Goal: Transaction & Acquisition: Purchase product/service

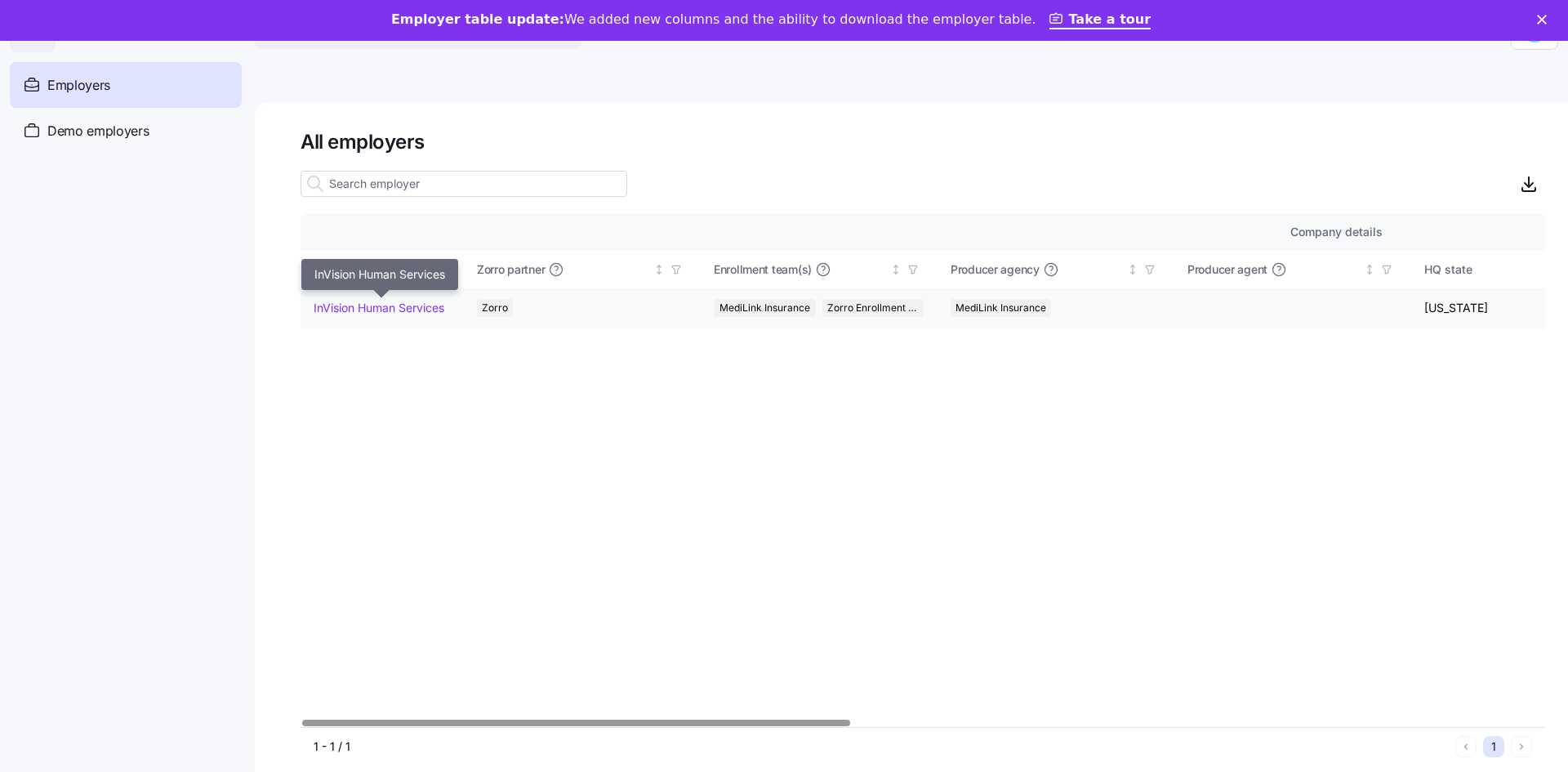
click at [398, 303] on link "InVision Human Services" at bounding box center [379, 308] width 130 height 16
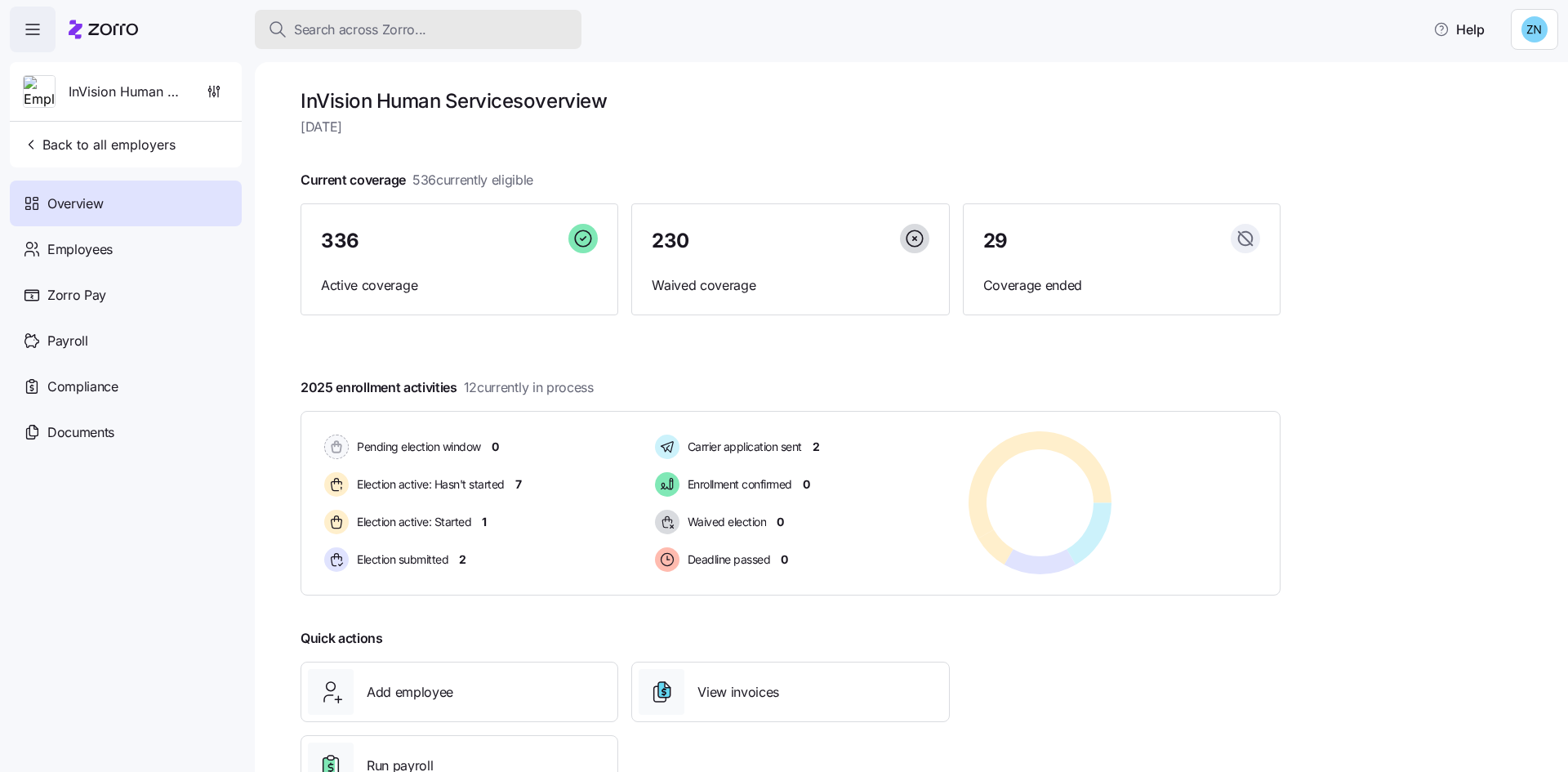
click at [474, 42] on button "Search across Zorro..." at bounding box center [418, 30] width 327 height 40
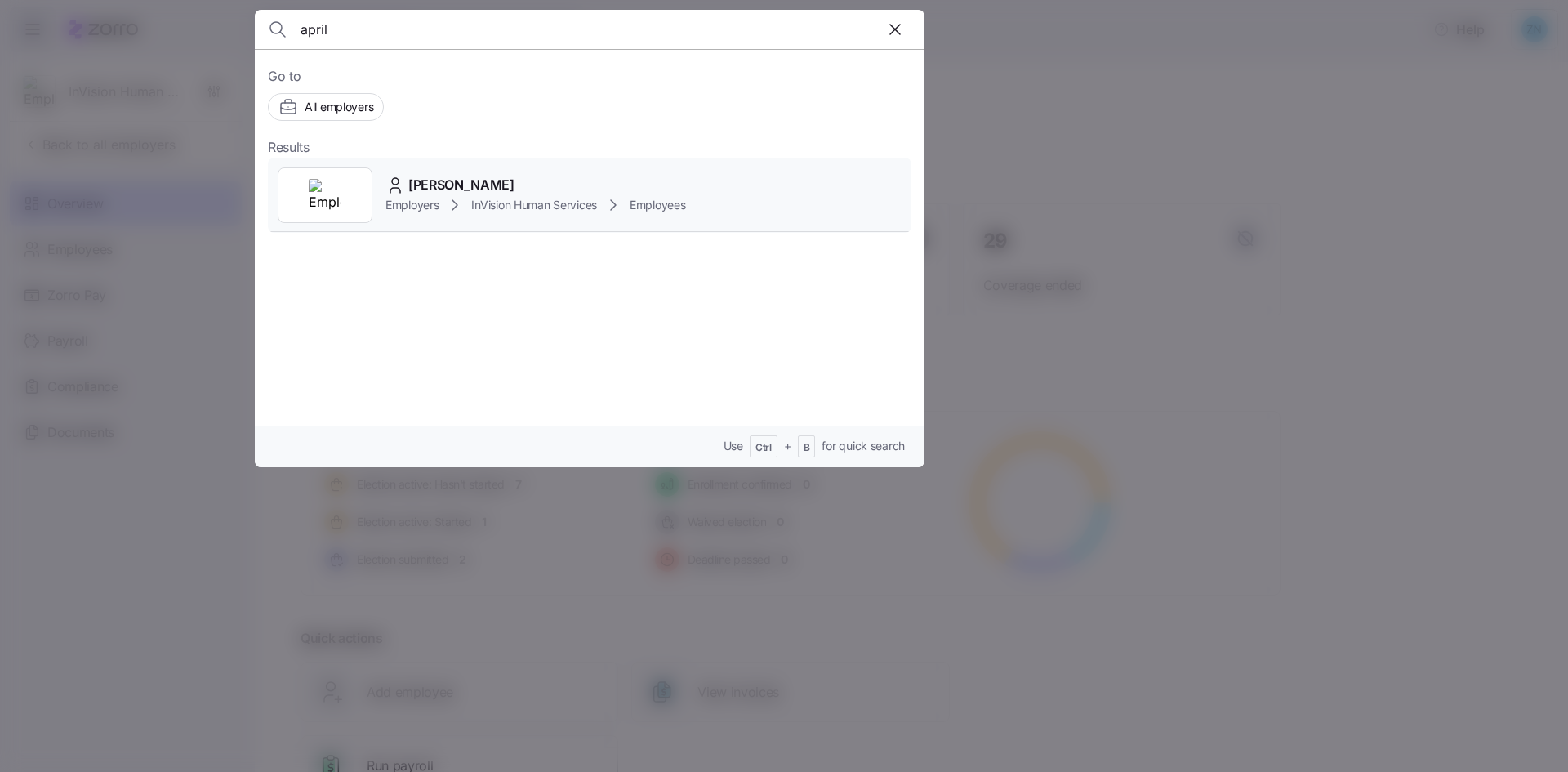
type input "april"
click at [578, 195] on div "Employers InVision Human Services Employees" at bounding box center [535, 205] width 300 height 20
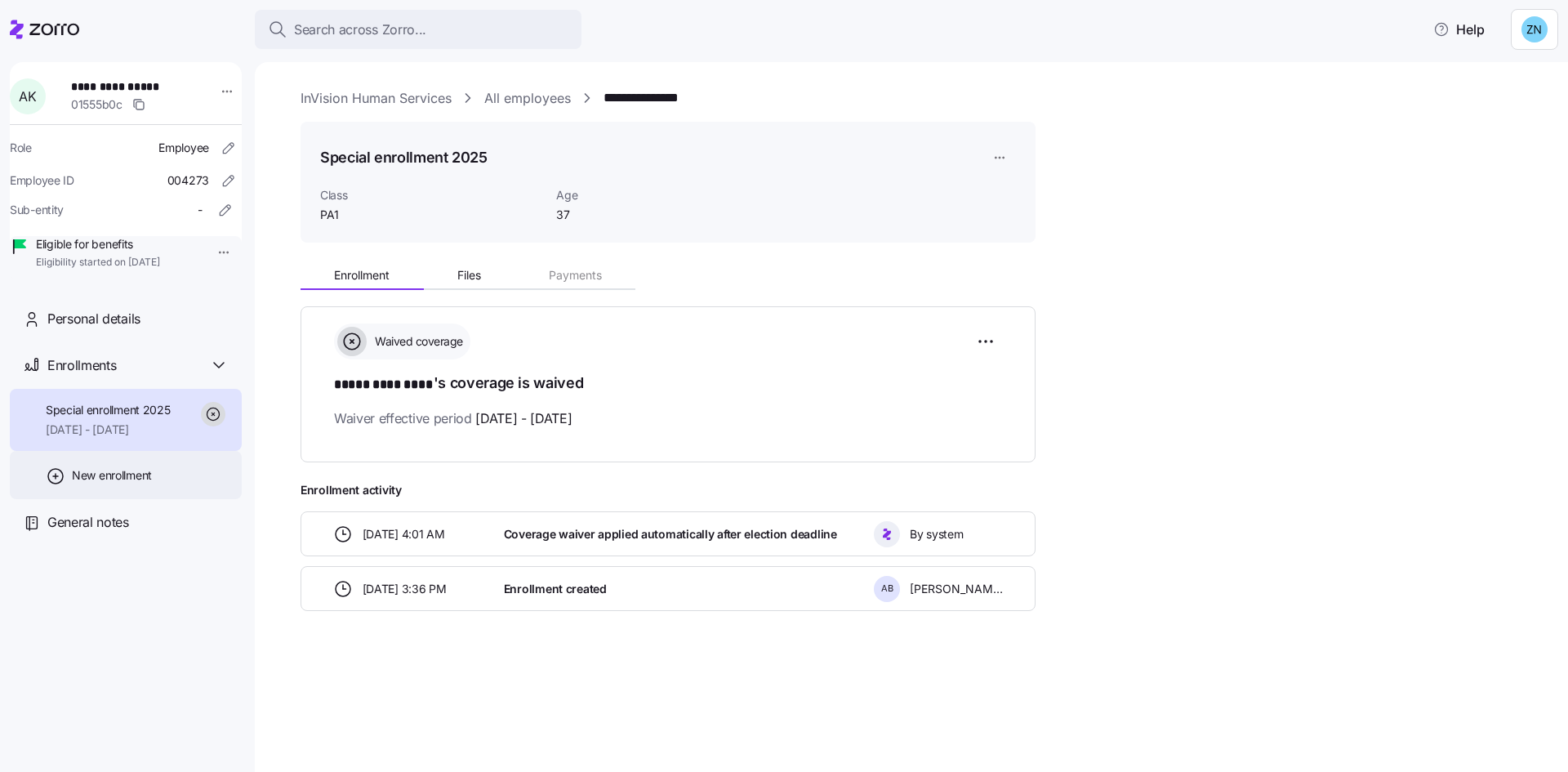
click at [148, 483] on span "New enrollment" at bounding box center [111, 475] width 80 height 16
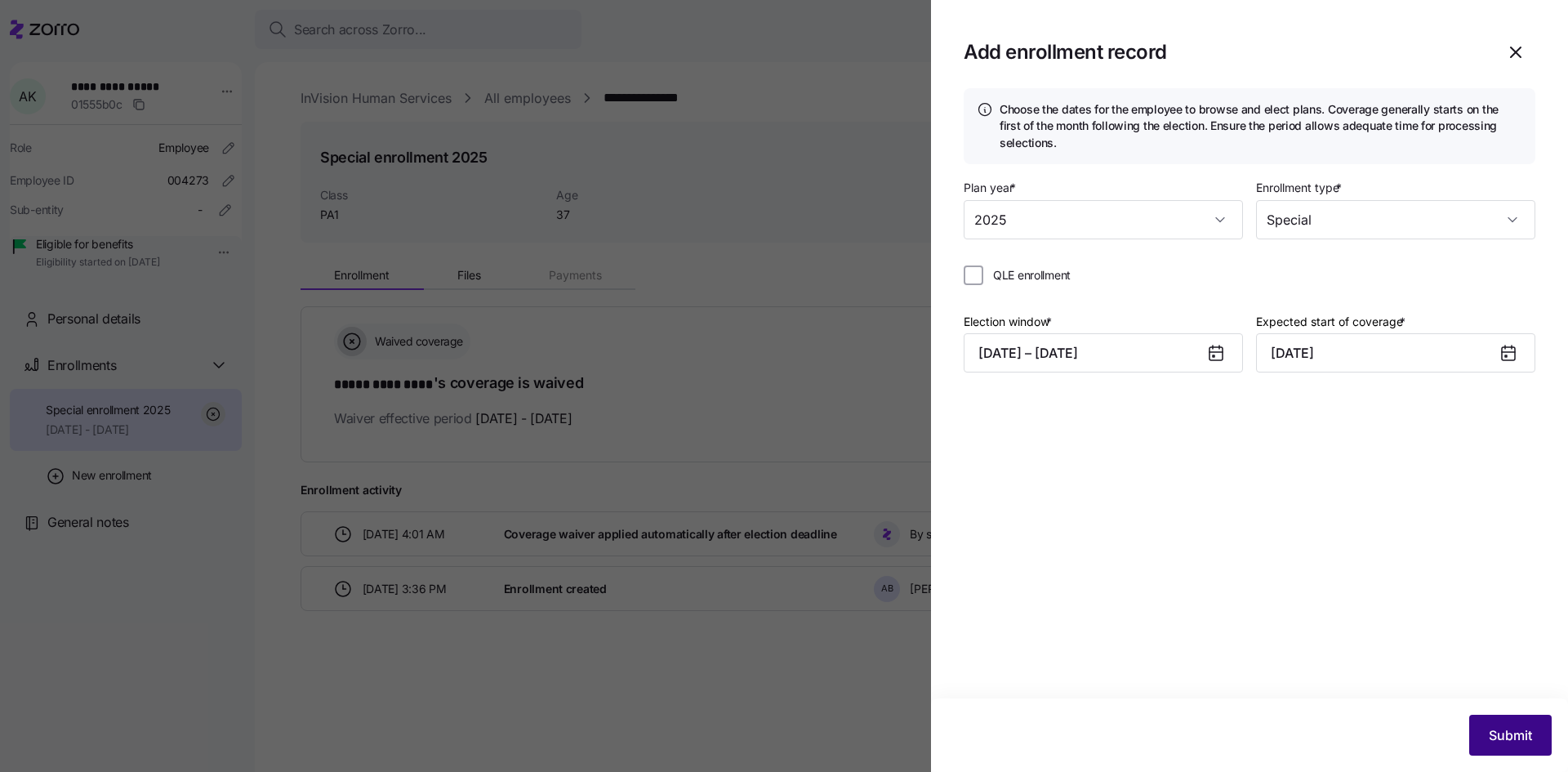
click at [1515, 748] on button "Submit" at bounding box center [1510, 735] width 82 height 41
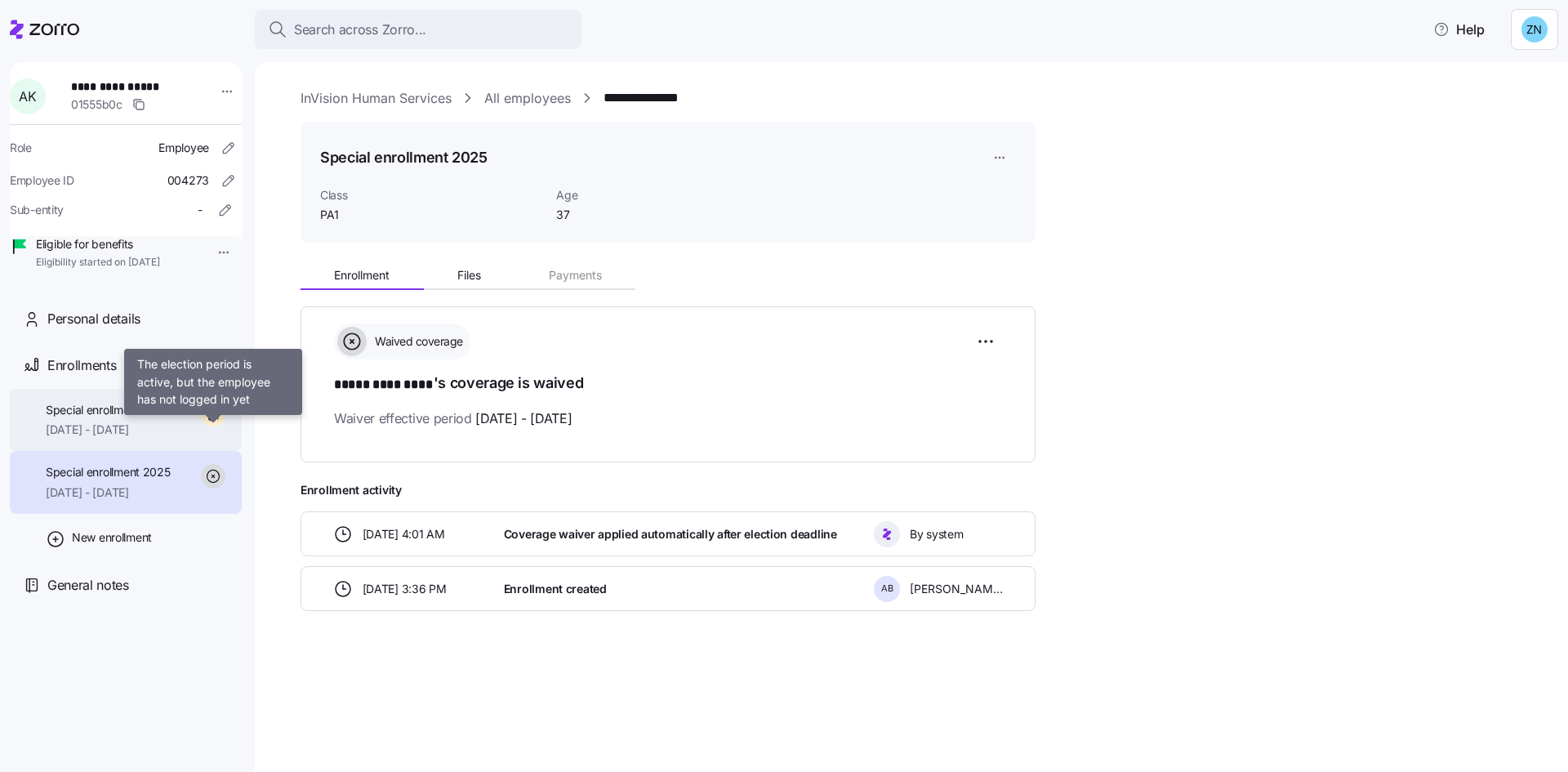
click at [216, 426] on icon at bounding box center [214, 414] width 25 height 25
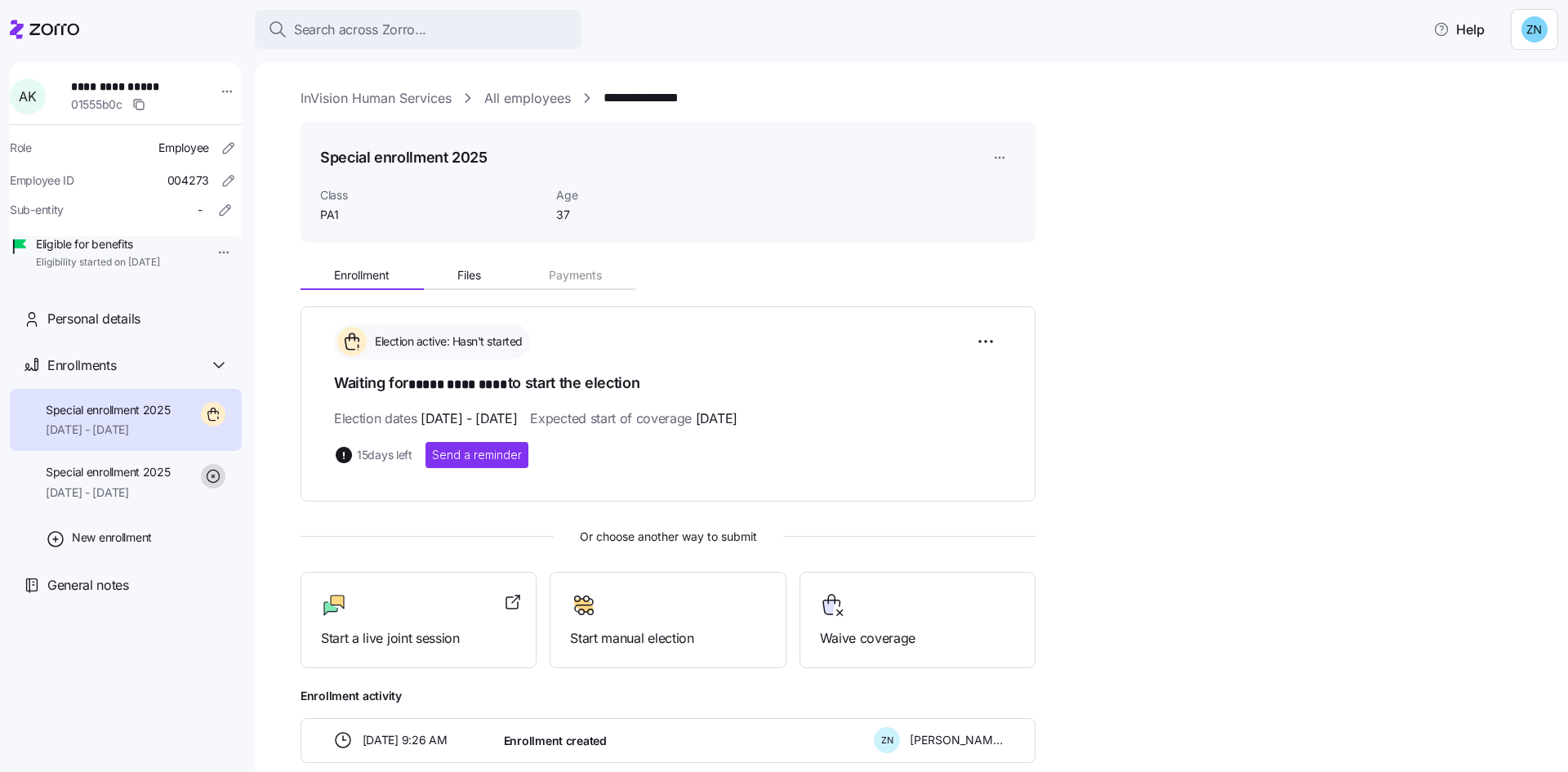
scroll to position [87, 0]
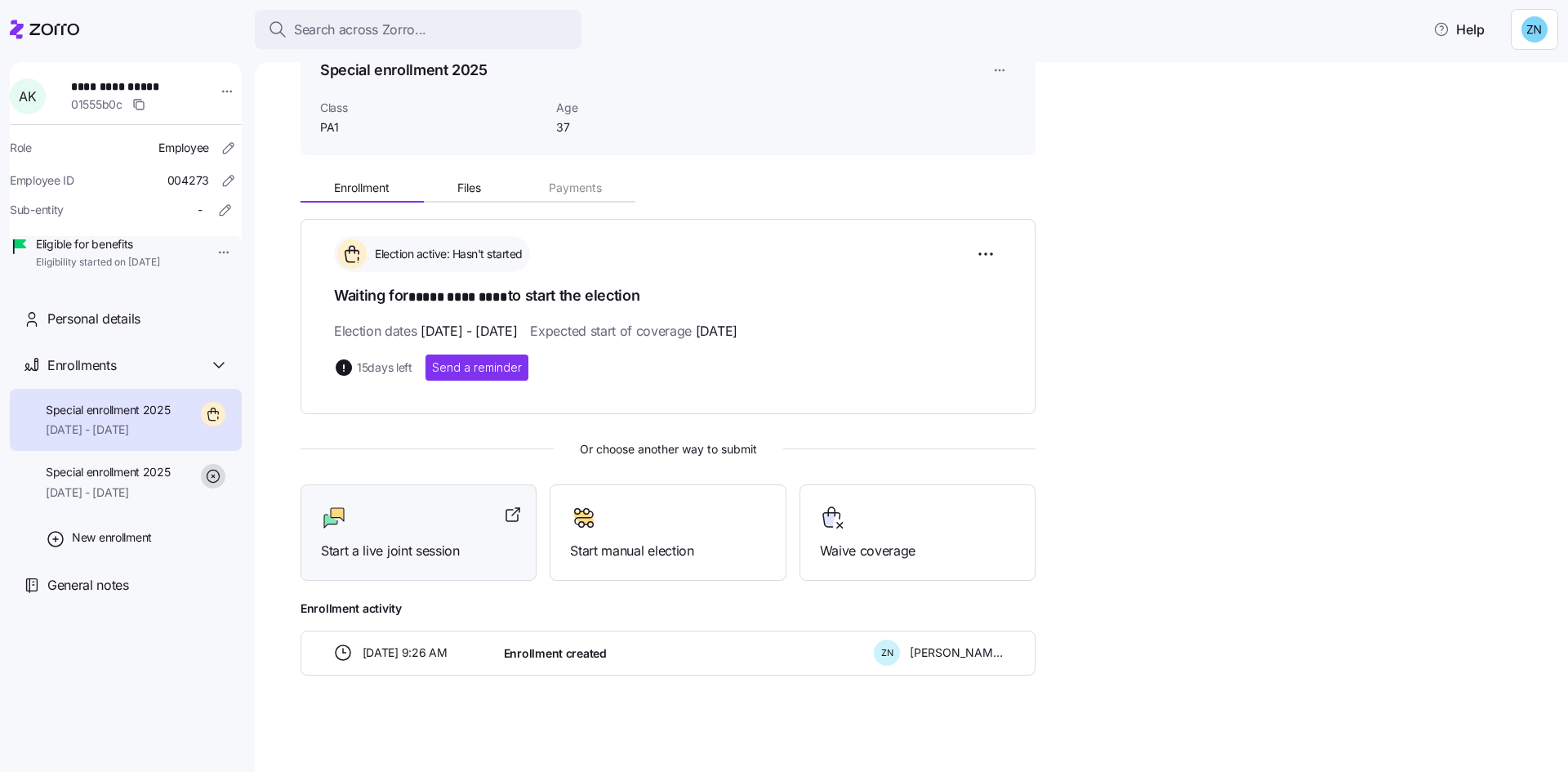
click at [417, 567] on div "Start a live joint session" at bounding box center [418, 533] width 236 height 97
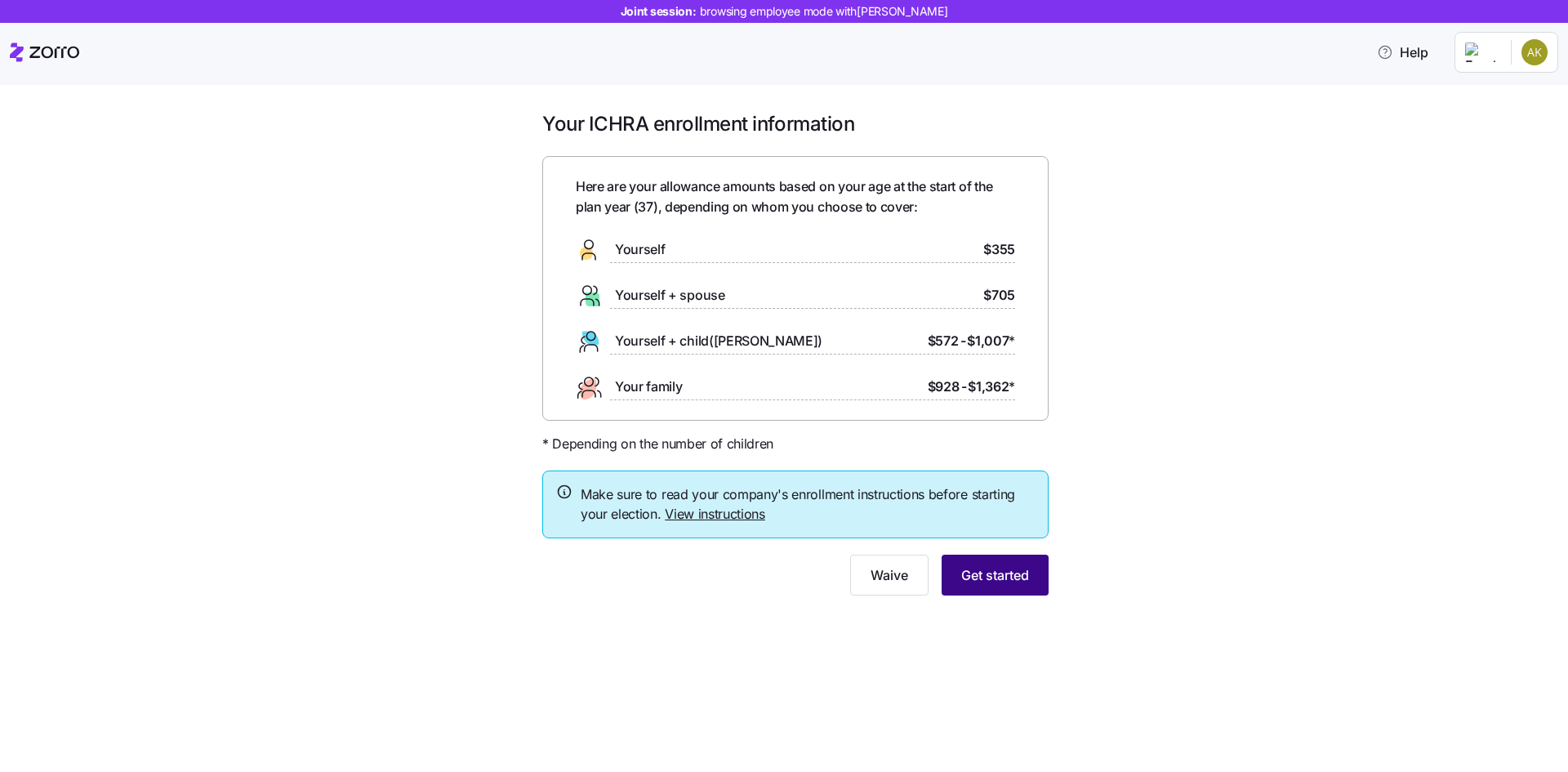
click at [1024, 565] on button "Get started" at bounding box center [996, 575] width 107 height 41
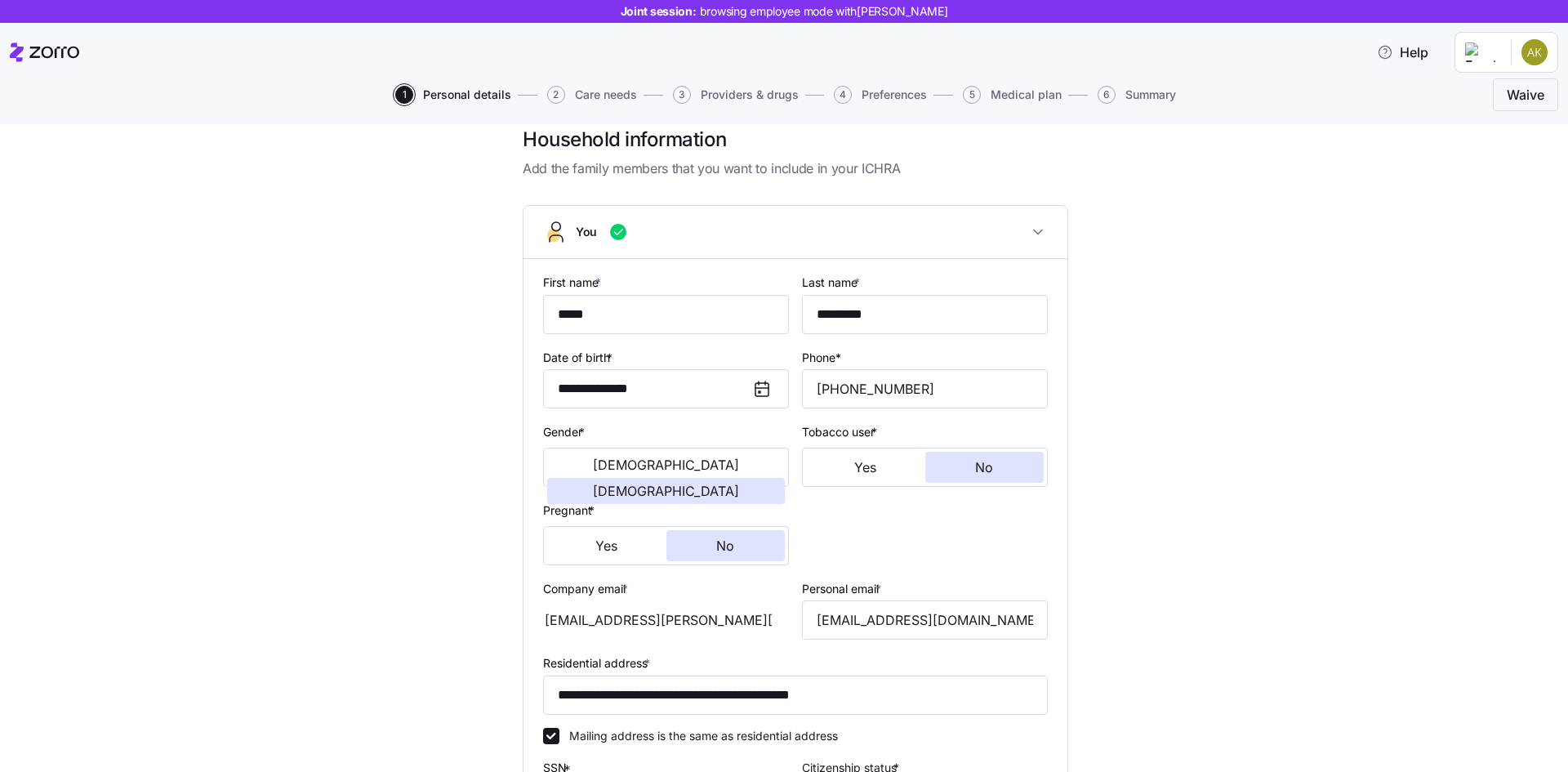
scroll to position [21, 0]
click at [942, 401] on input "[PHONE_NUMBER]" at bounding box center [925, 392] width 246 height 40
click at [929, 629] on input "[EMAIL_ADDRESS][DOMAIN_NAME]" at bounding box center [925, 623] width 246 height 40
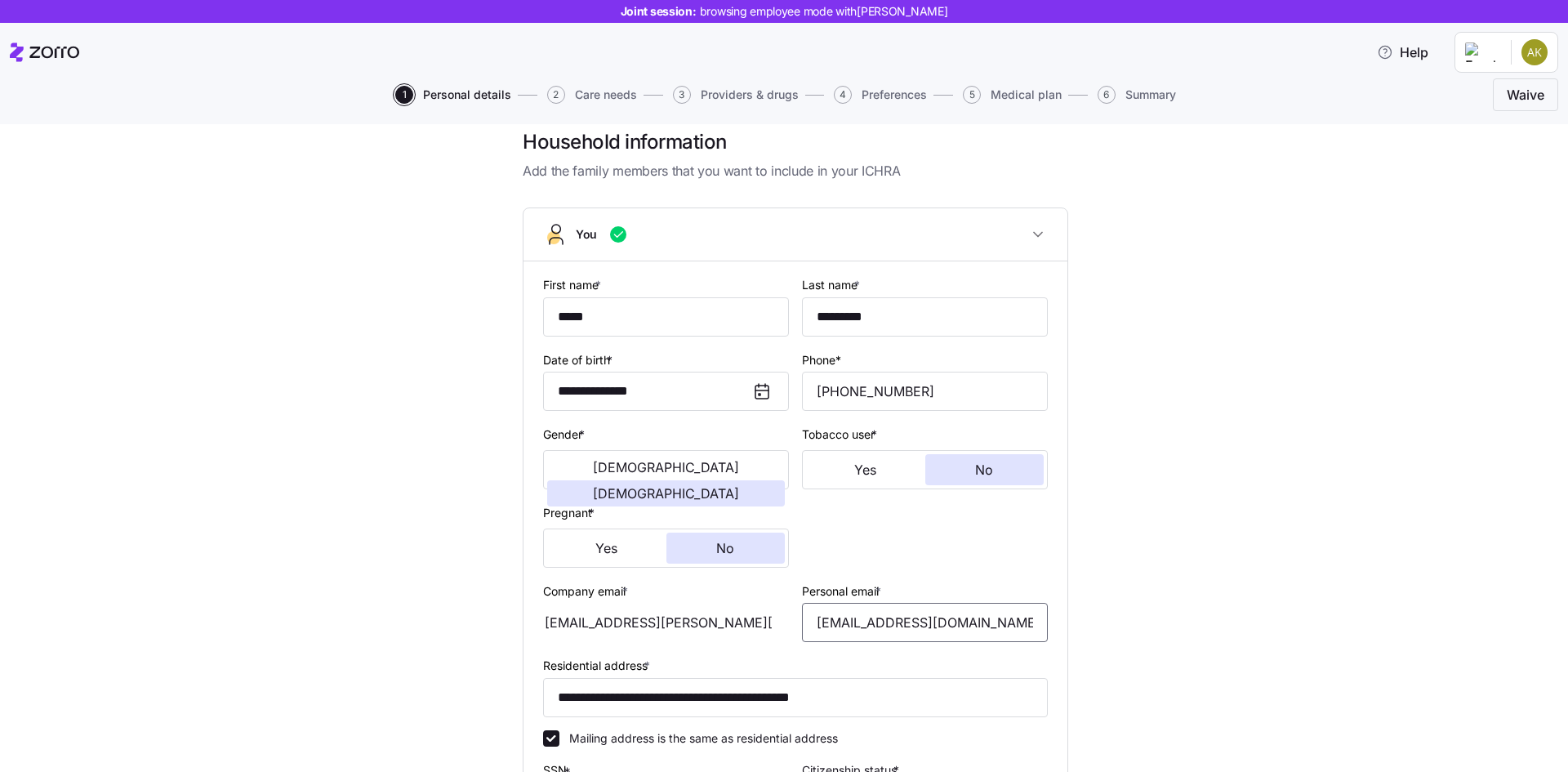
click at [929, 629] on input "[EMAIL_ADDRESS][DOMAIN_NAME]" at bounding box center [925, 623] width 246 height 40
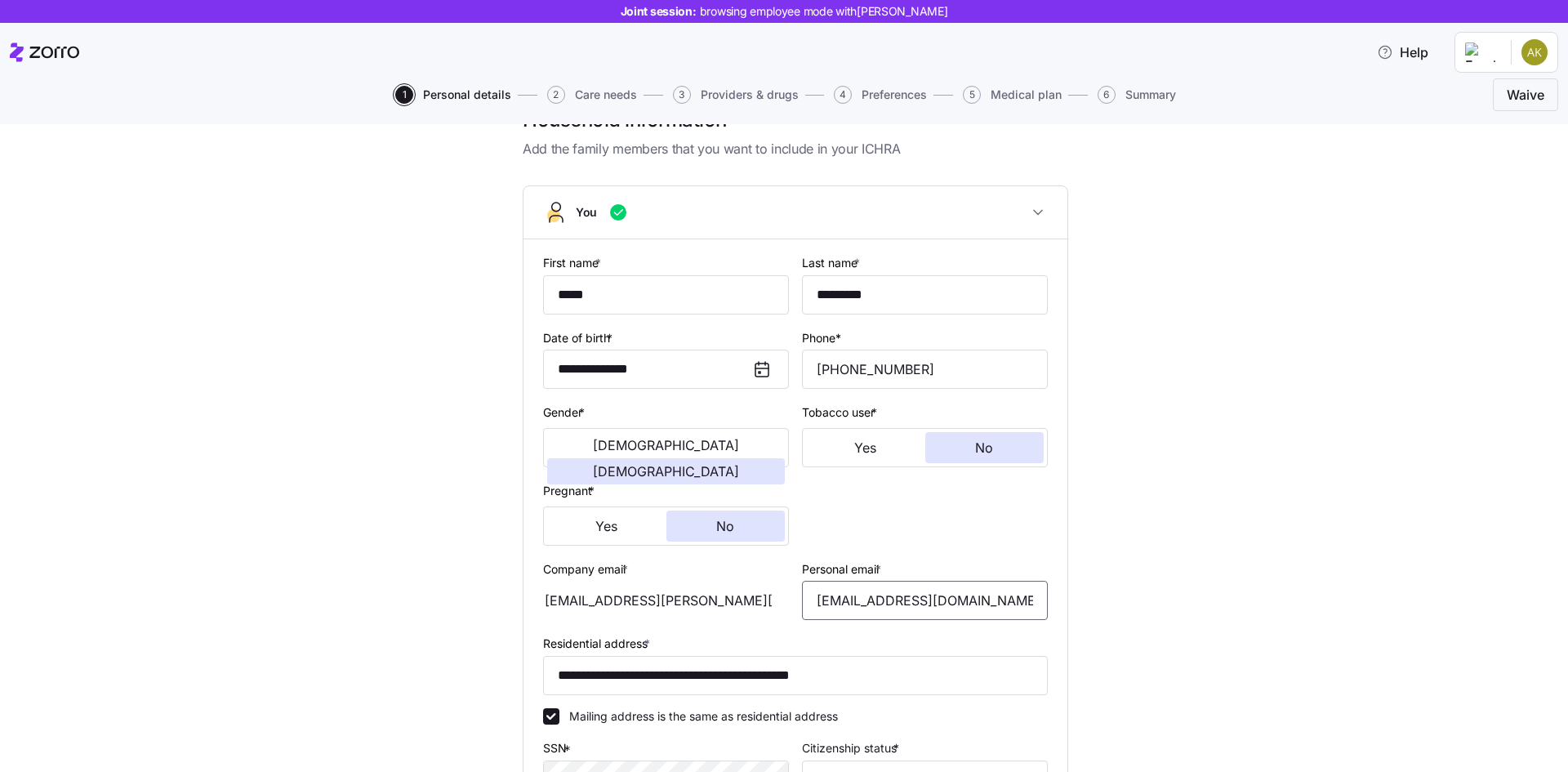
scroll to position [46, 0]
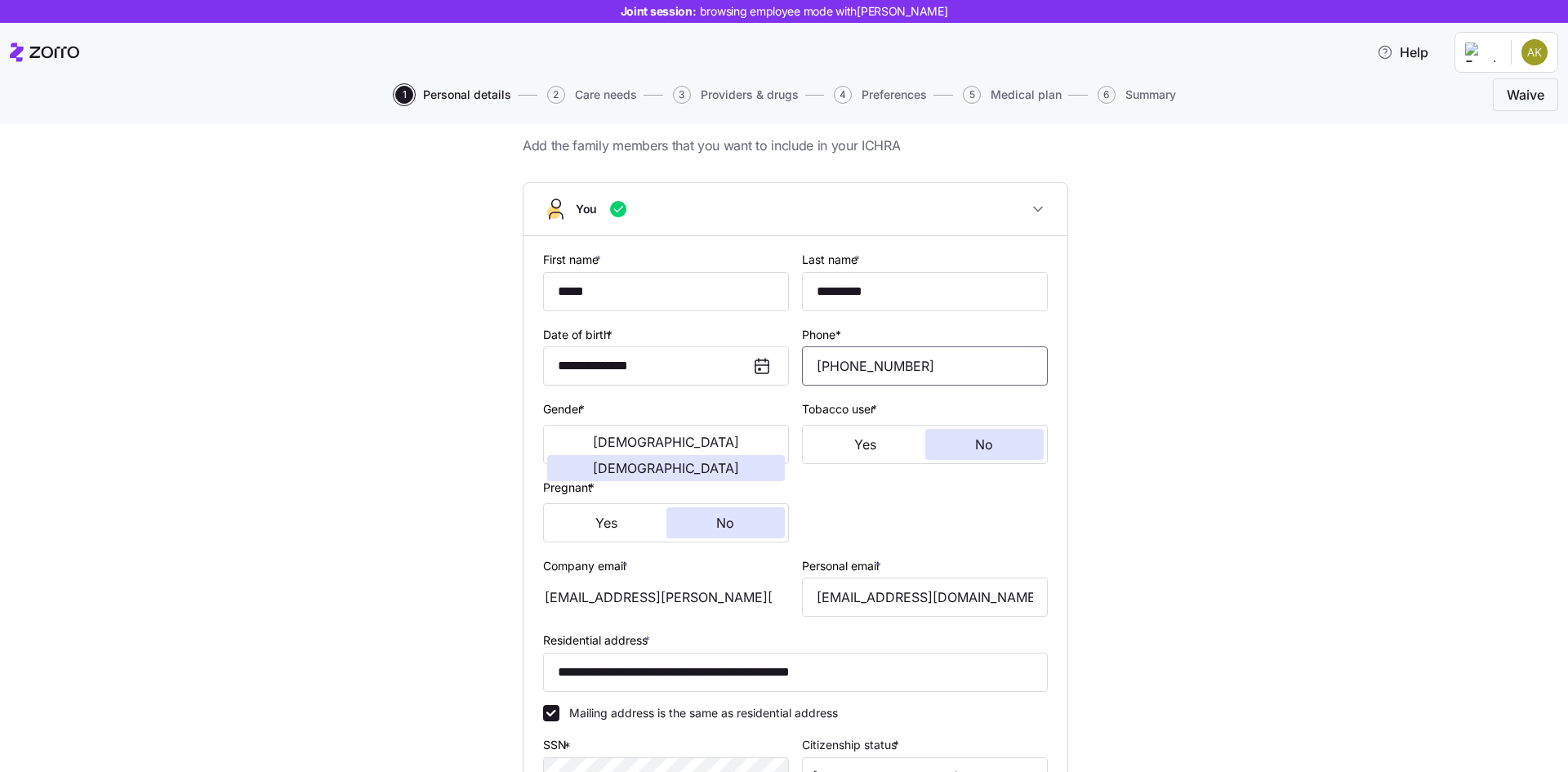
click at [952, 362] on input "[PHONE_NUMBER]" at bounding box center [925, 366] width 246 height 40
click at [928, 567] on div "Personal email * [EMAIL_ADDRESS][DOMAIN_NAME]" at bounding box center [925, 586] width 246 height 62
click at [941, 582] on input "[EMAIL_ADDRESS][DOMAIN_NAME]" at bounding box center [925, 597] width 246 height 40
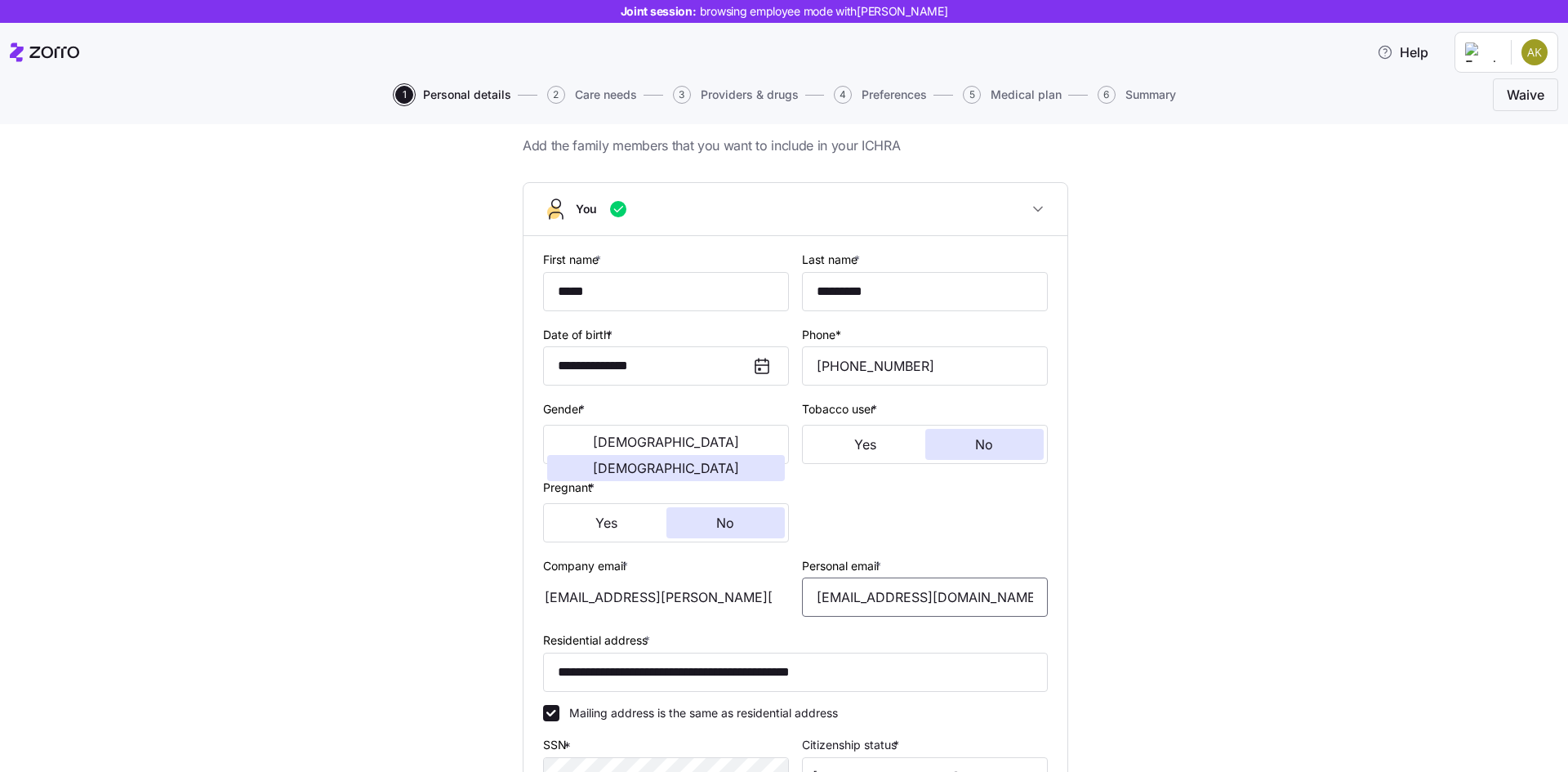
click at [941, 582] on input "[EMAIL_ADDRESS][DOMAIN_NAME]" at bounding box center [925, 597] width 246 height 40
drag, startPoint x: 545, startPoint y: 597, endPoint x: 595, endPoint y: 604, distance: 50.5
click at [595, 604] on div "[EMAIL_ADDRESS][PERSON_NAME][DOMAIN_NAME]" at bounding box center [666, 597] width 246 height 40
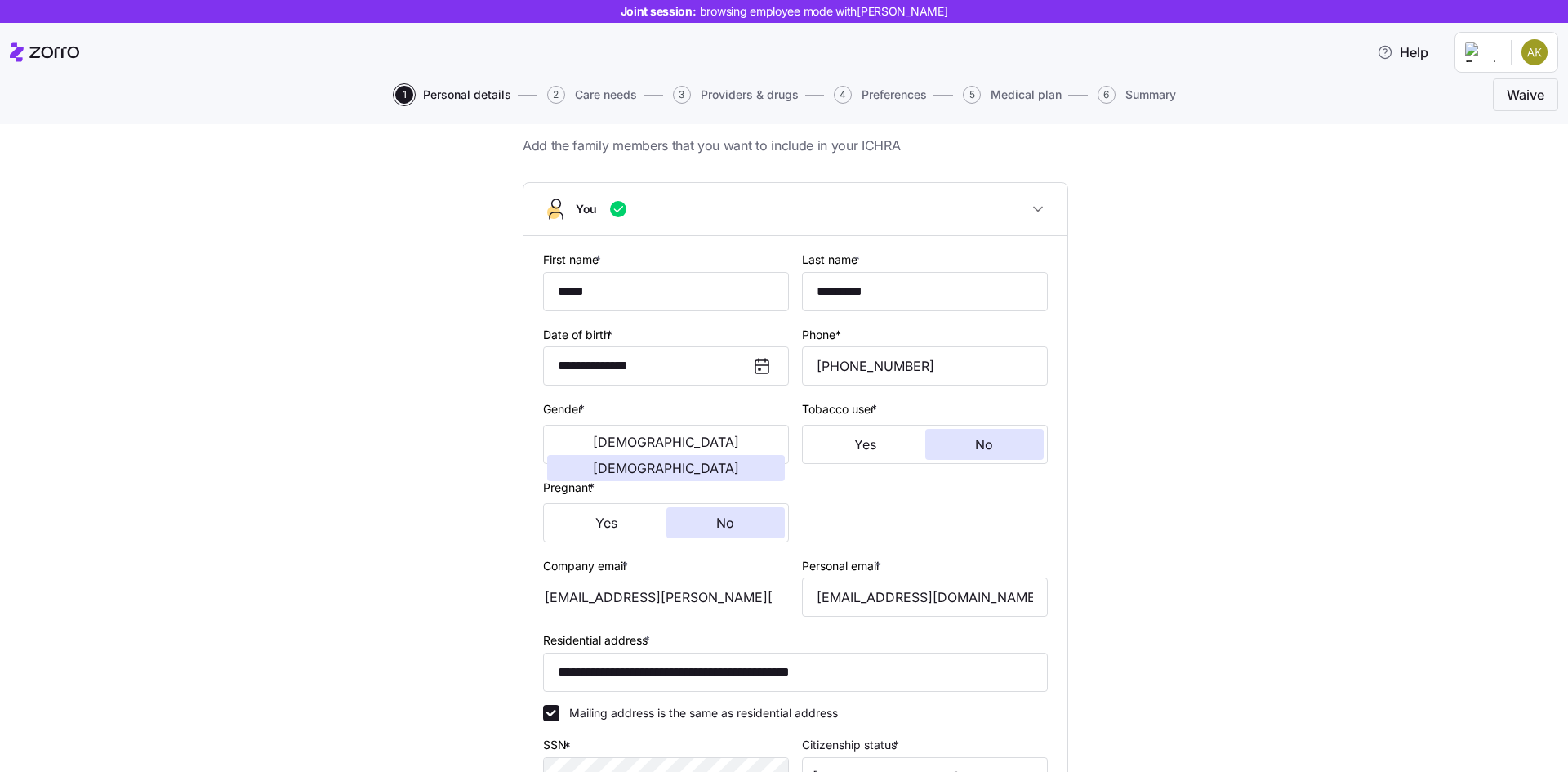
click at [595, 604] on div "[EMAIL_ADDRESS][PERSON_NAME][DOMAIN_NAME]" at bounding box center [666, 597] width 246 height 40
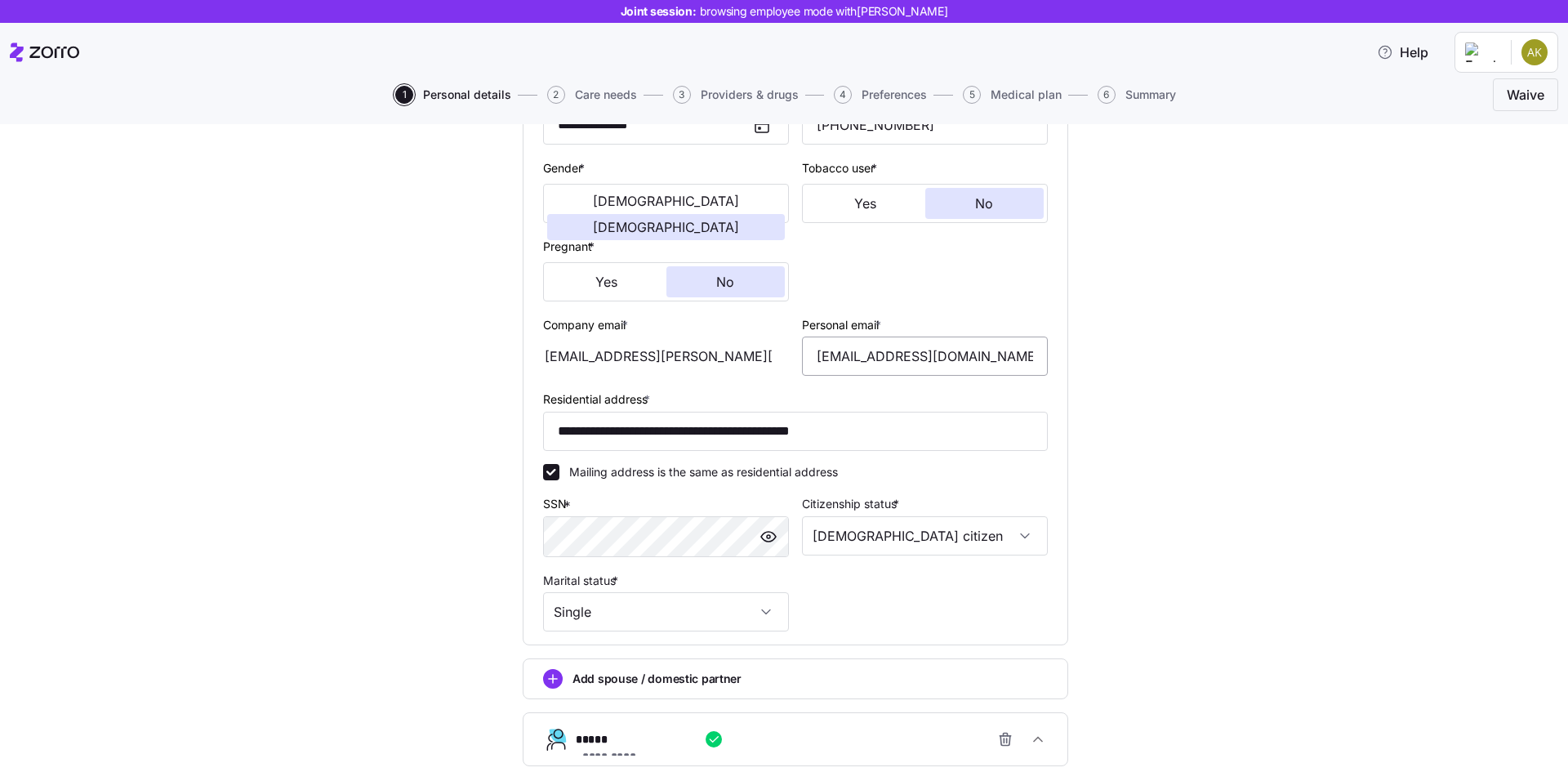
scroll to position [276, 0]
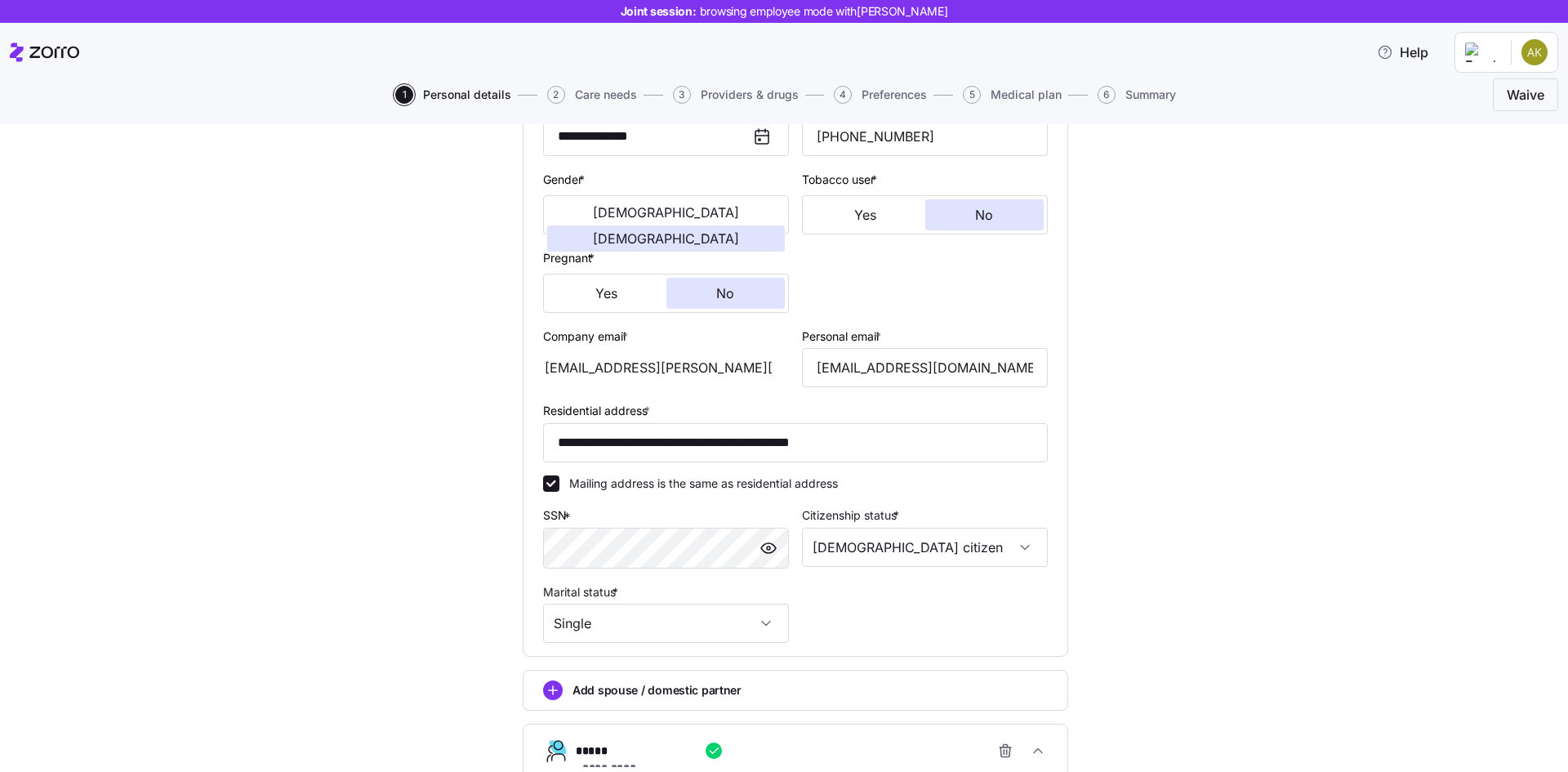
click at [660, 316] on div "Pregnant * Yes No" at bounding box center [666, 280] width 259 height 78
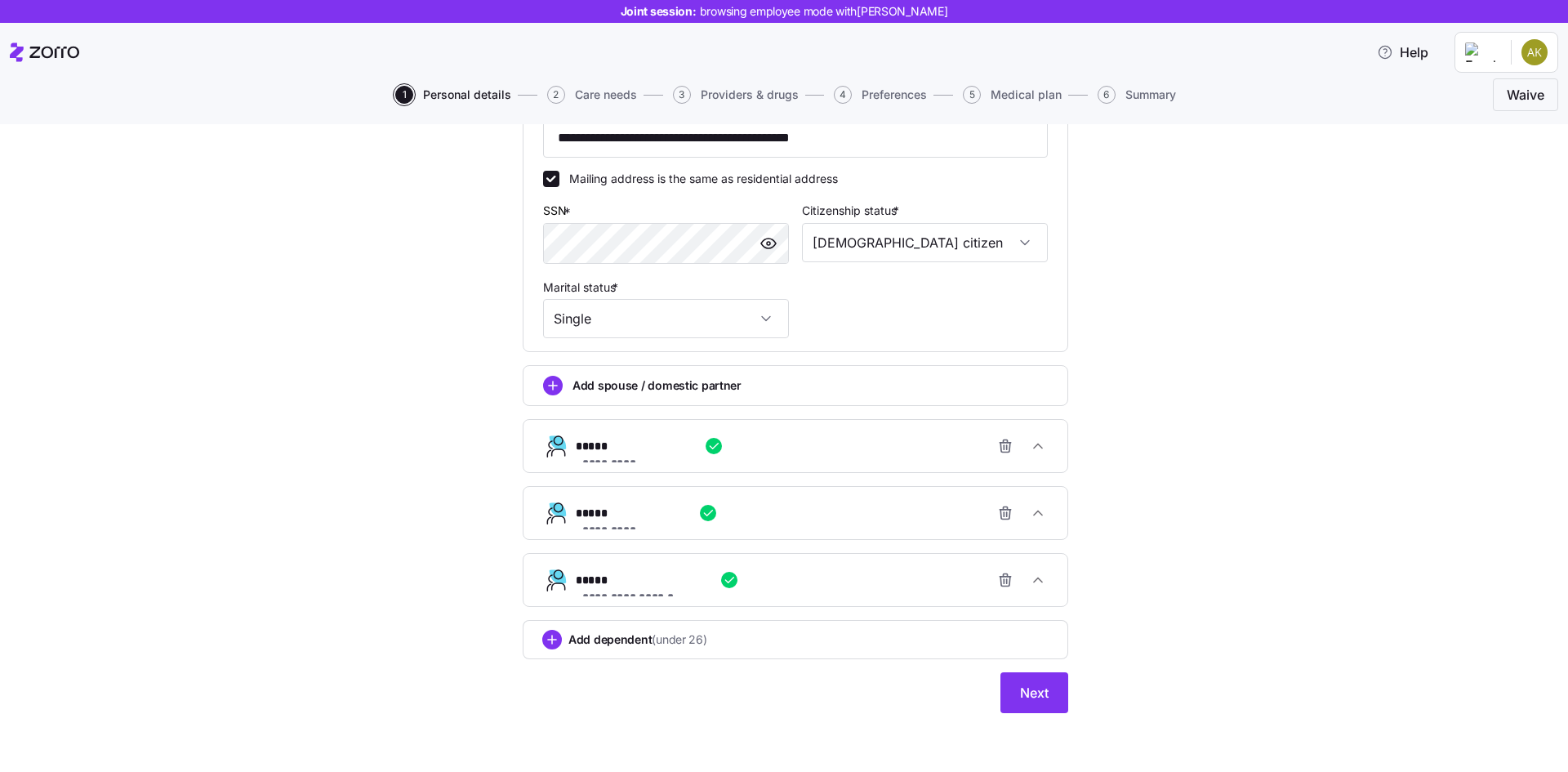
scroll to position [0, 0]
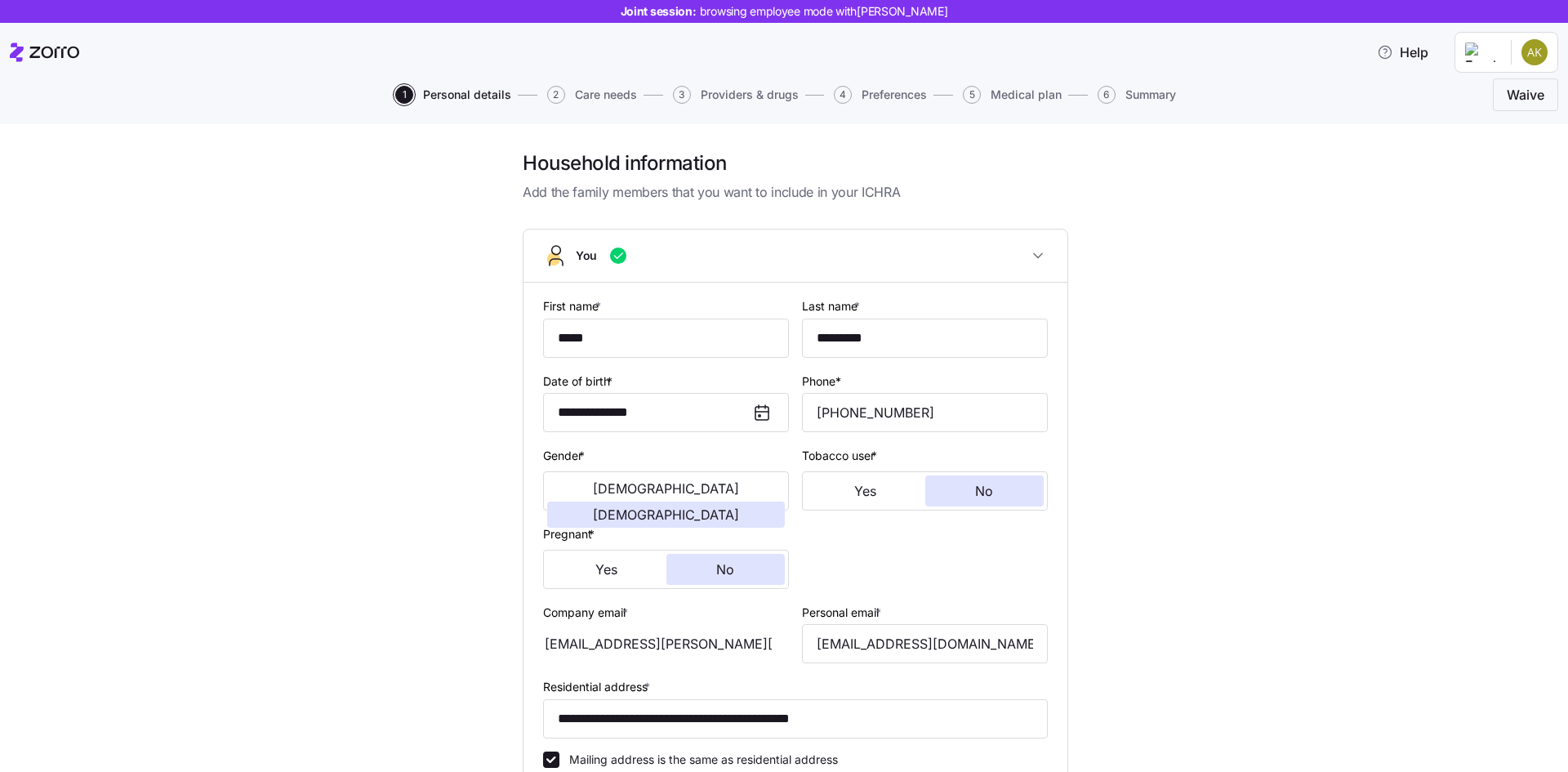
click at [1184, 380] on div "**********" at bounding box center [795, 732] width 1500 height 1163
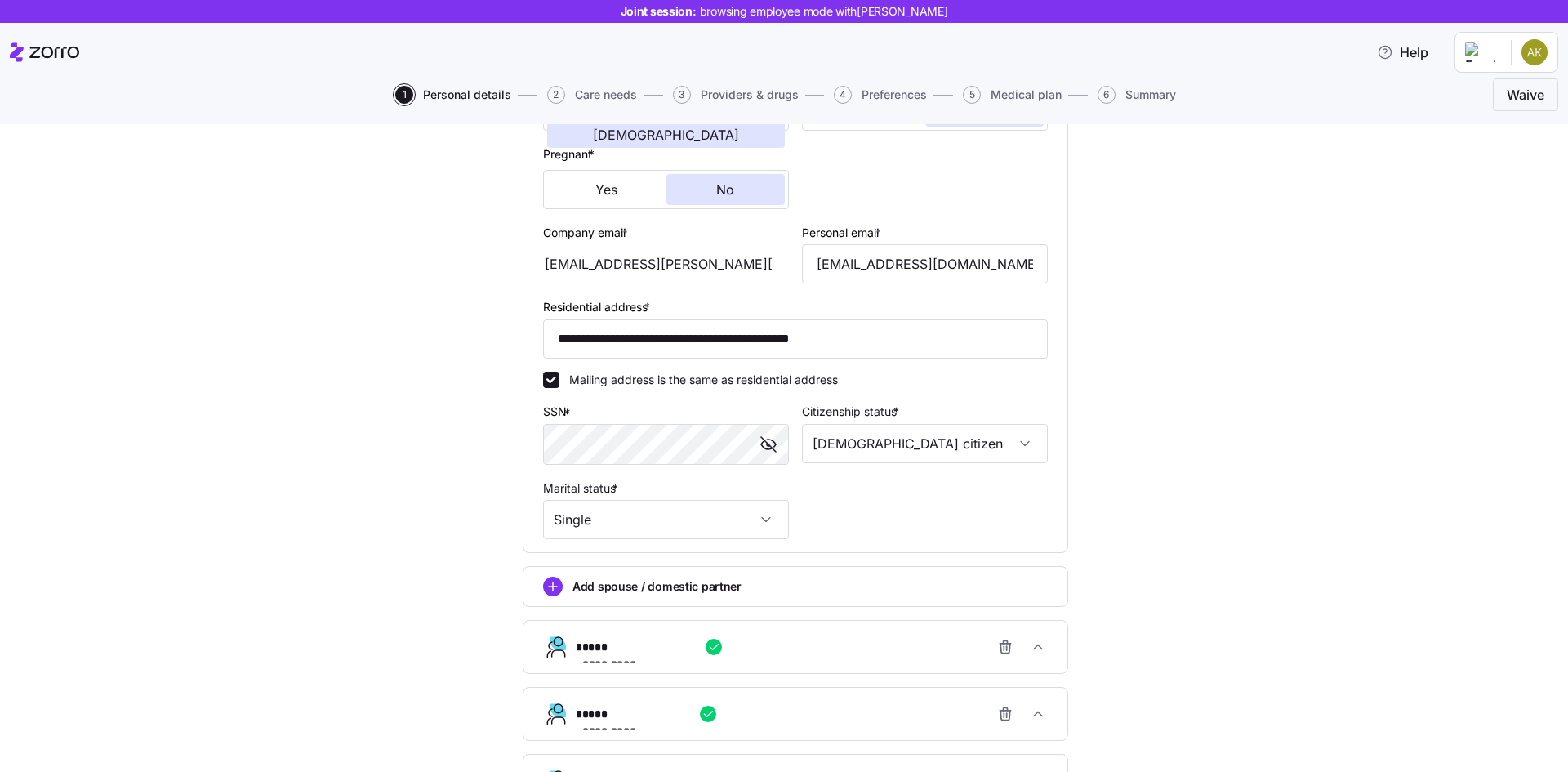
scroll to position [387, 0]
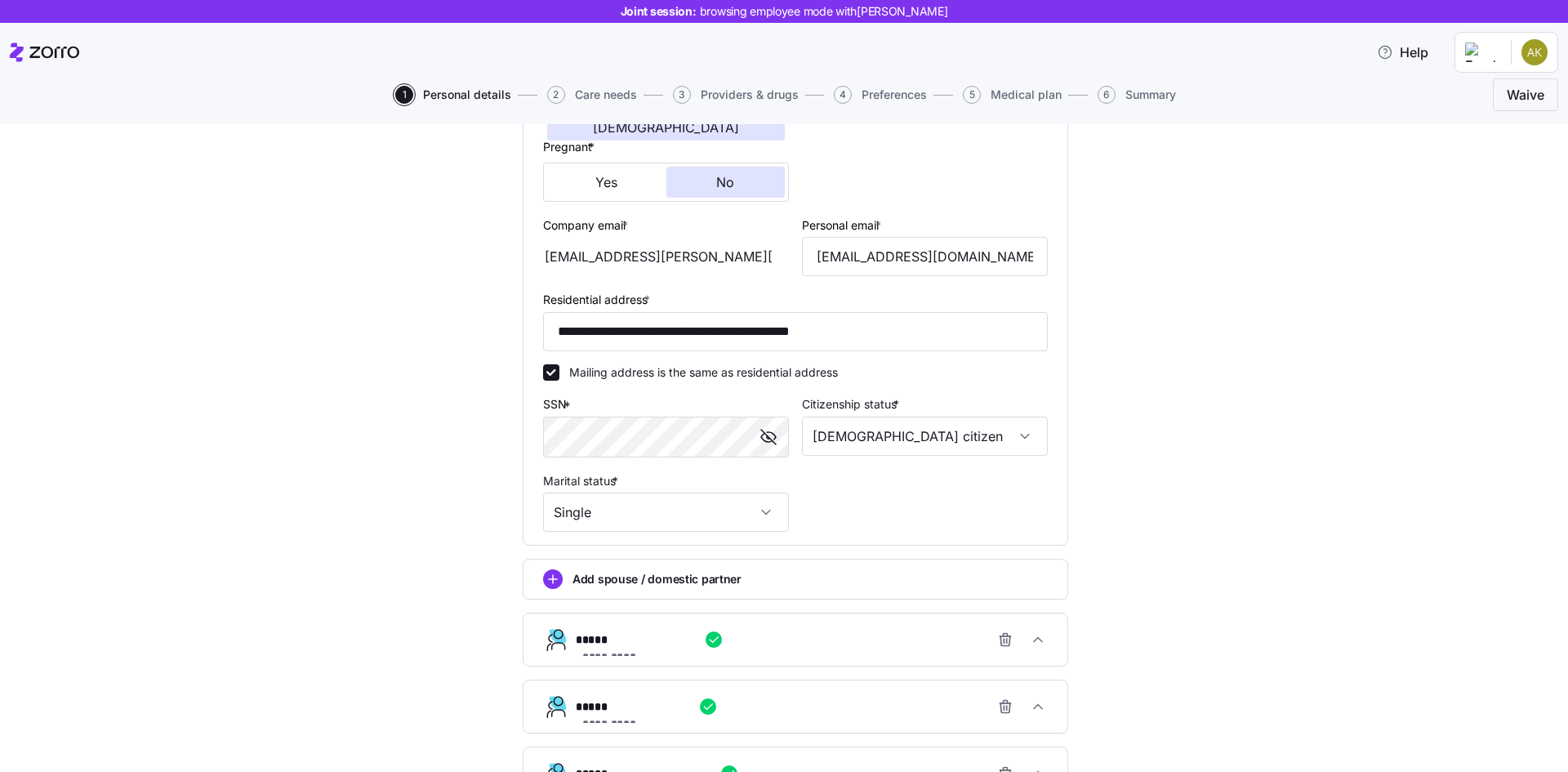
click at [855, 495] on div "**********" at bounding box center [796, 220] width 518 height 637
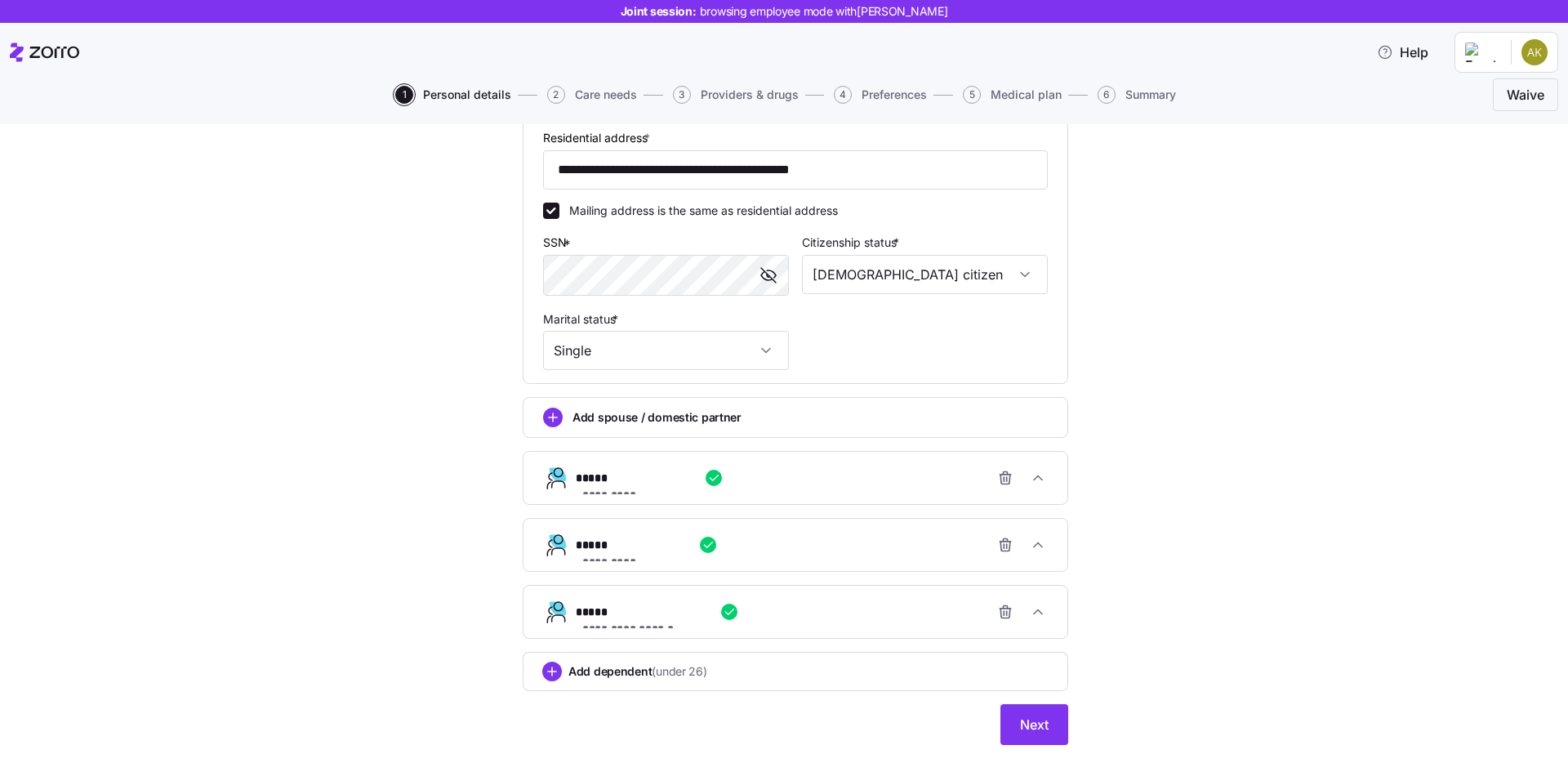
scroll to position [581, 0]
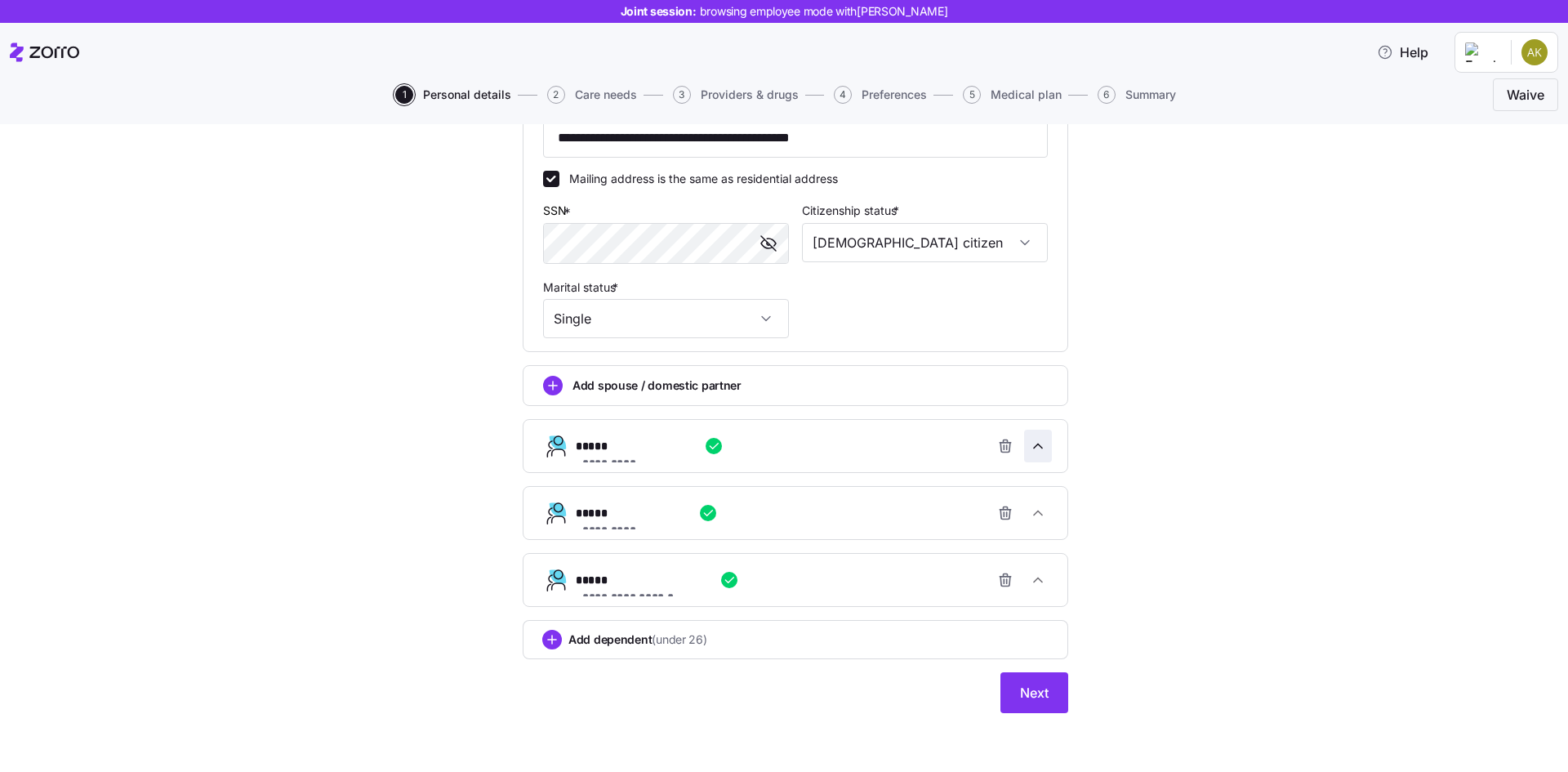
click at [1049, 441] on span "button" at bounding box center [1038, 446] width 26 height 31
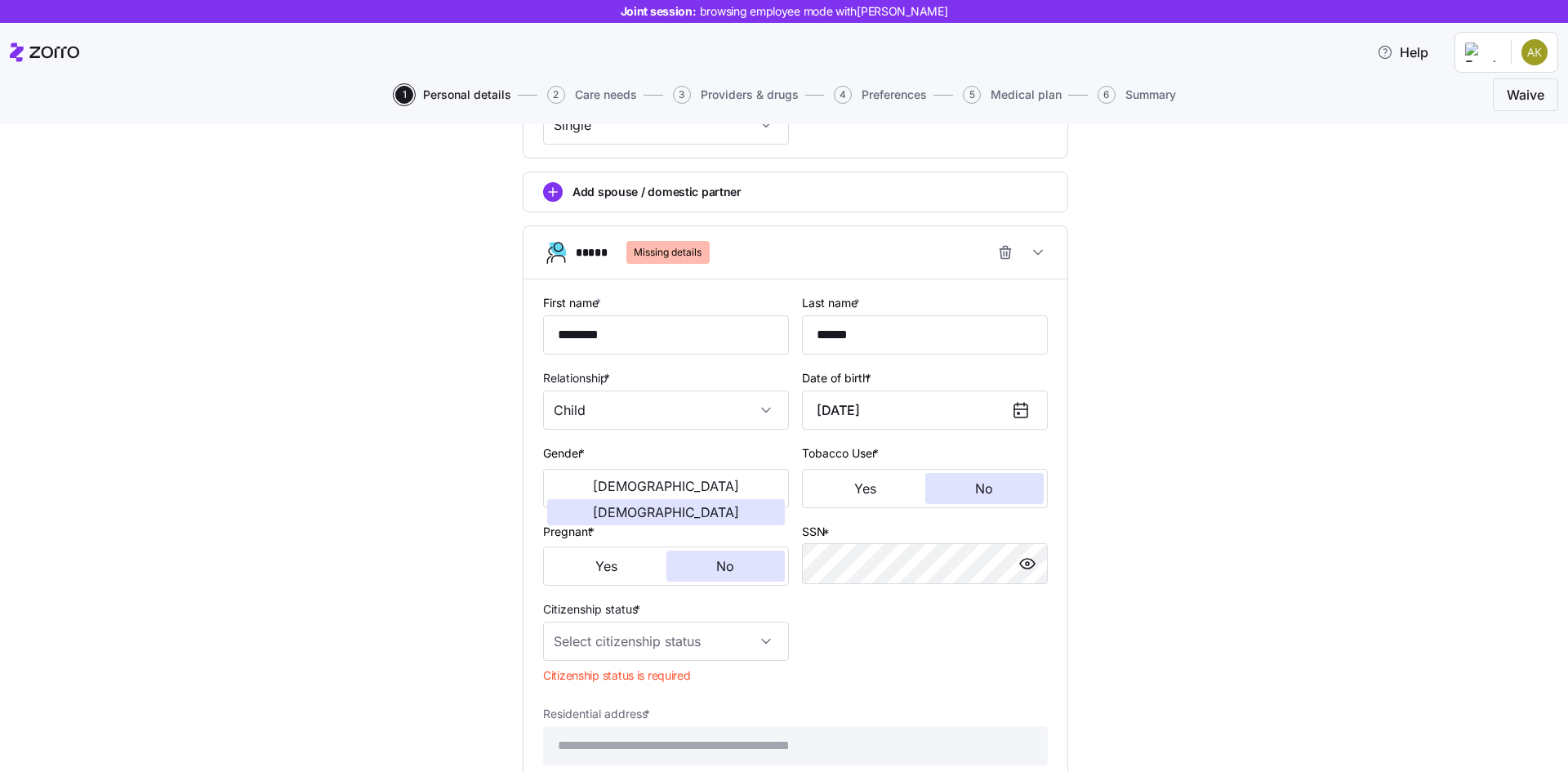
scroll to position [775, 0]
click at [1032, 550] on span "button" at bounding box center [1028, 563] width 25 height 25
click at [704, 643] on input "Citizenship status *" at bounding box center [666, 641] width 246 height 40
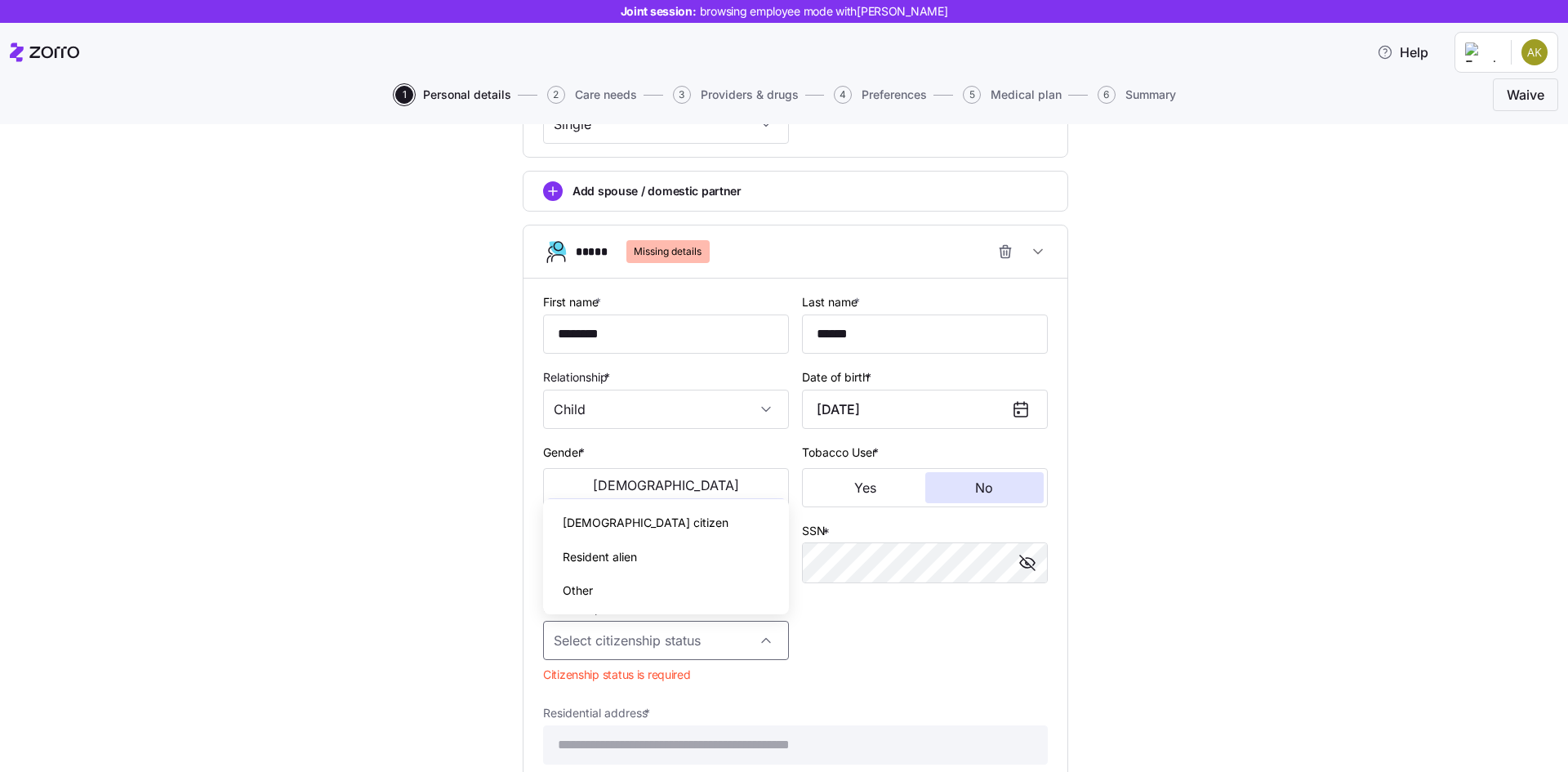
click at [682, 527] on div "[DEMOGRAPHIC_DATA] citizen" at bounding box center [666, 523] width 233 height 35
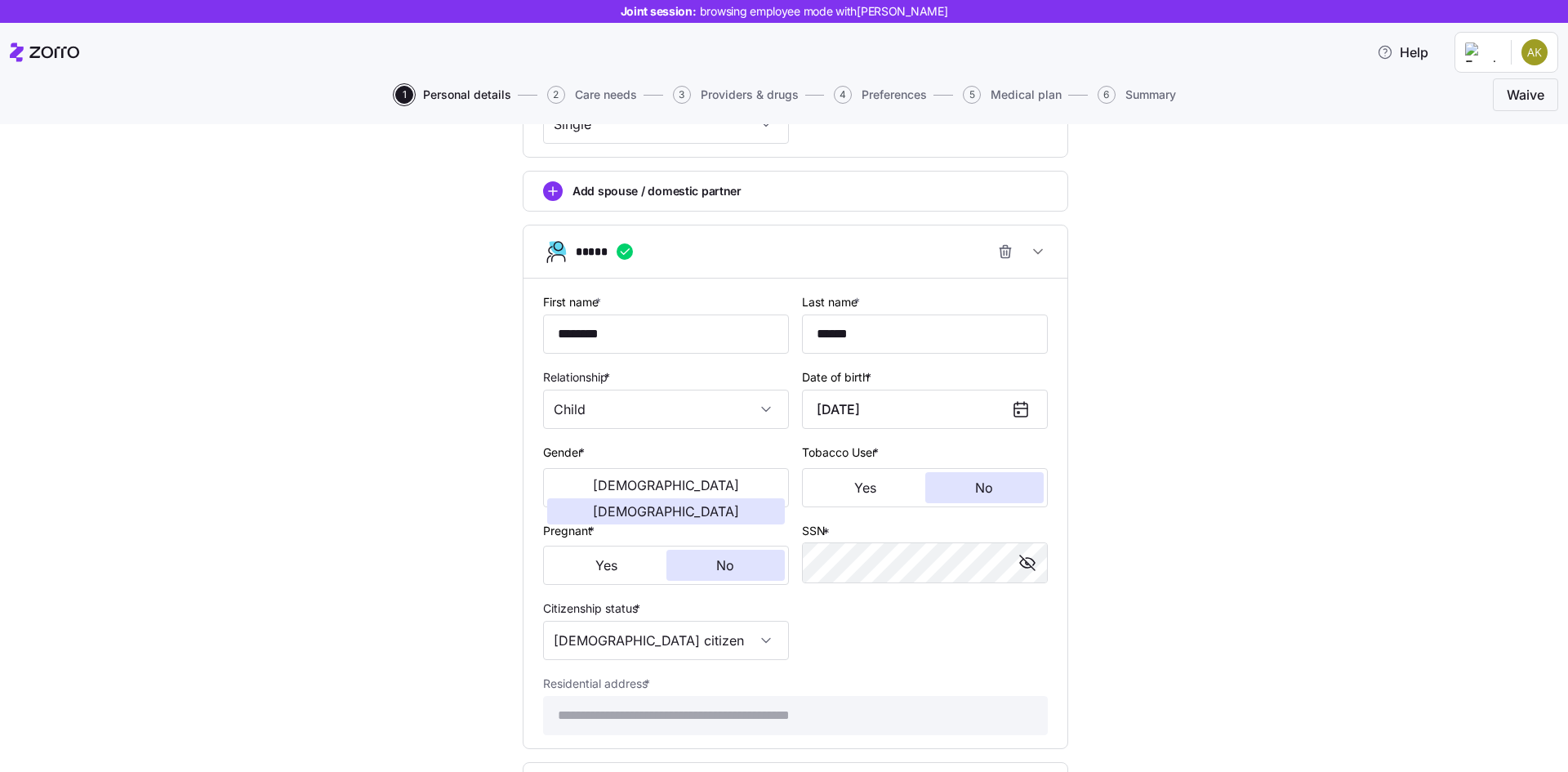
type input "[DEMOGRAPHIC_DATA] citizen"
click at [1150, 518] on div "**********" at bounding box center [795, 191] width 1500 height 1633
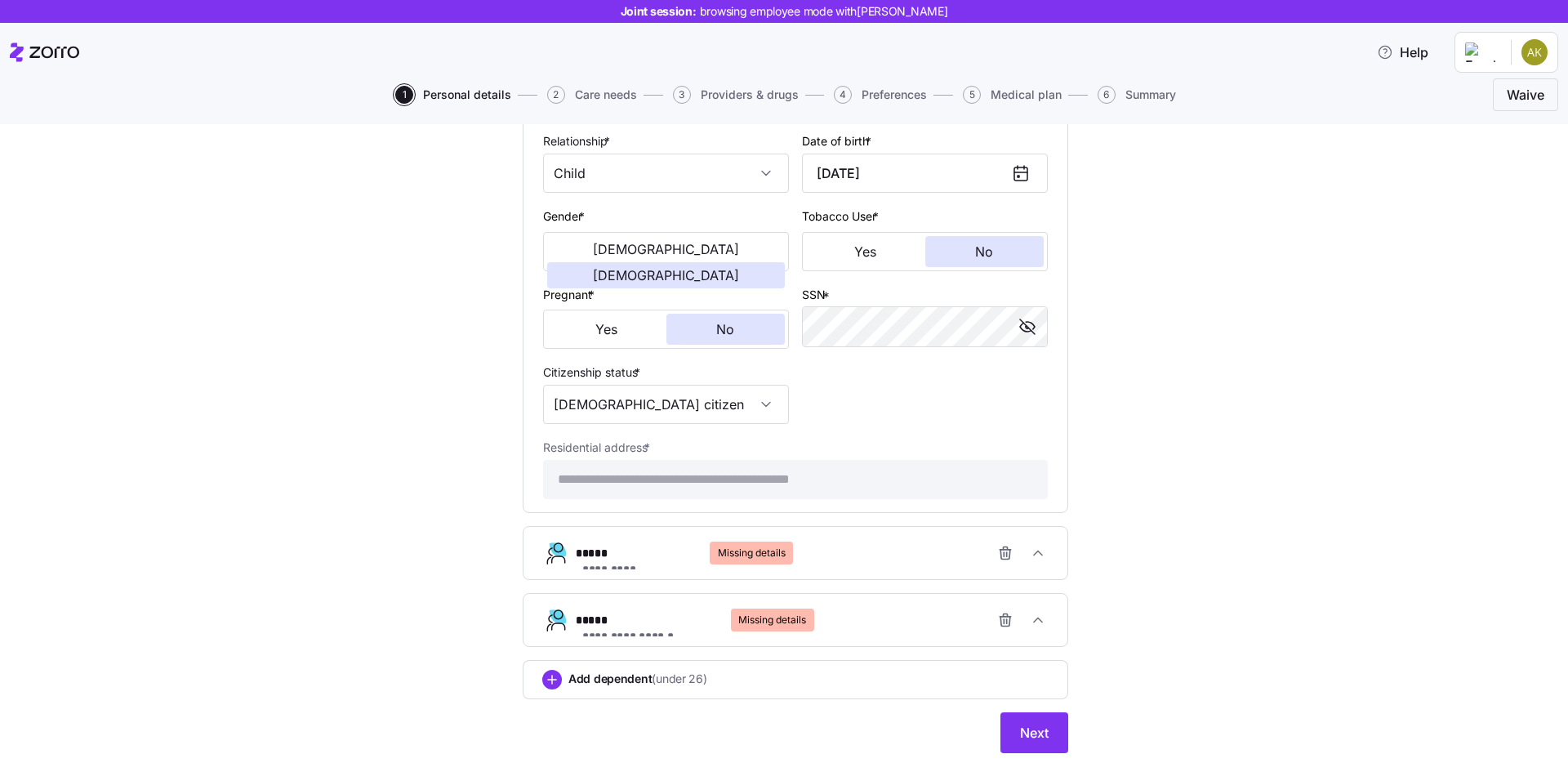
scroll to position [1027, 0]
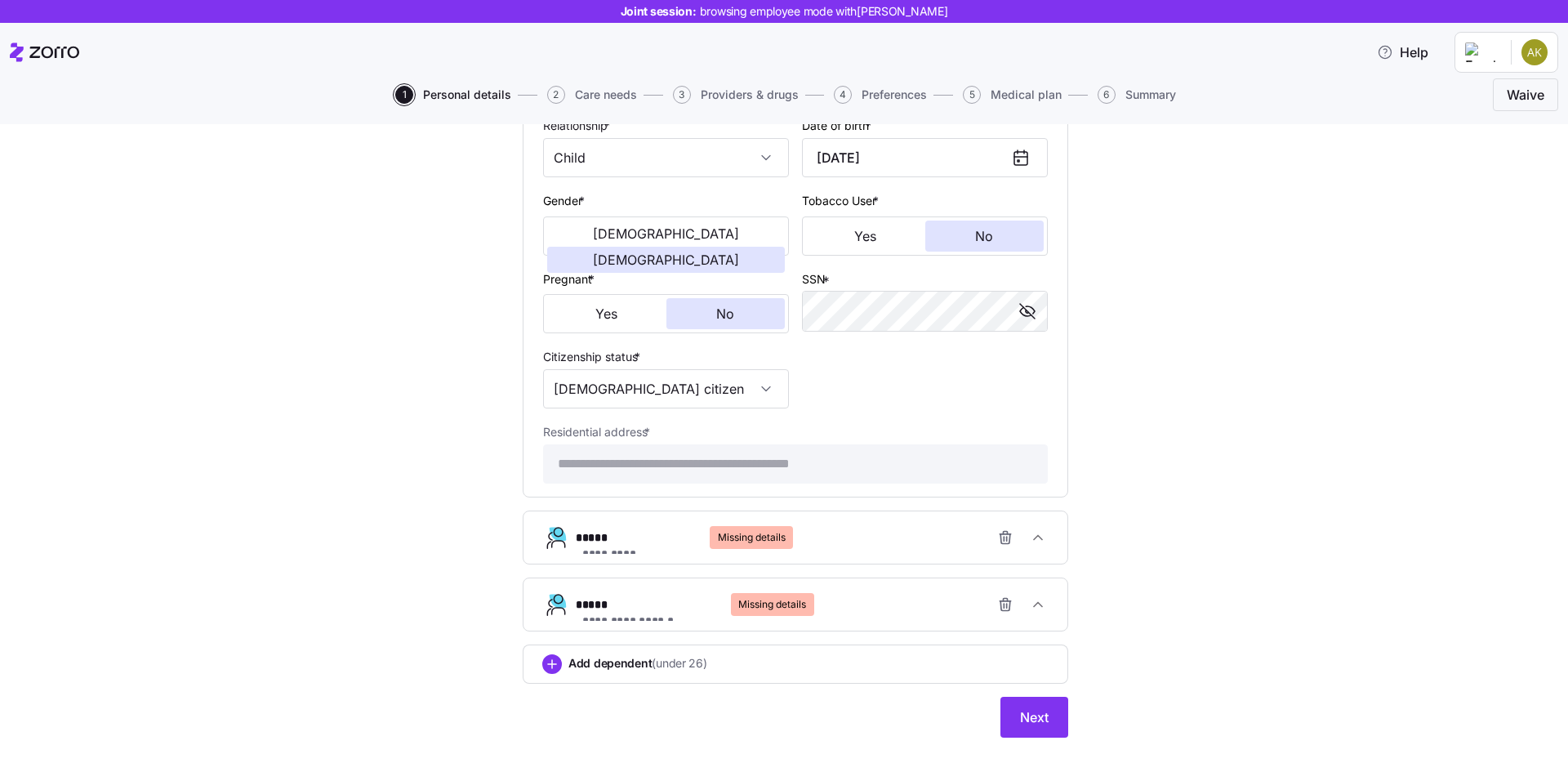
click at [1053, 527] on button "**********" at bounding box center [796, 537] width 544 height 52
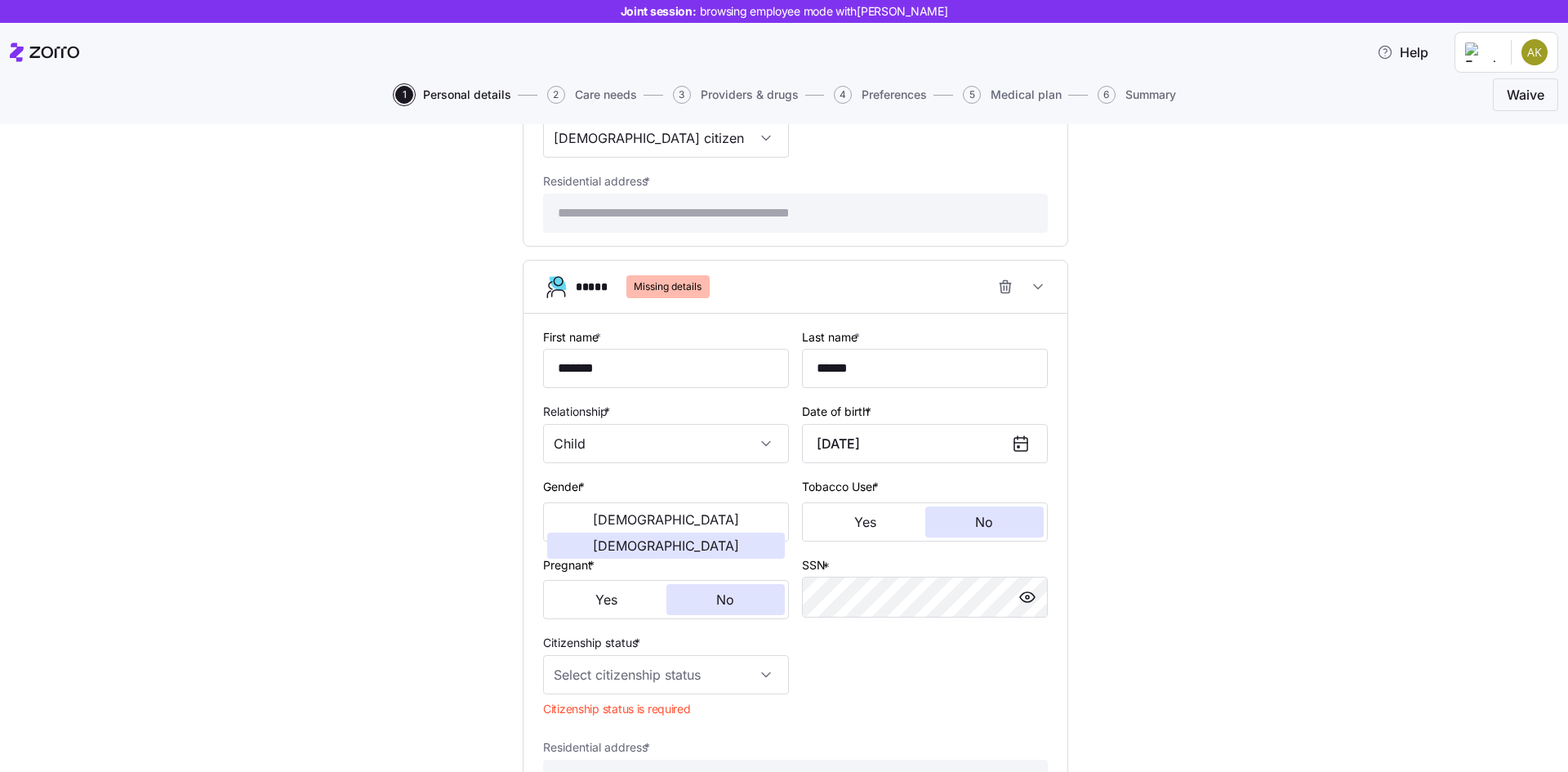
scroll to position [1277, 0]
click at [746, 662] on input "Citizenship status *" at bounding box center [666, 676] width 246 height 40
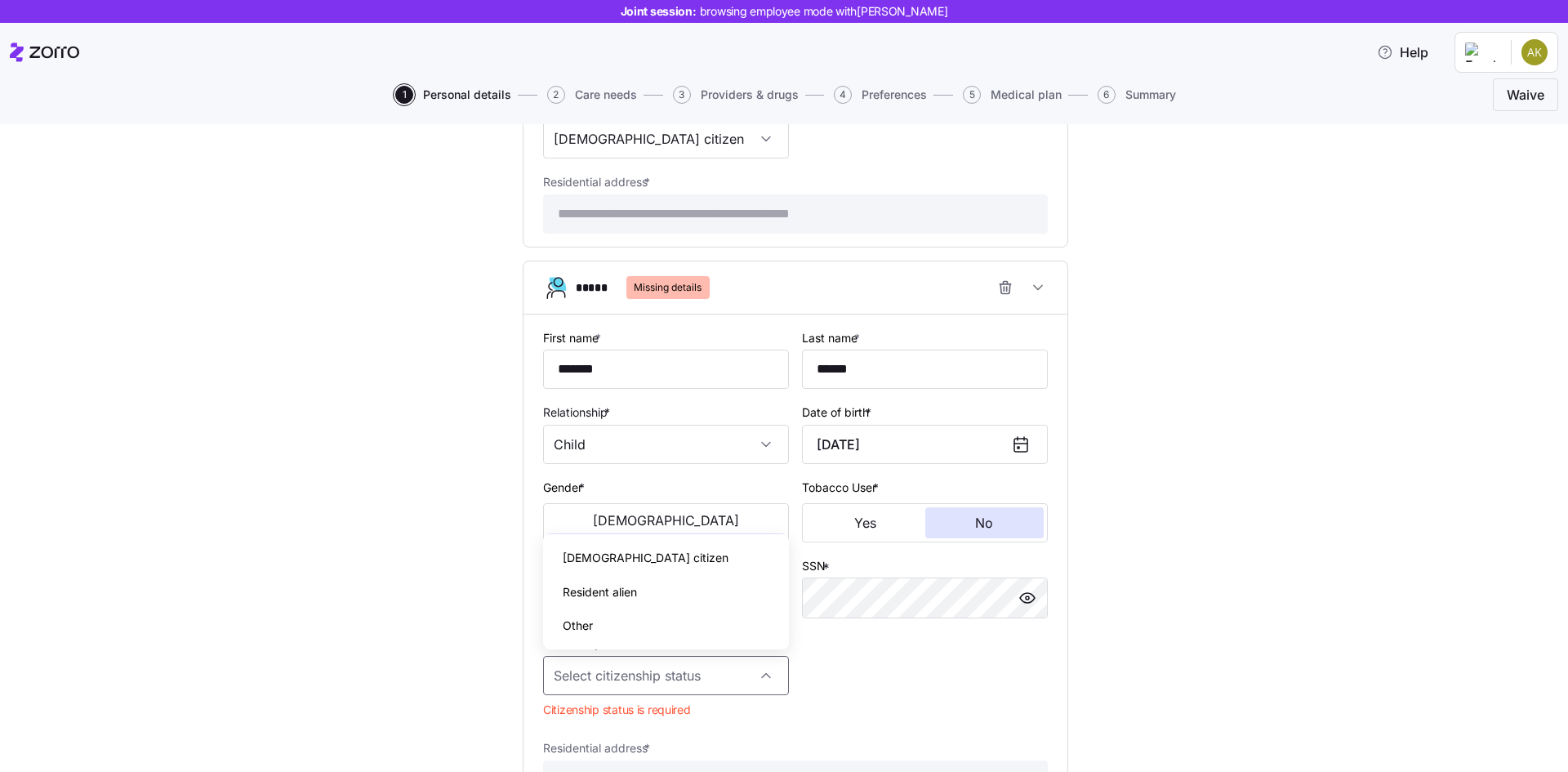
click at [659, 567] on div "[DEMOGRAPHIC_DATA] citizen" at bounding box center [666, 558] width 233 height 35
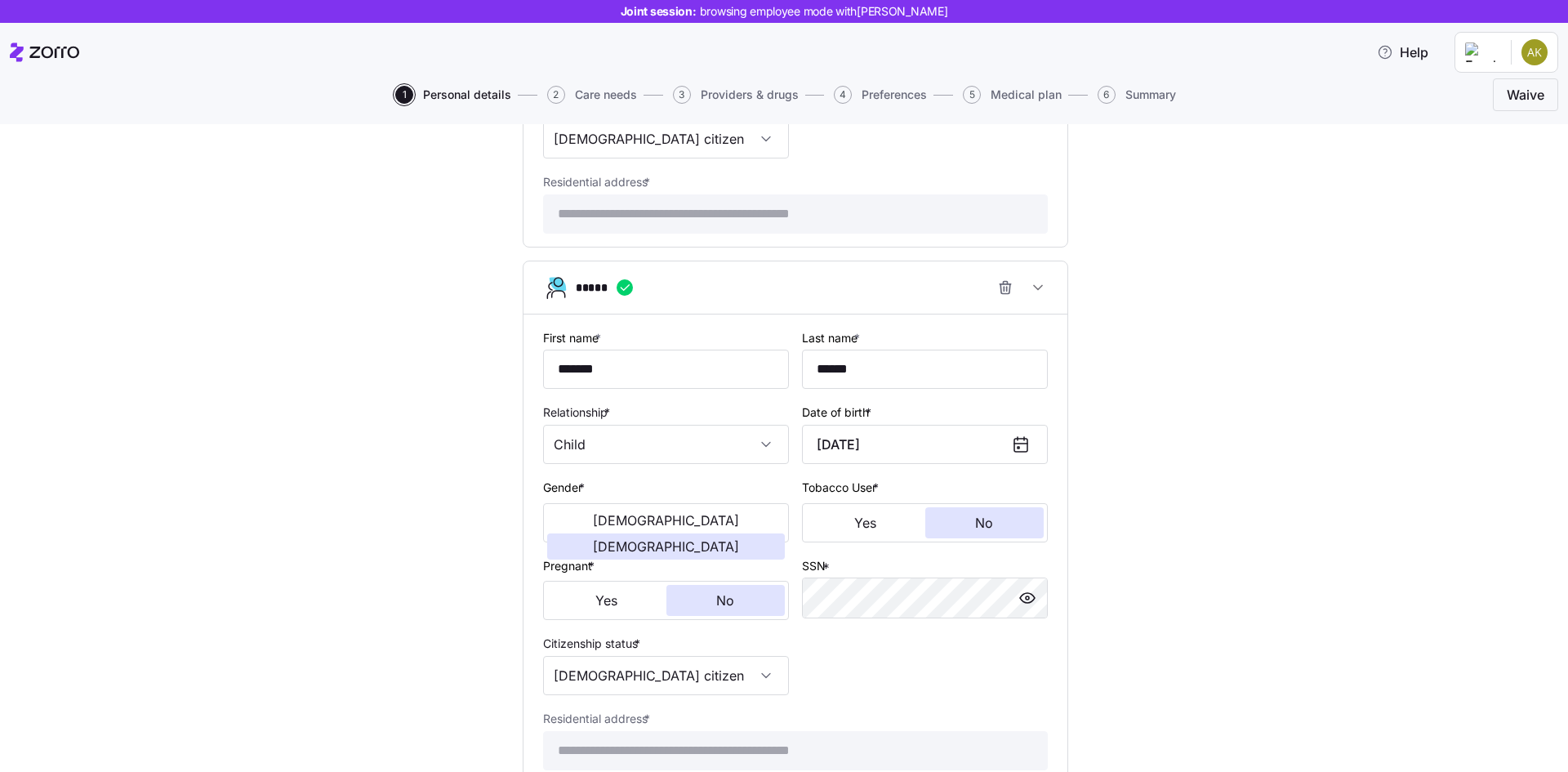
type input "[DEMOGRAPHIC_DATA] citizen"
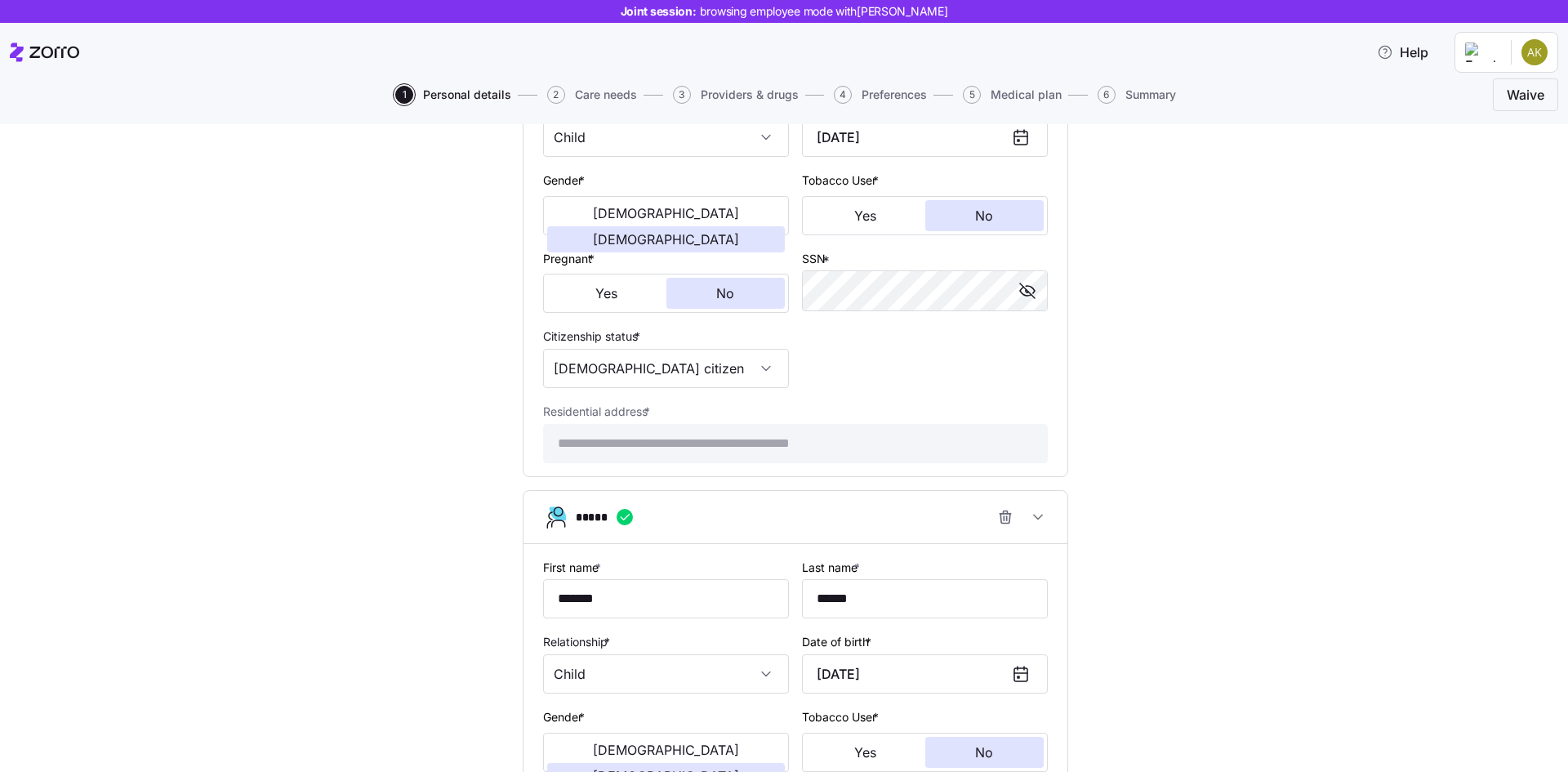
scroll to position [1521, 0]
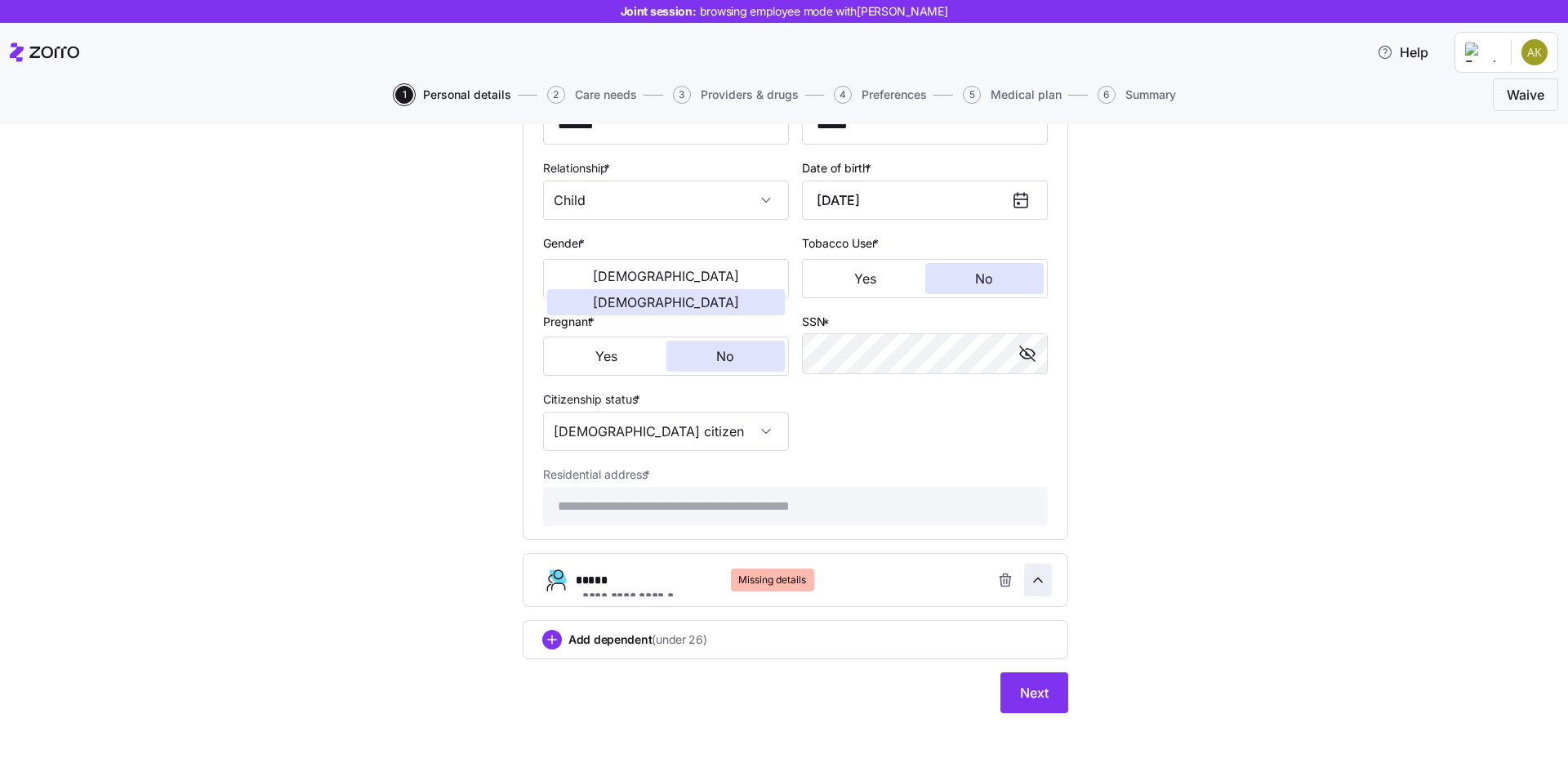
click at [1046, 585] on icon "button" at bounding box center [1038, 580] width 16 height 16
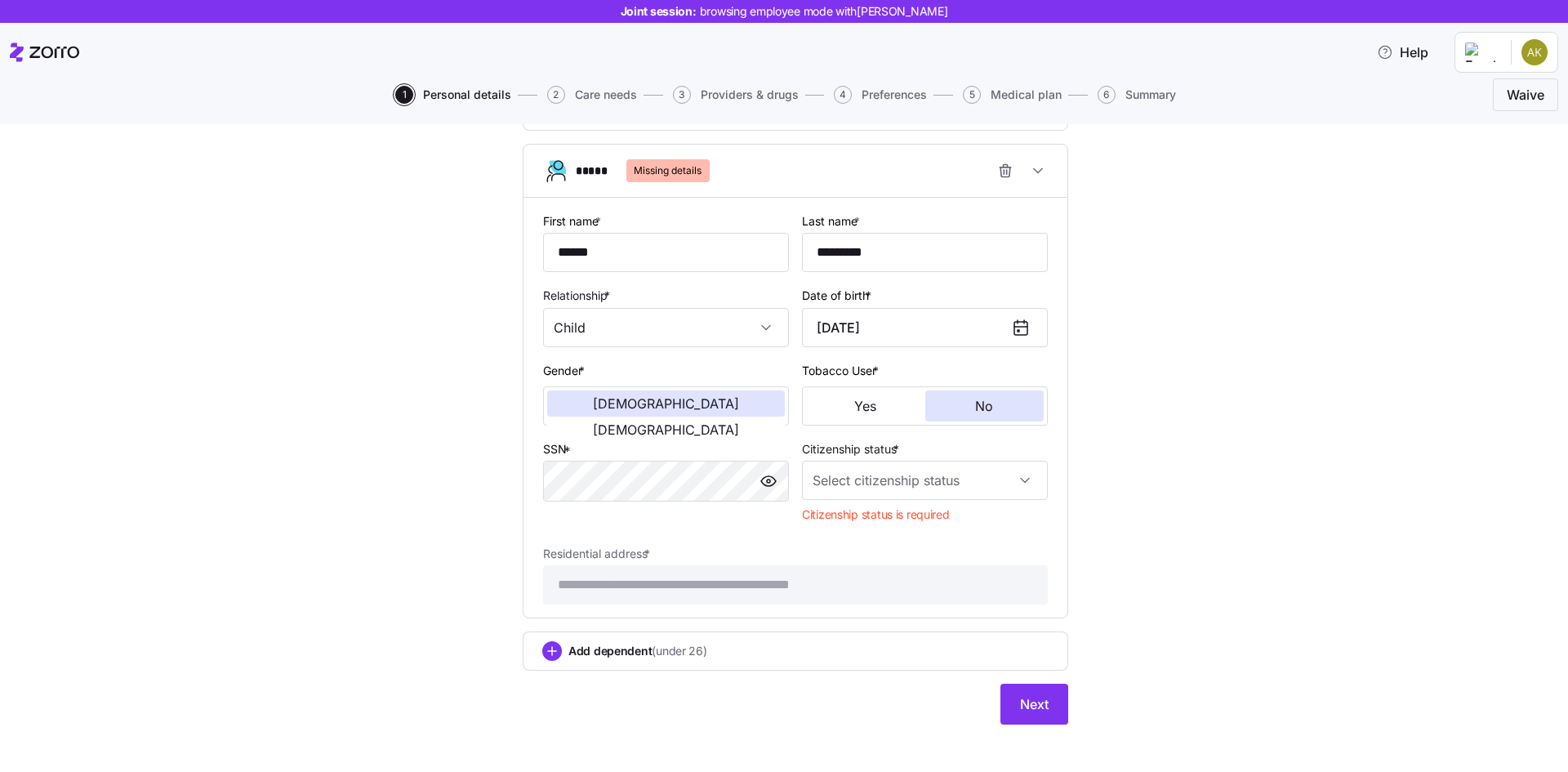
scroll to position [1931, 0]
click at [933, 242] on input "*********" at bounding box center [925, 252] width 246 height 40
click at [994, 487] on input "Citizenship status *" at bounding box center [925, 480] width 246 height 40
drag, startPoint x: 977, startPoint y: 509, endPoint x: 977, endPoint y: 525, distance: 16.0
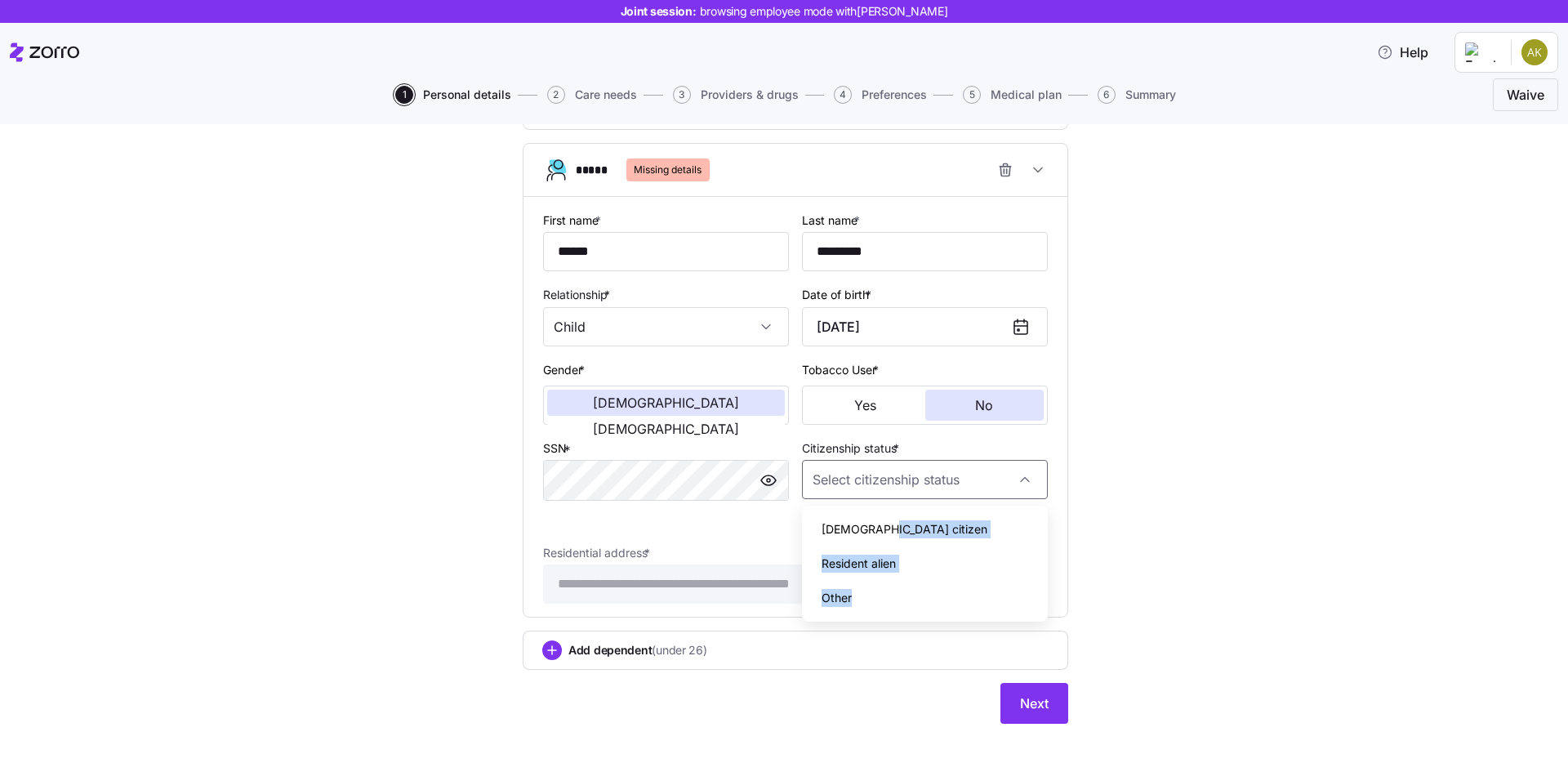
click at [977, 525] on div "[DEMOGRAPHIC_DATA] citizen Resident alien Other" at bounding box center [925, 563] width 246 height 115
click at [977, 525] on div "[DEMOGRAPHIC_DATA] citizen" at bounding box center [925, 530] width 233 height 35
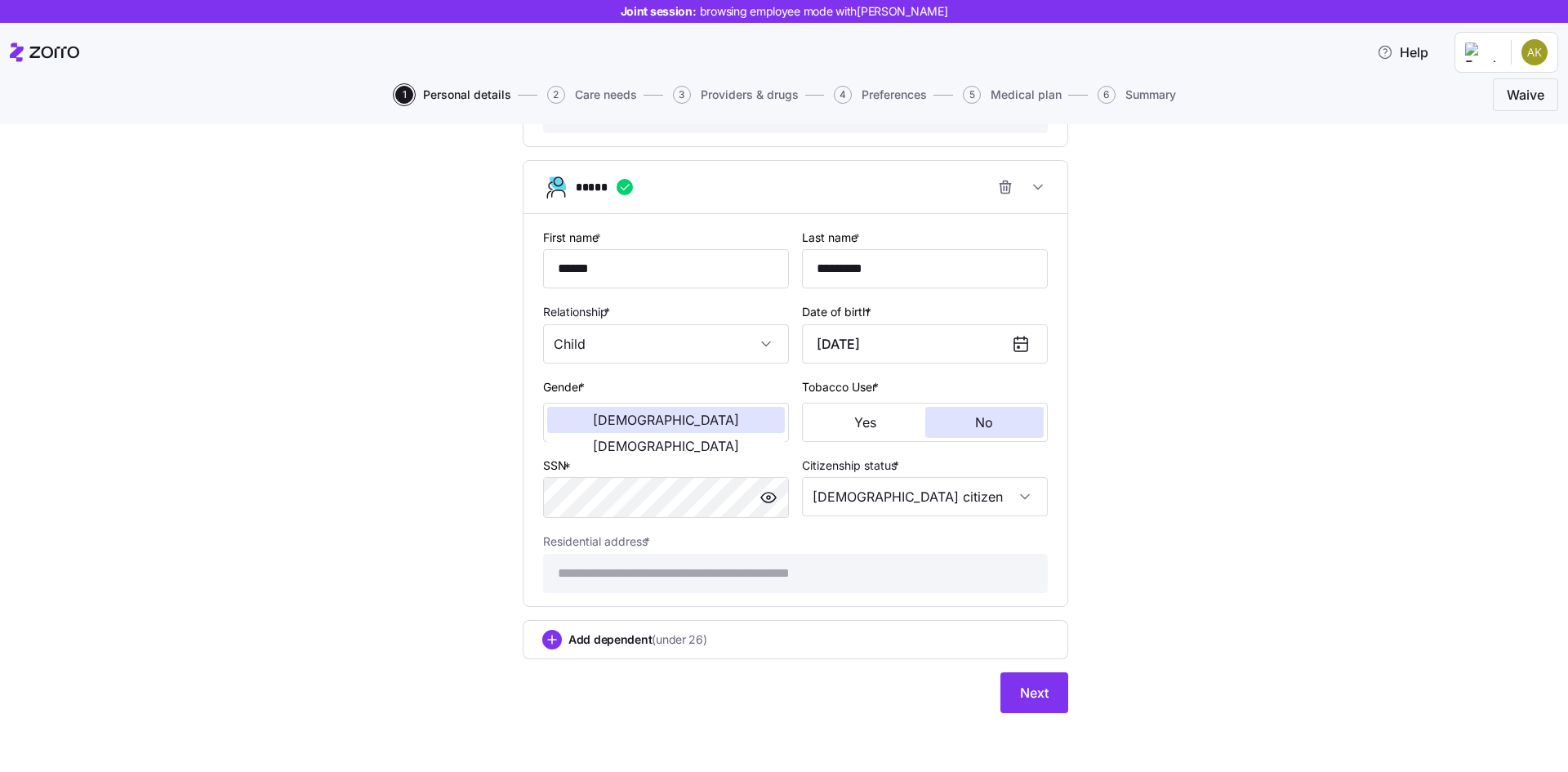
type input "[DEMOGRAPHIC_DATA] citizen"
click at [1050, 708] on button "Next" at bounding box center [1034, 693] width 68 height 41
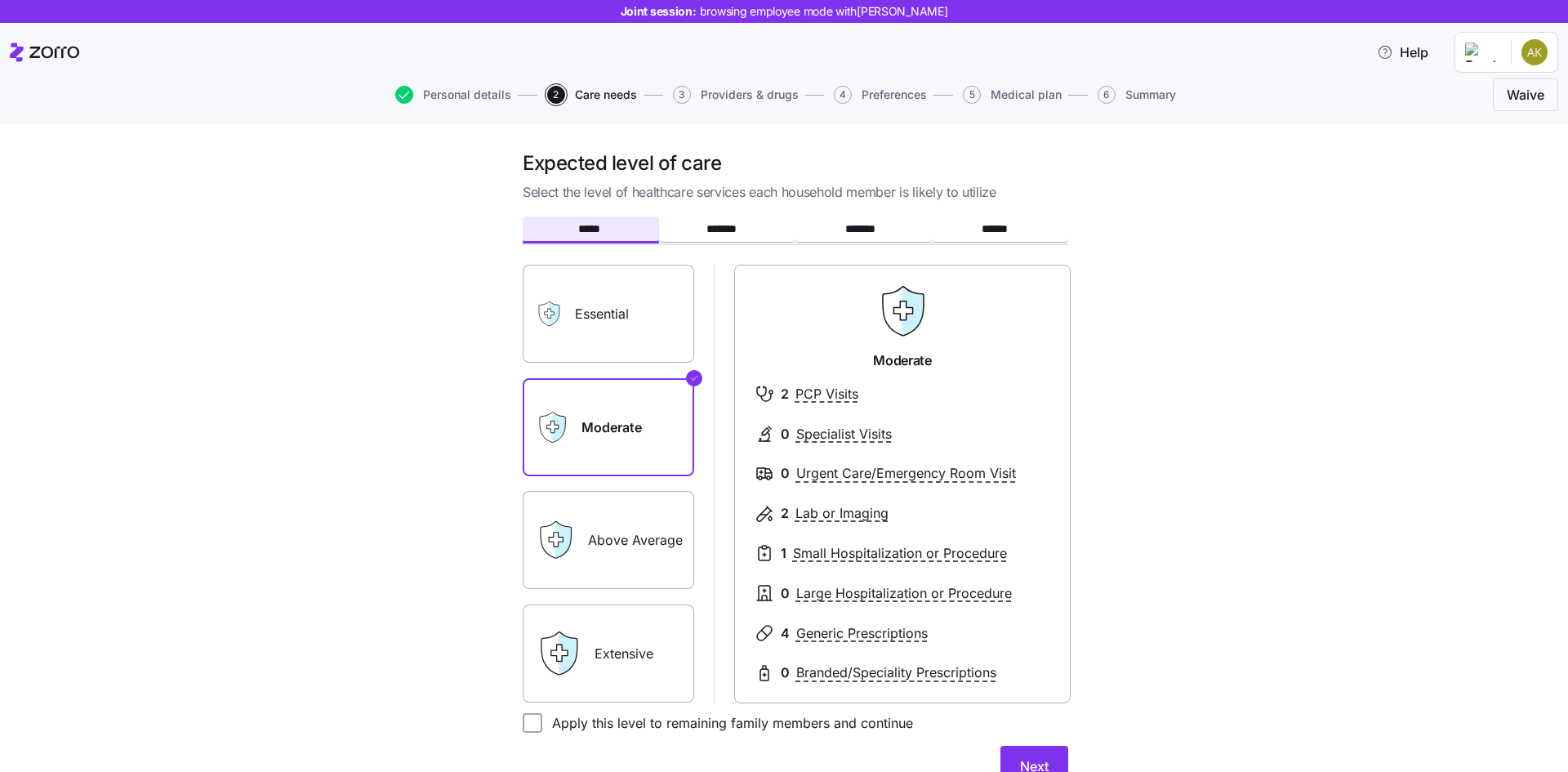
scroll to position [21, 0]
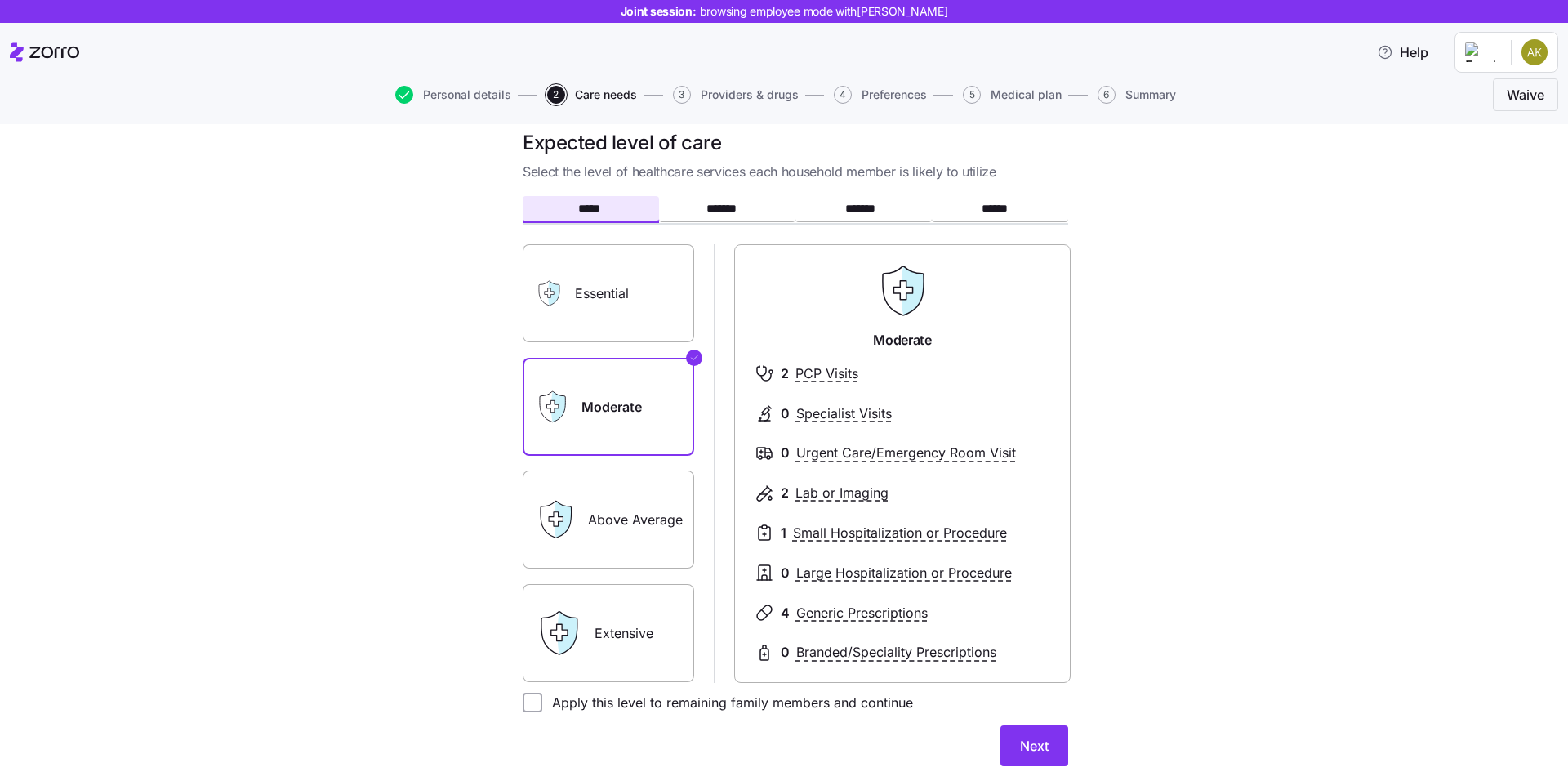
click at [824, 707] on label "Apply this level to remaining family members and continue" at bounding box center [728, 703] width 371 height 20
click at [543, 707] on input "Apply this level to remaining family members and continue" at bounding box center [533, 703] width 20 height 20
checkbox input "true"
click at [1015, 727] on button "Next" at bounding box center [1034, 746] width 68 height 41
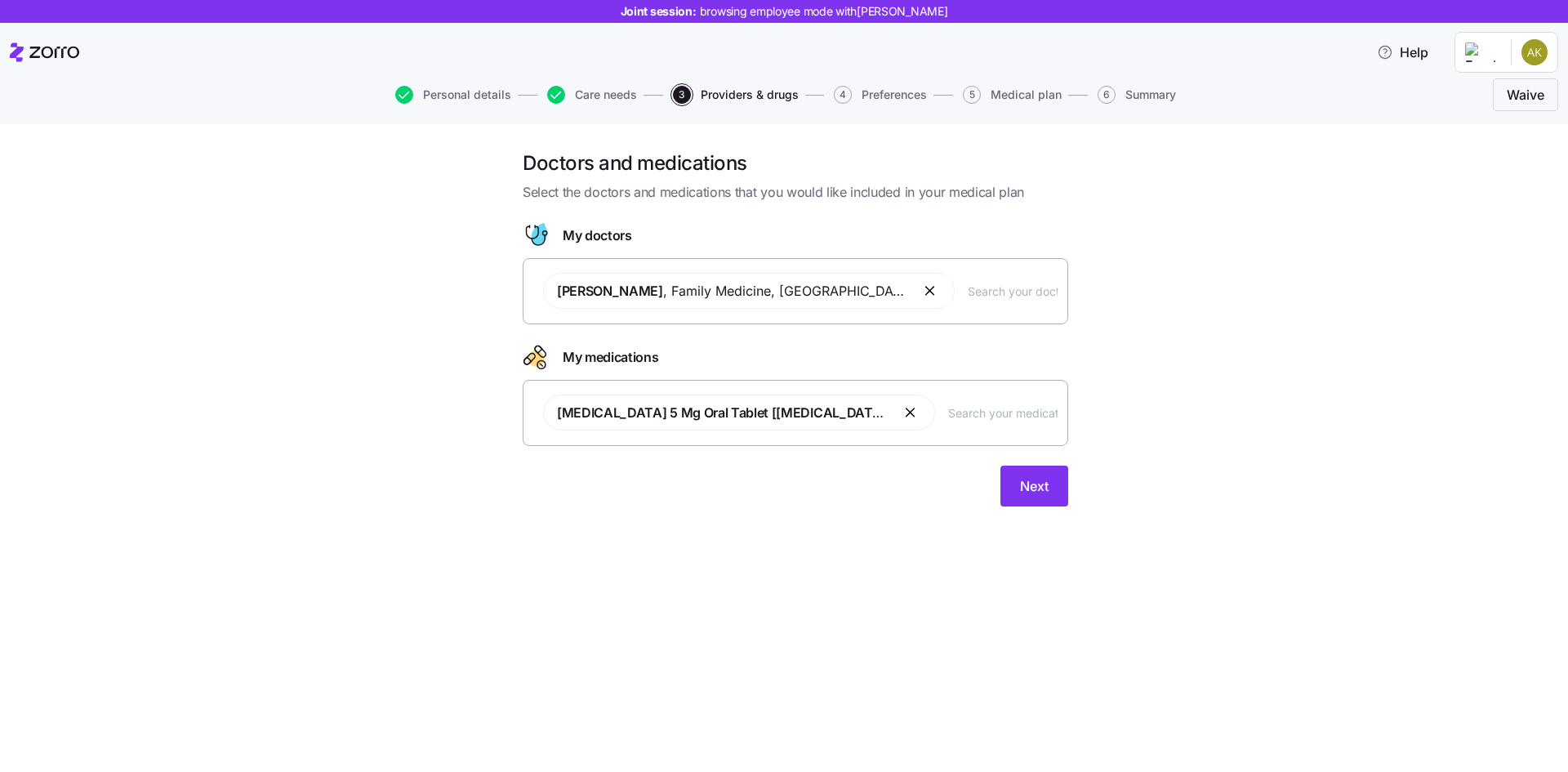
click at [1061, 464] on div at bounding box center [795, 456] width 545 height 20
click at [1064, 476] on button "Next" at bounding box center [1034, 486] width 68 height 41
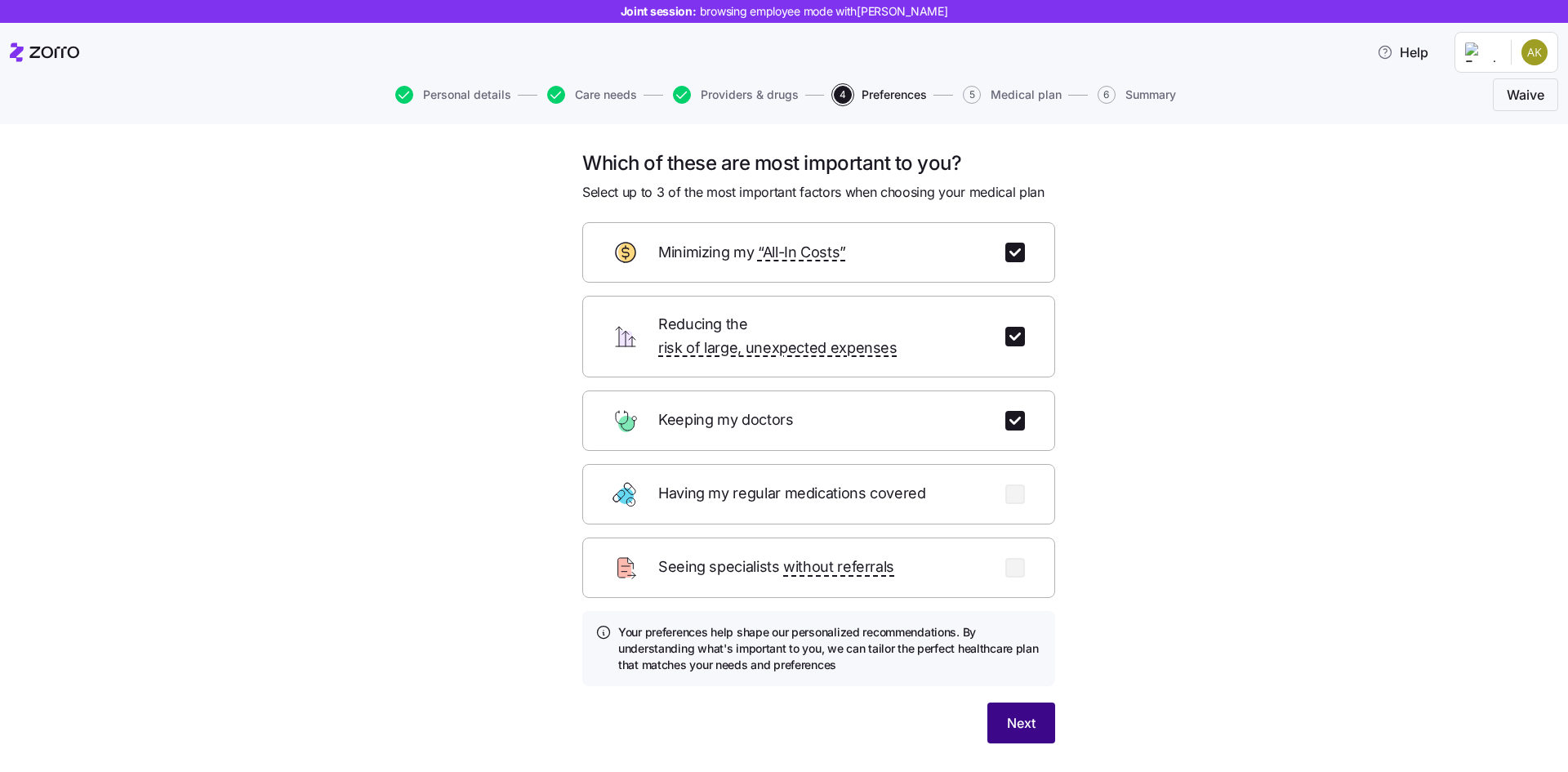
click at [1047, 703] on button "Next" at bounding box center [1021, 723] width 68 height 41
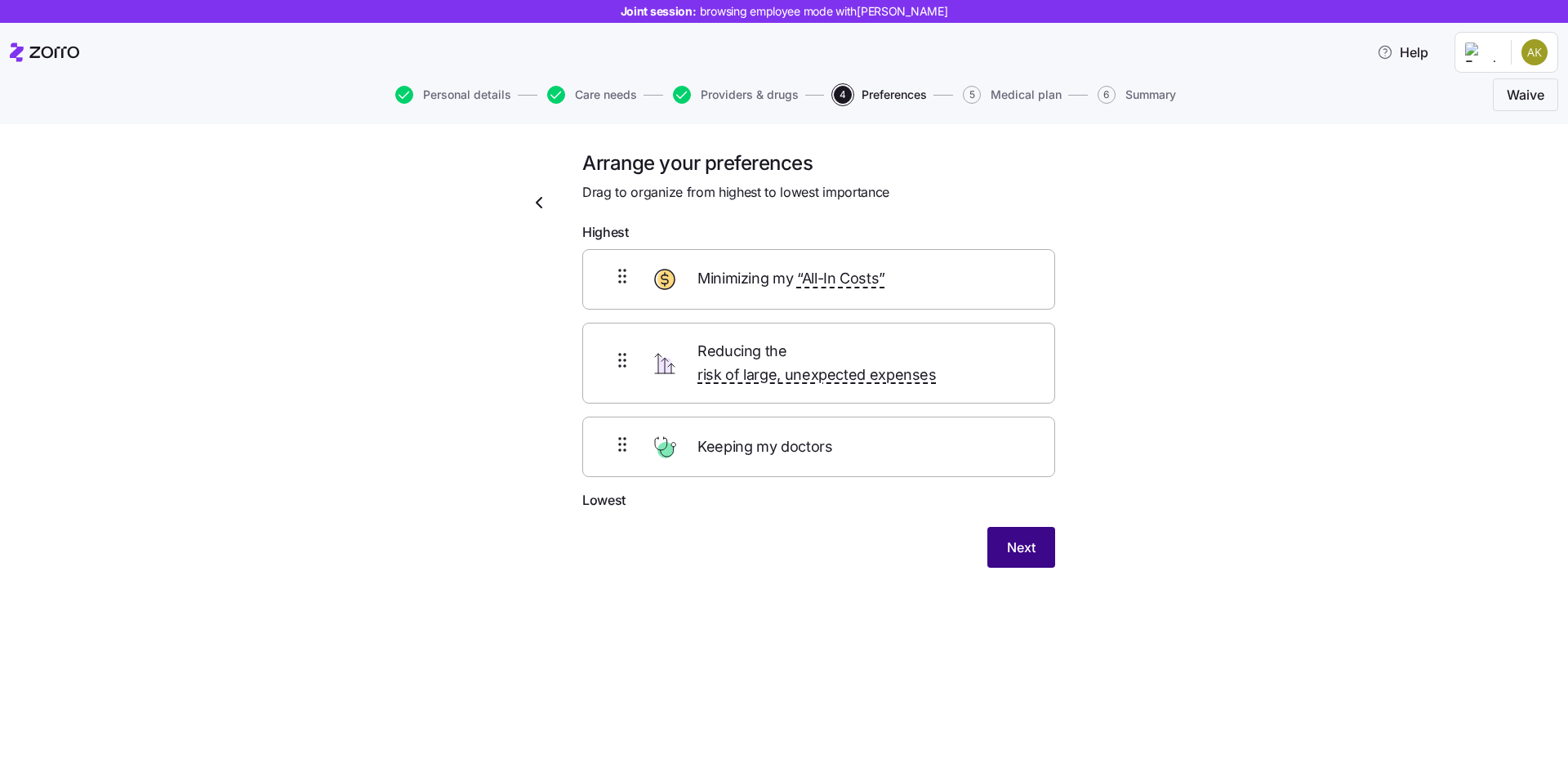
click at [1025, 527] on button "Next" at bounding box center [1021, 548] width 68 height 41
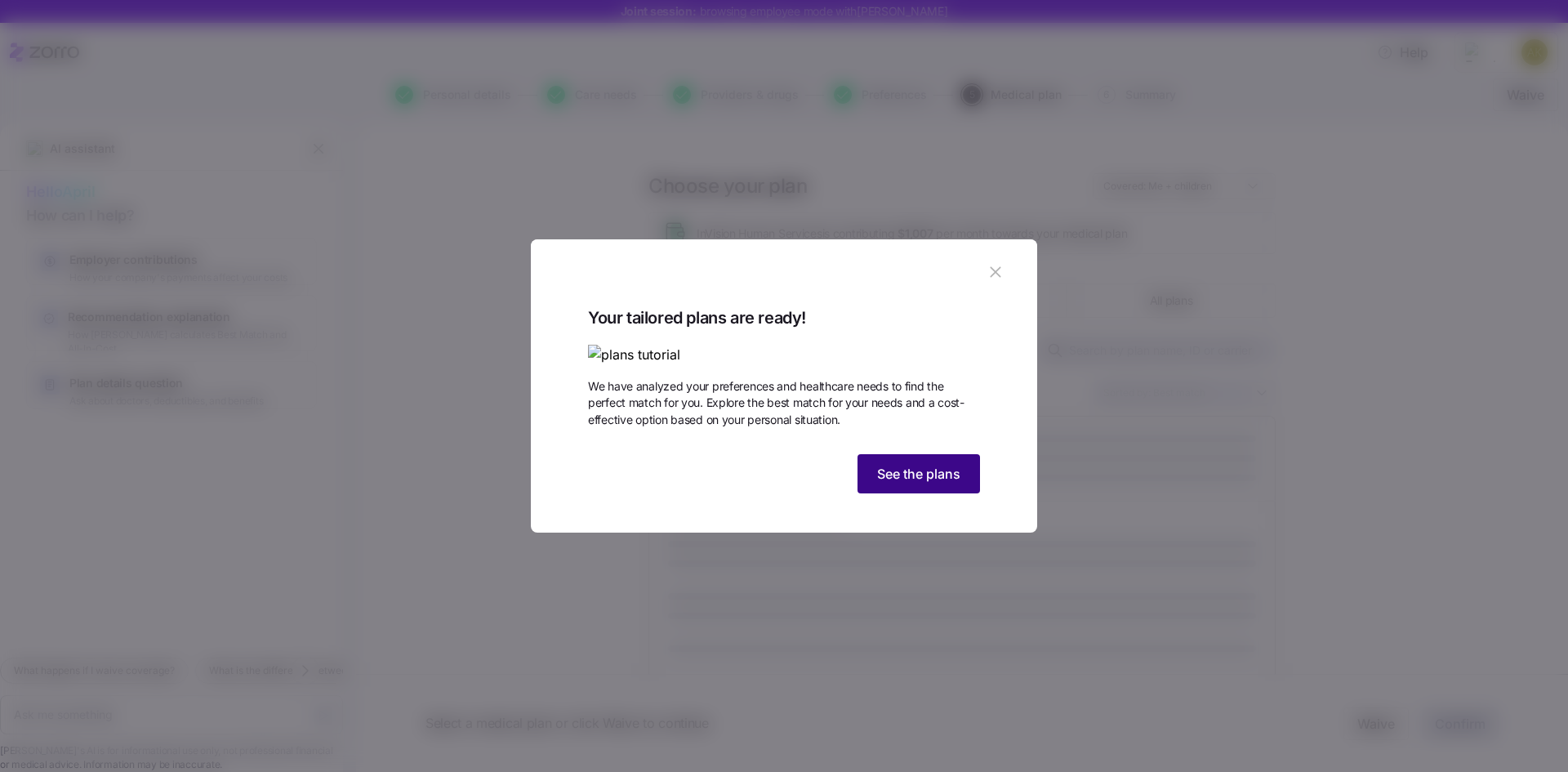
click at [939, 483] on span "See the plans" at bounding box center [919, 473] width 83 height 20
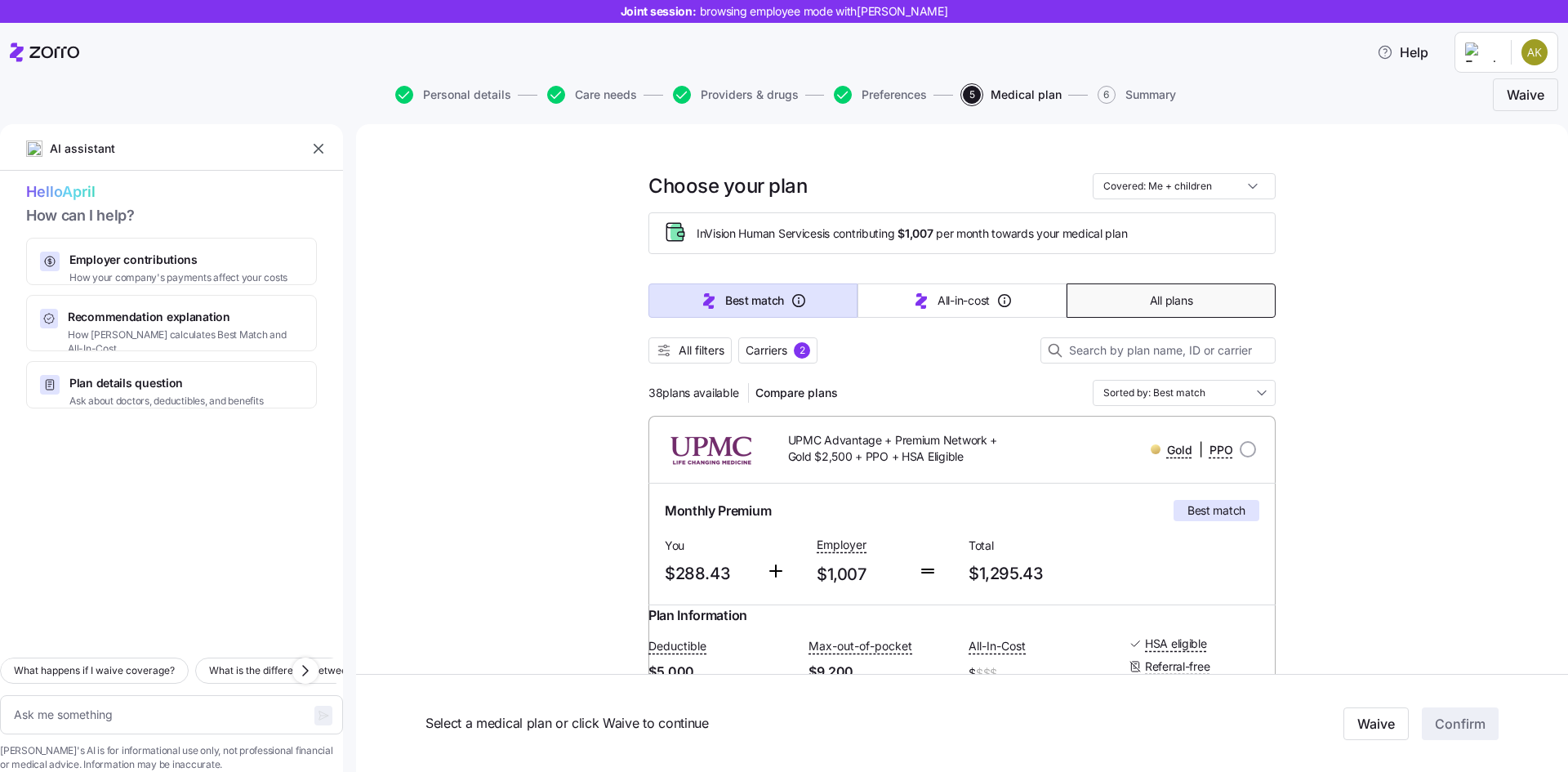
click at [1197, 293] on button "All plans" at bounding box center [1171, 301] width 210 height 35
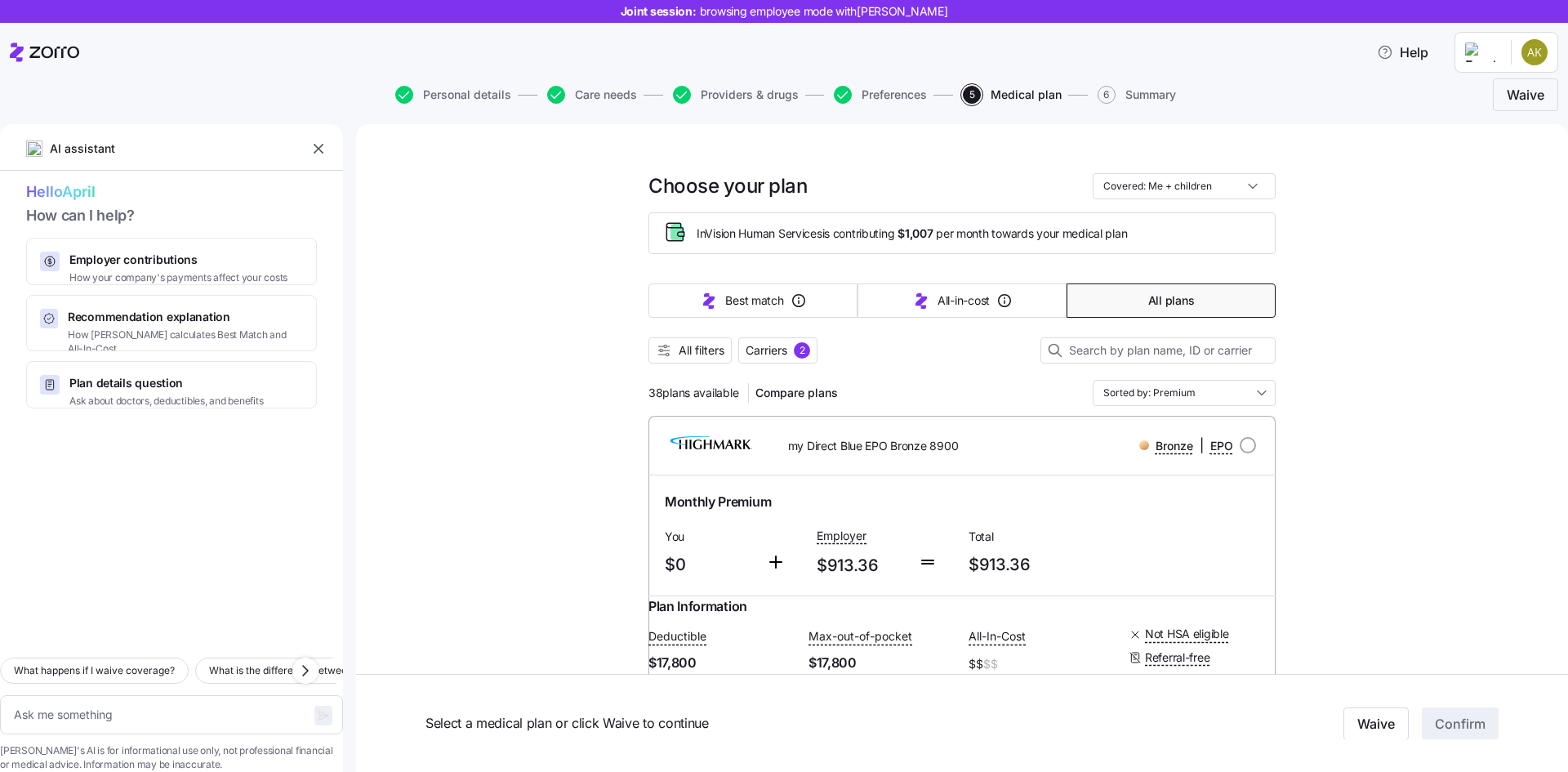
type textarea "x"
type input "Sorted by: Premium"
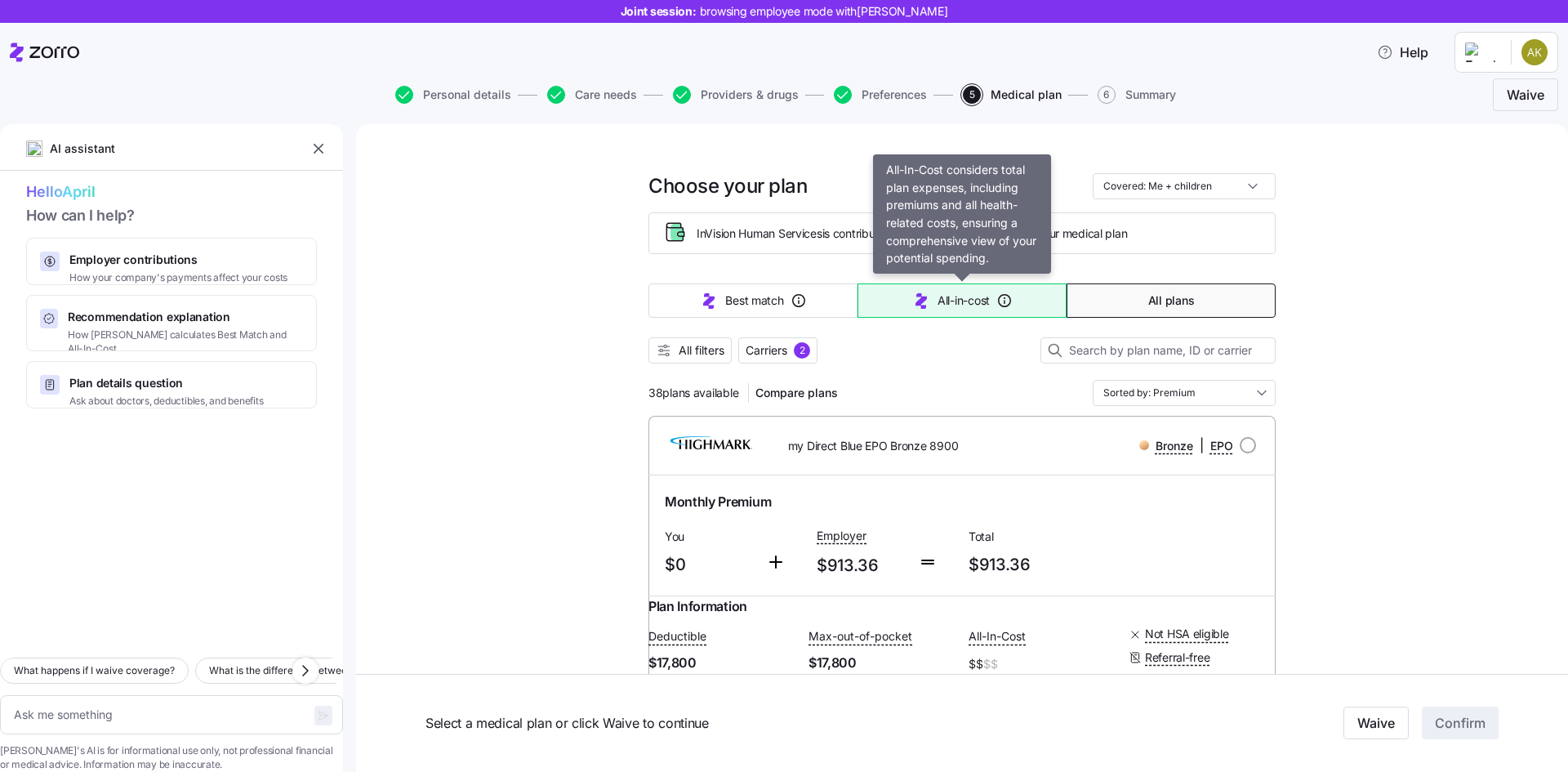
click at [1019, 294] on button "All-in-cost" at bounding box center [963, 301] width 210 height 35
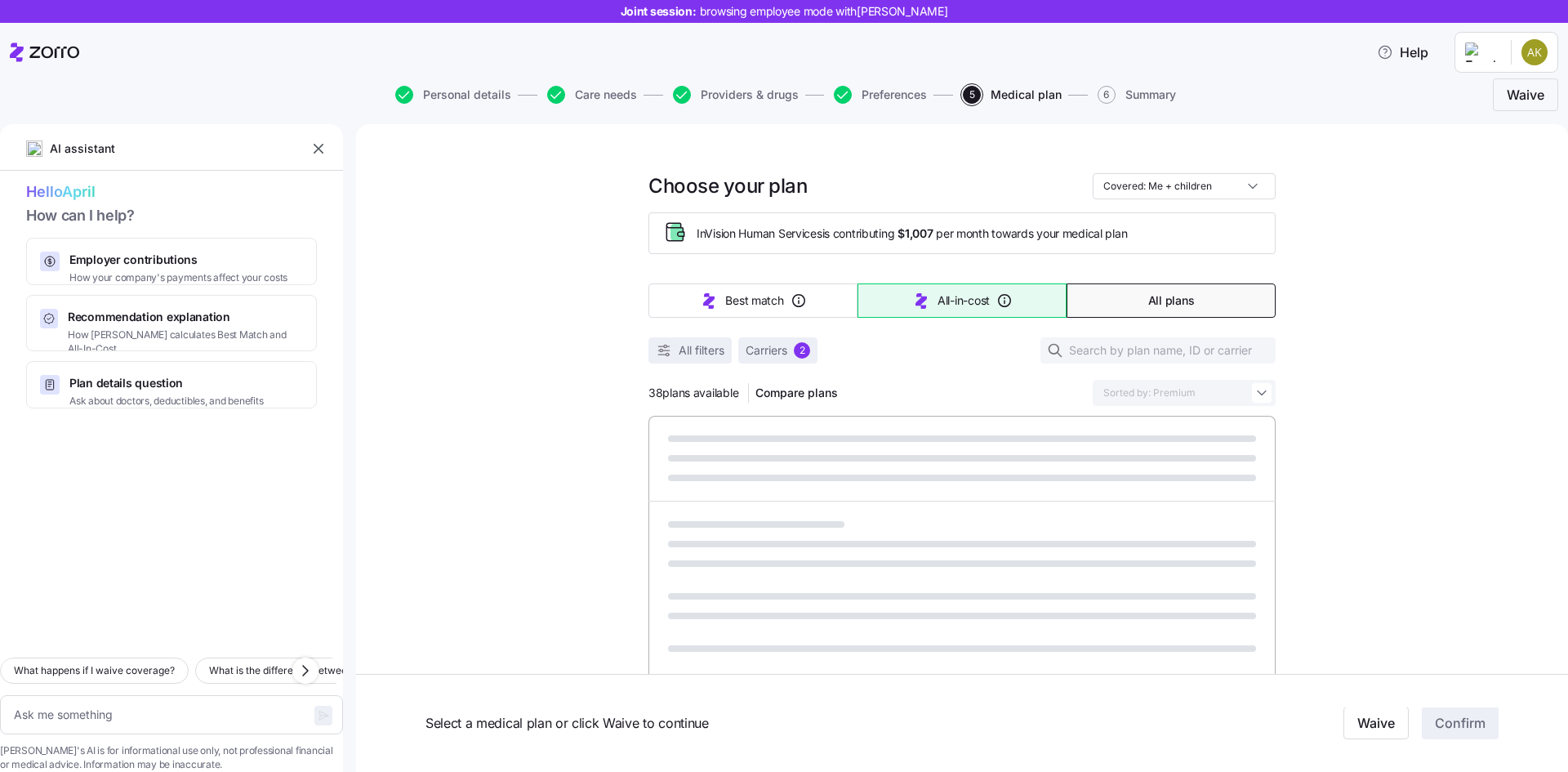
type textarea "x"
type input "Sorted by: All-in-cost"
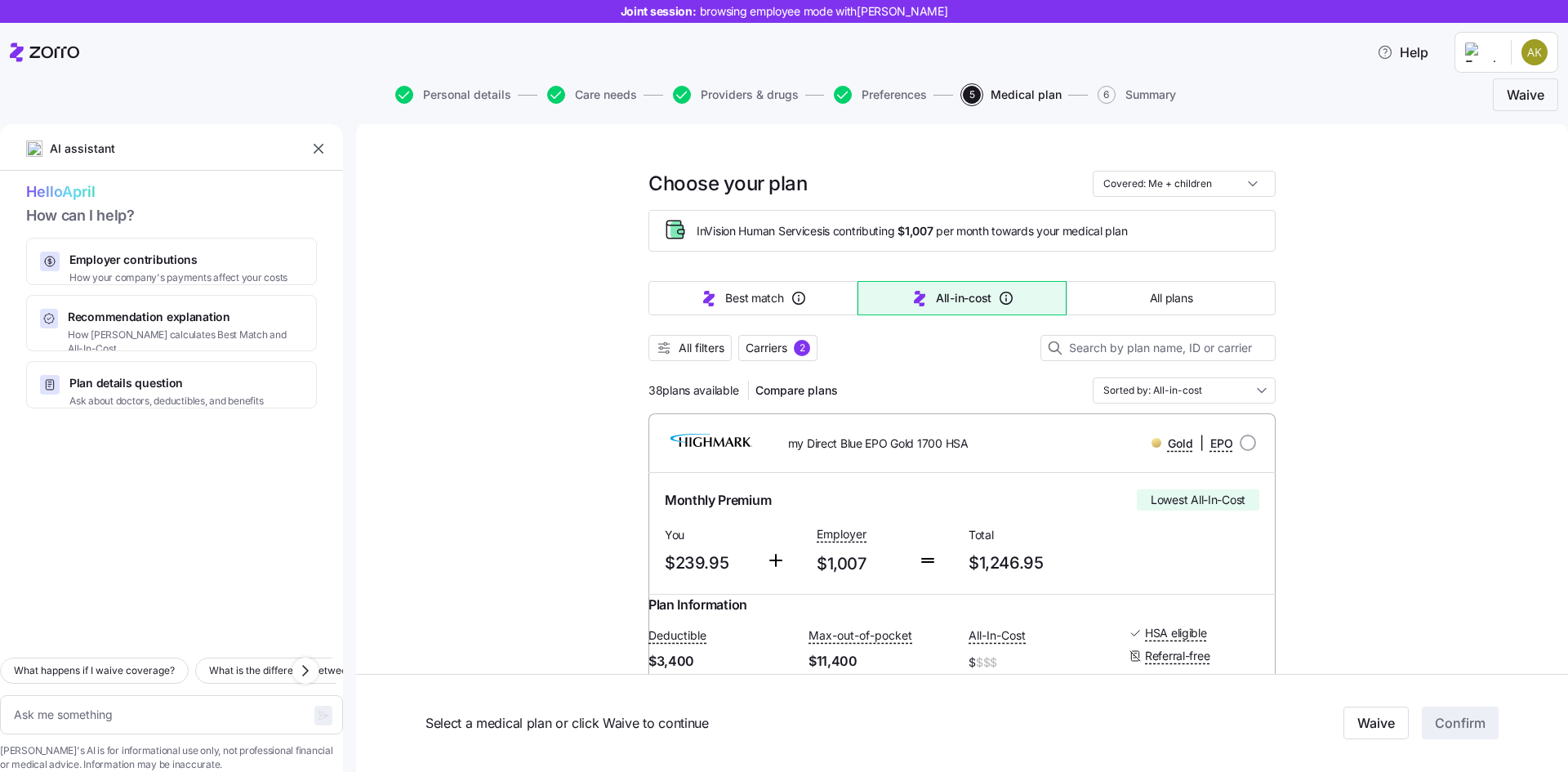
scroll to position [3, 0]
click at [772, 104] on div "Personal details Care needs Providers & drugs Preferences 5 Medical plan 6 Summ…" at bounding box center [784, 95] width 1549 height 40
click at [763, 96] on span "Providers & drugs" at bounding box center [750, 95] width 98 height 12
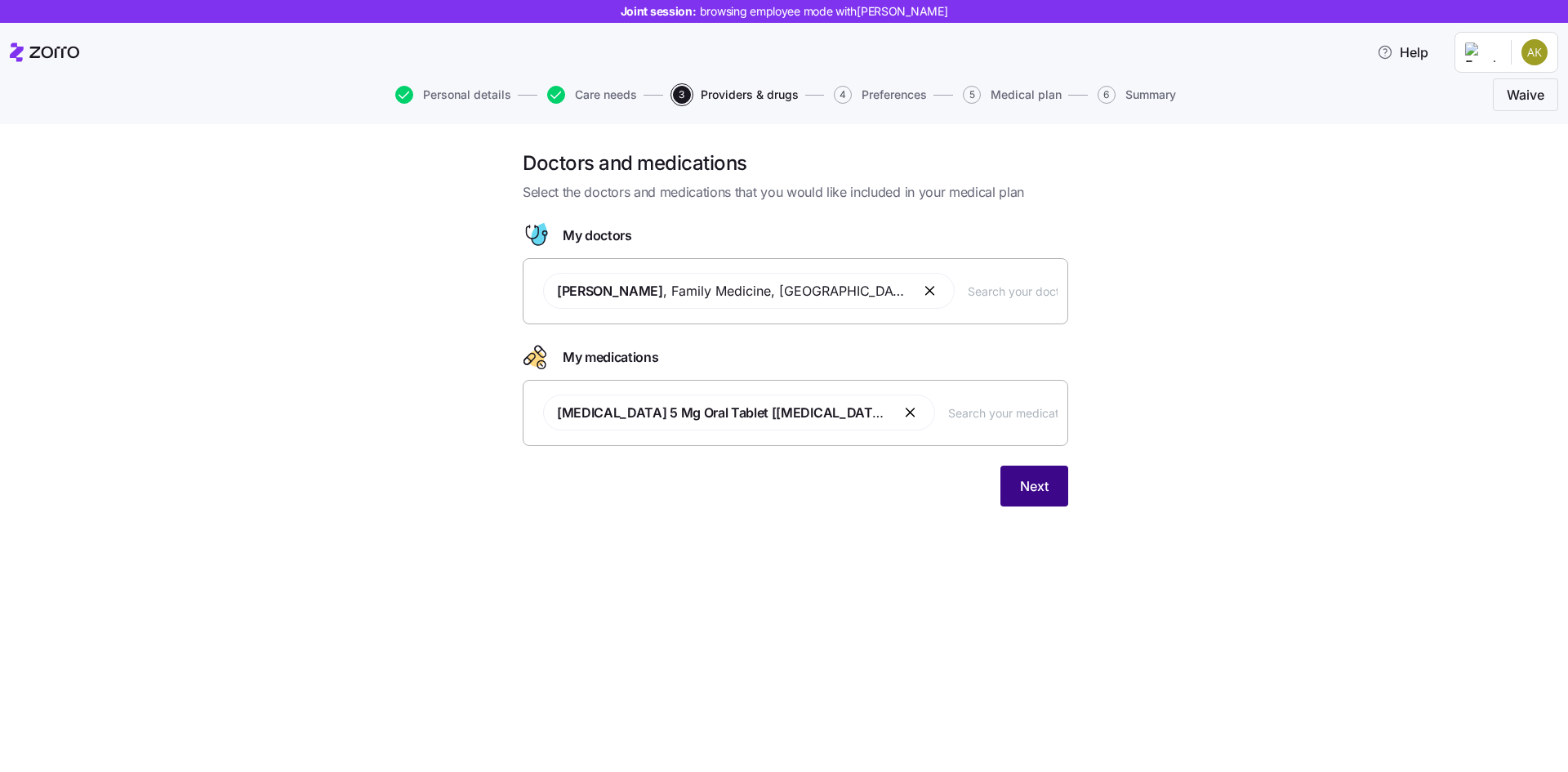
click at [1043, 492] on span "Next" at bounding box center [1034, 486] width 29 height 20
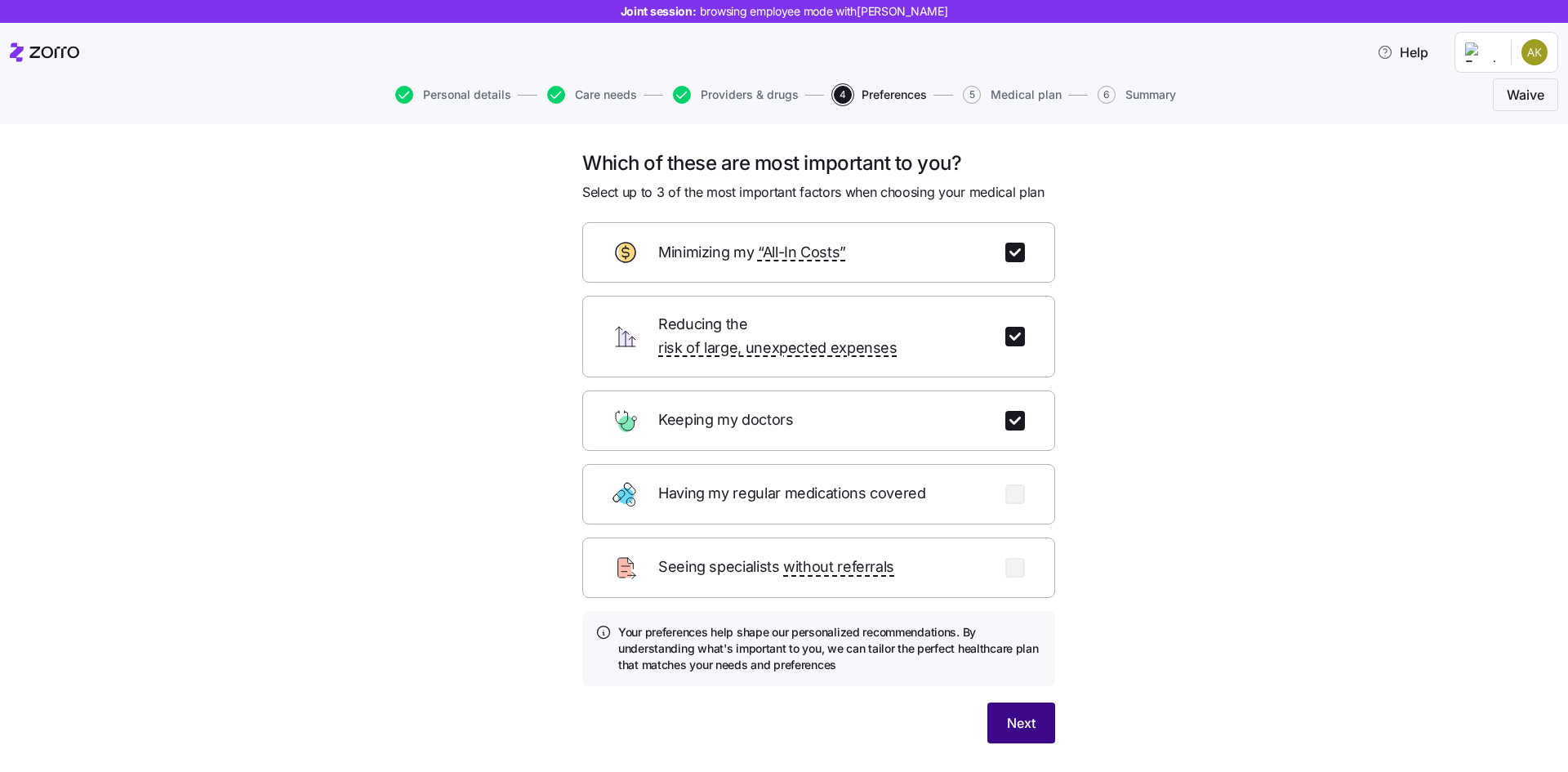
click at [1014, 713] on span "Next" at bounding box center [1021, 723] width 29 height 20
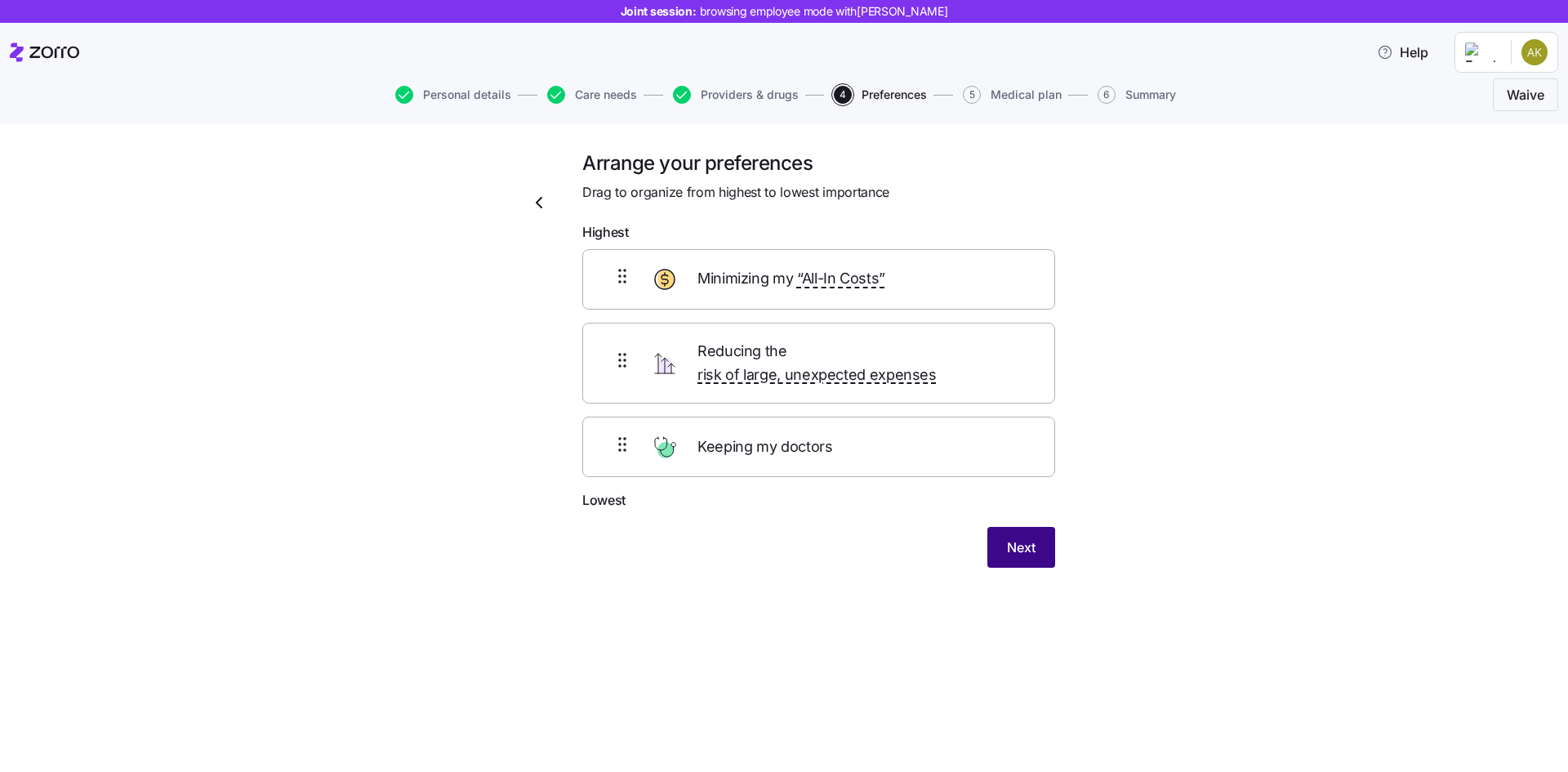
click at [1043, 527] on button "Next" at bounding box center [1021, 548] width 68 height 41
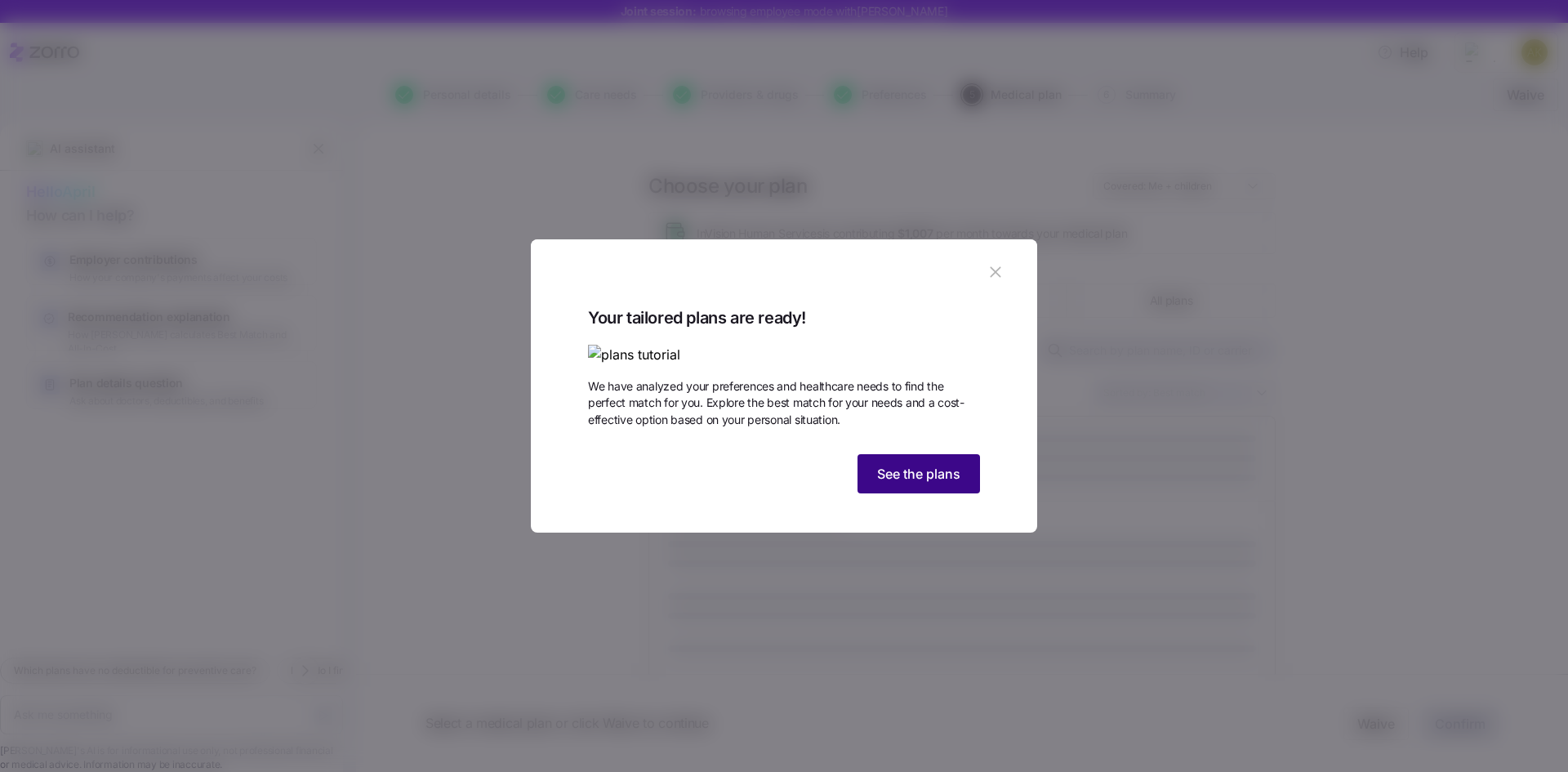
click at [930, 483] on span "See the plans" at bounding box center [919, 473] width 83 height 20
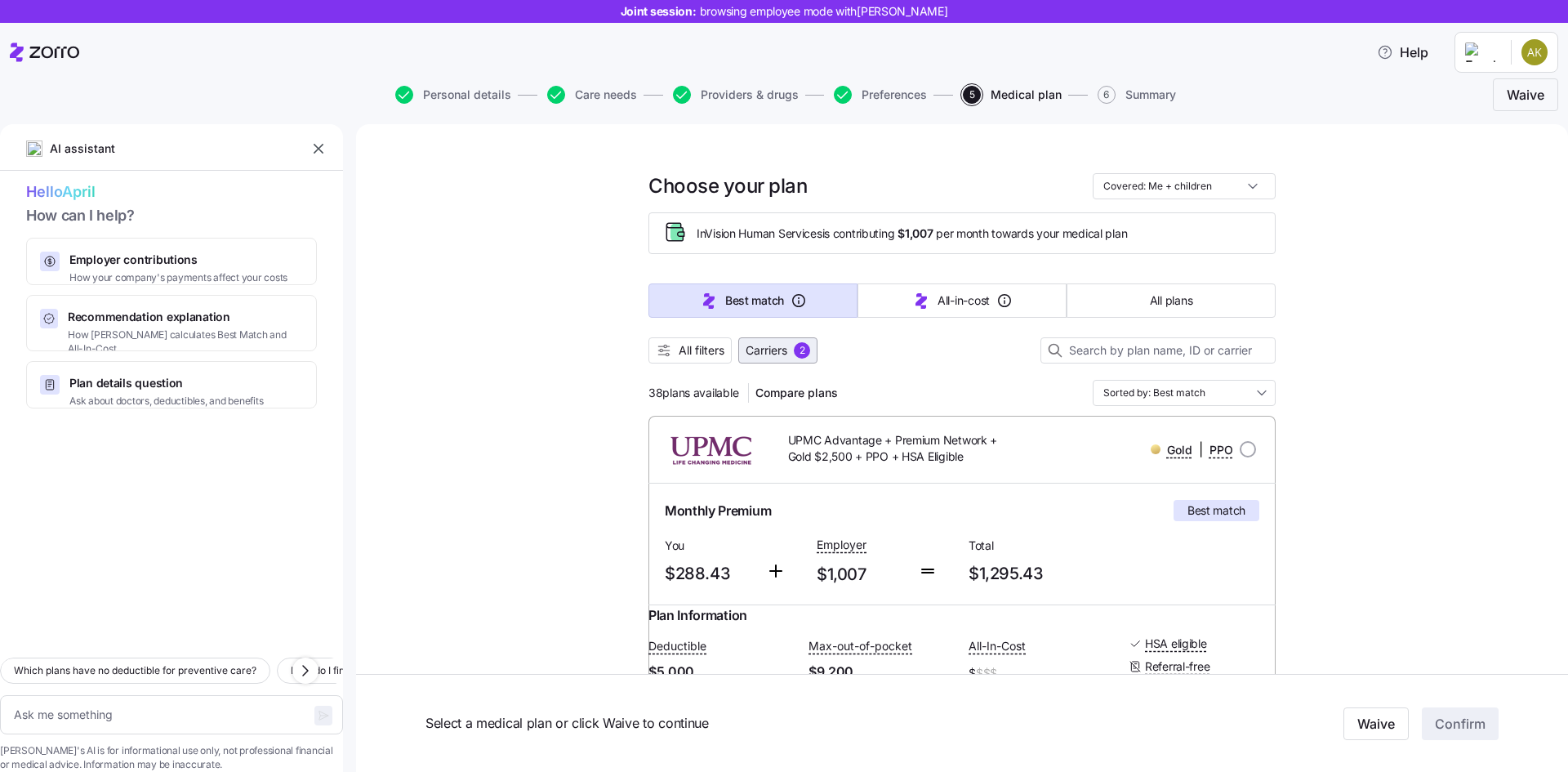
click at [817, 348] on button "Carriers 2" at bounding box center [778, 351] width 79 height 26
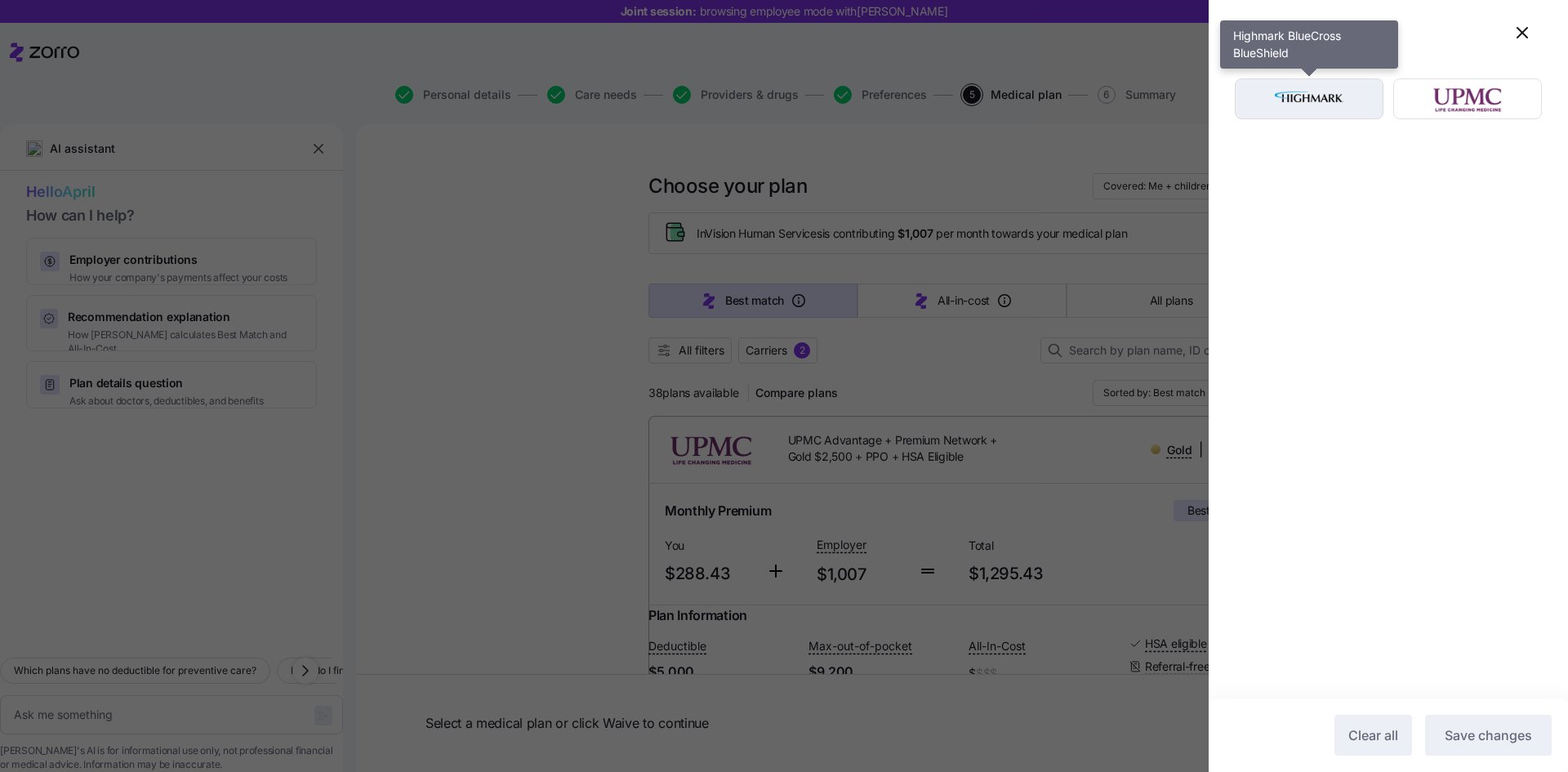
click at [1377, 86] on div "button" at bounding box center [1309, 99] width 147 height 40
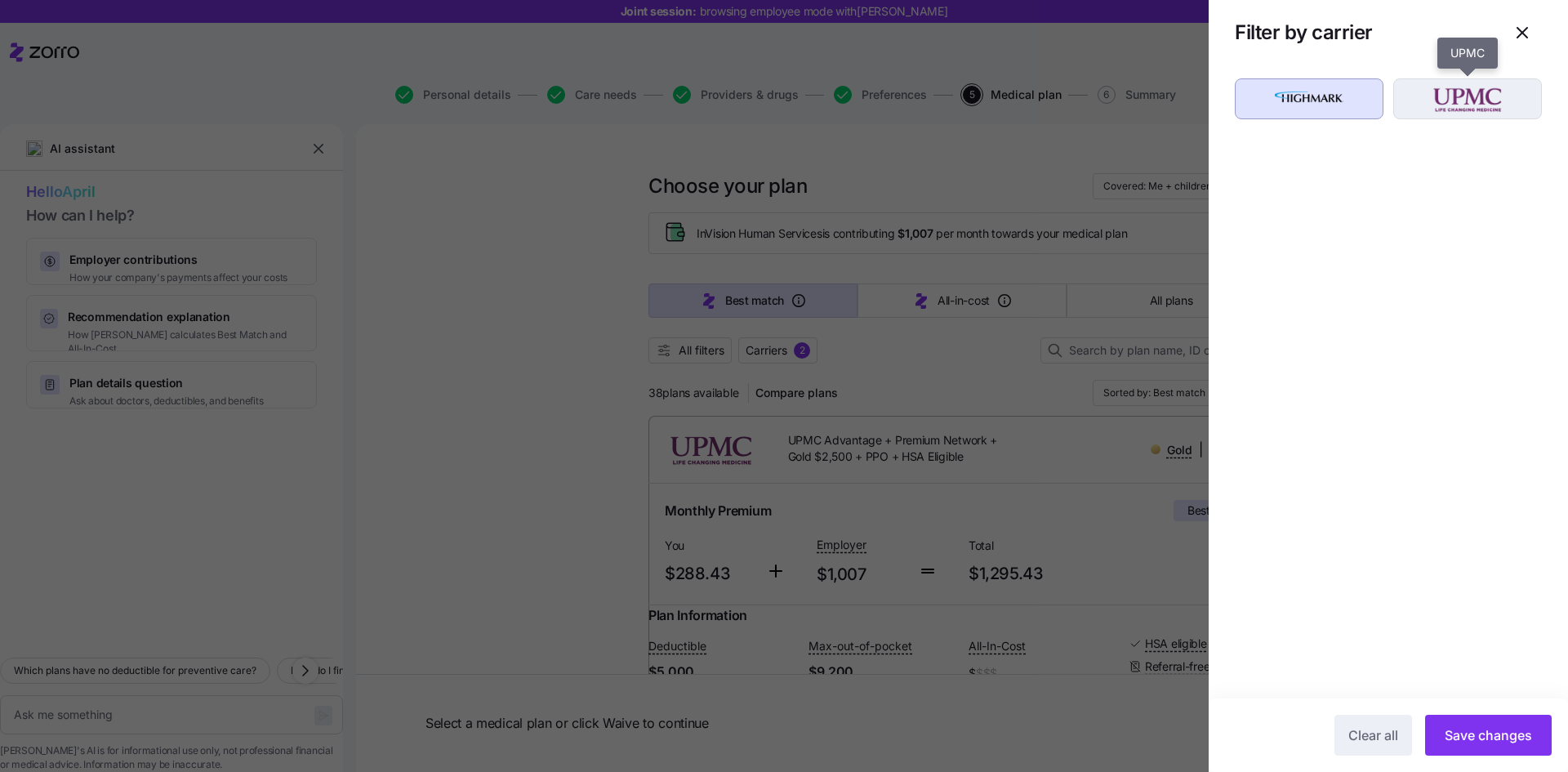
click at [1436, 95] on img "button" at bounding box center [1468, 99] width 120 height 33
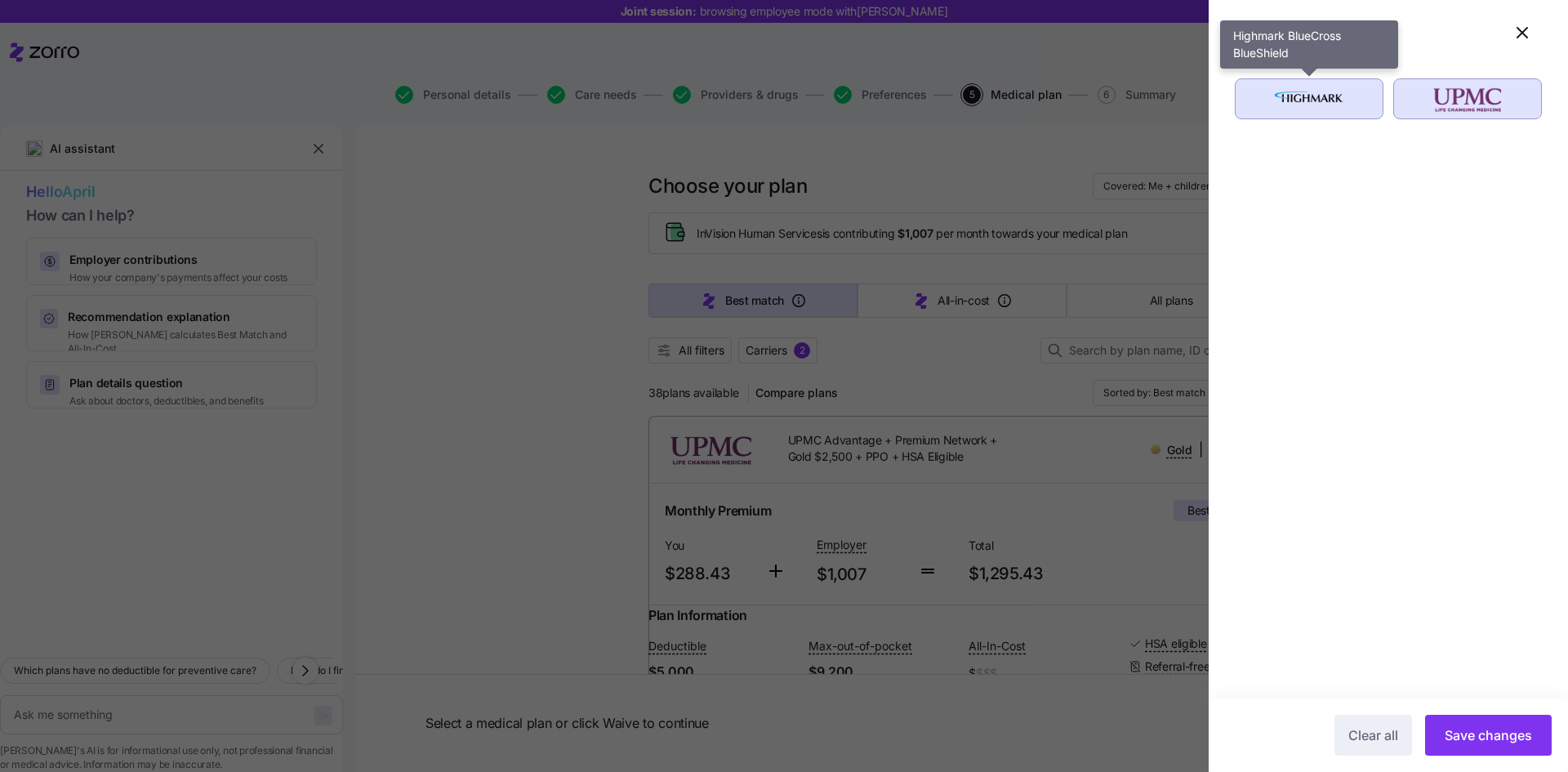
click at [1358, 98] on img "button" at bounding box center [1310, 99] width 120 height 33
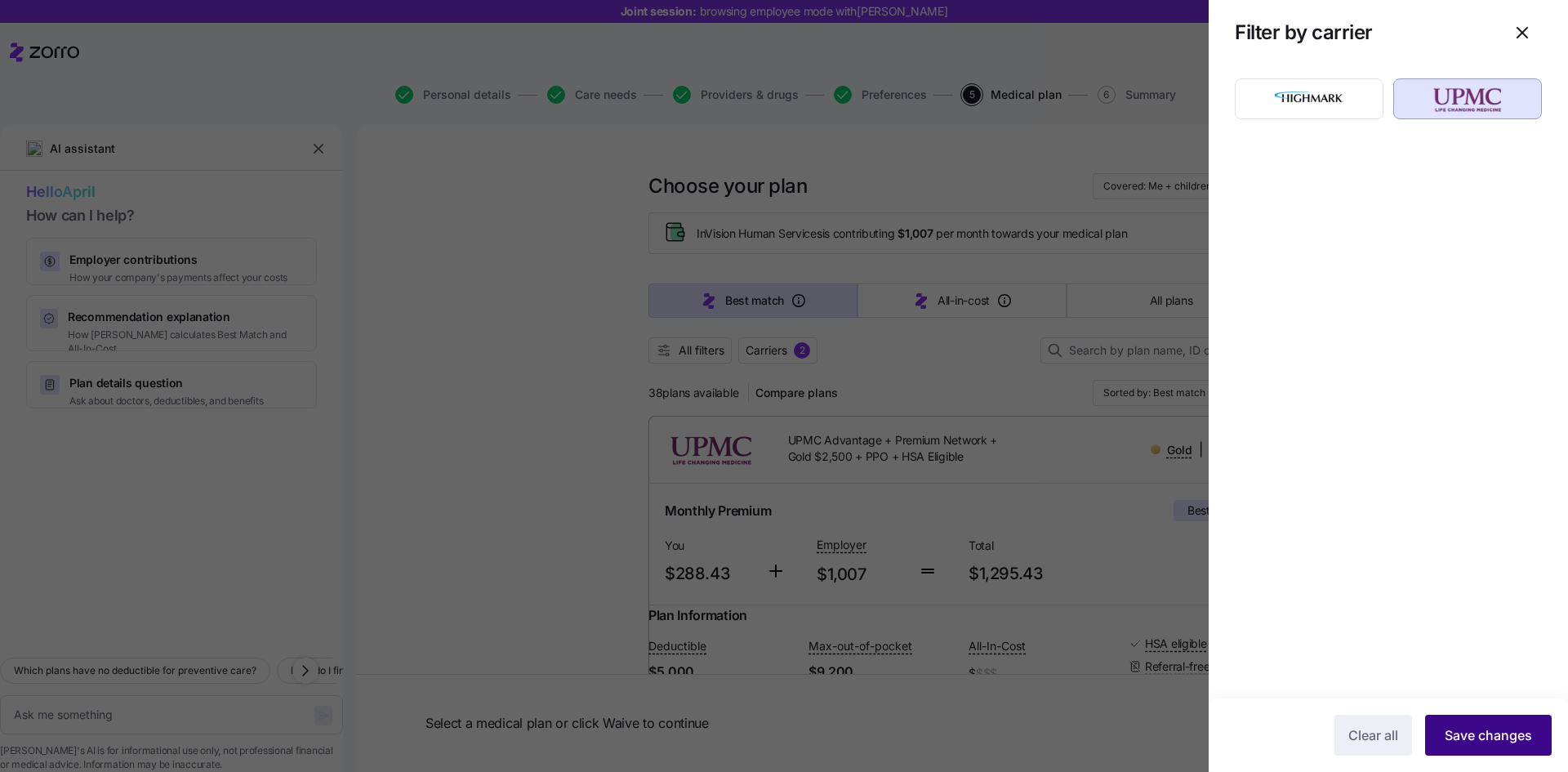
click at [1507, 736] on span "Save changes" at bounding box center [1489, 735] width 87 height 20
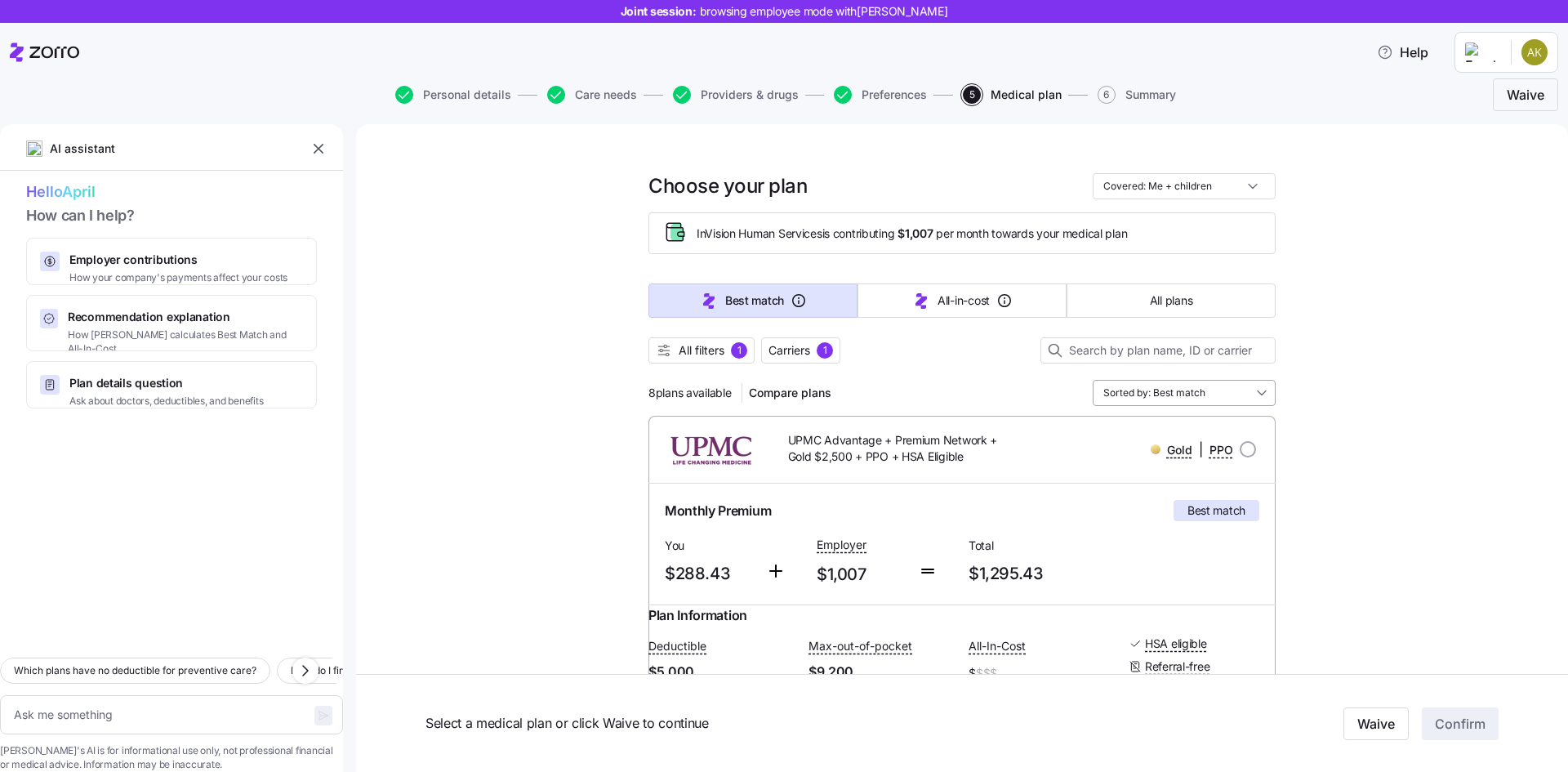
click at [1191, 391] on input "Sorted by: Best match" at bounding box center [1184, 393] width 183 height 26
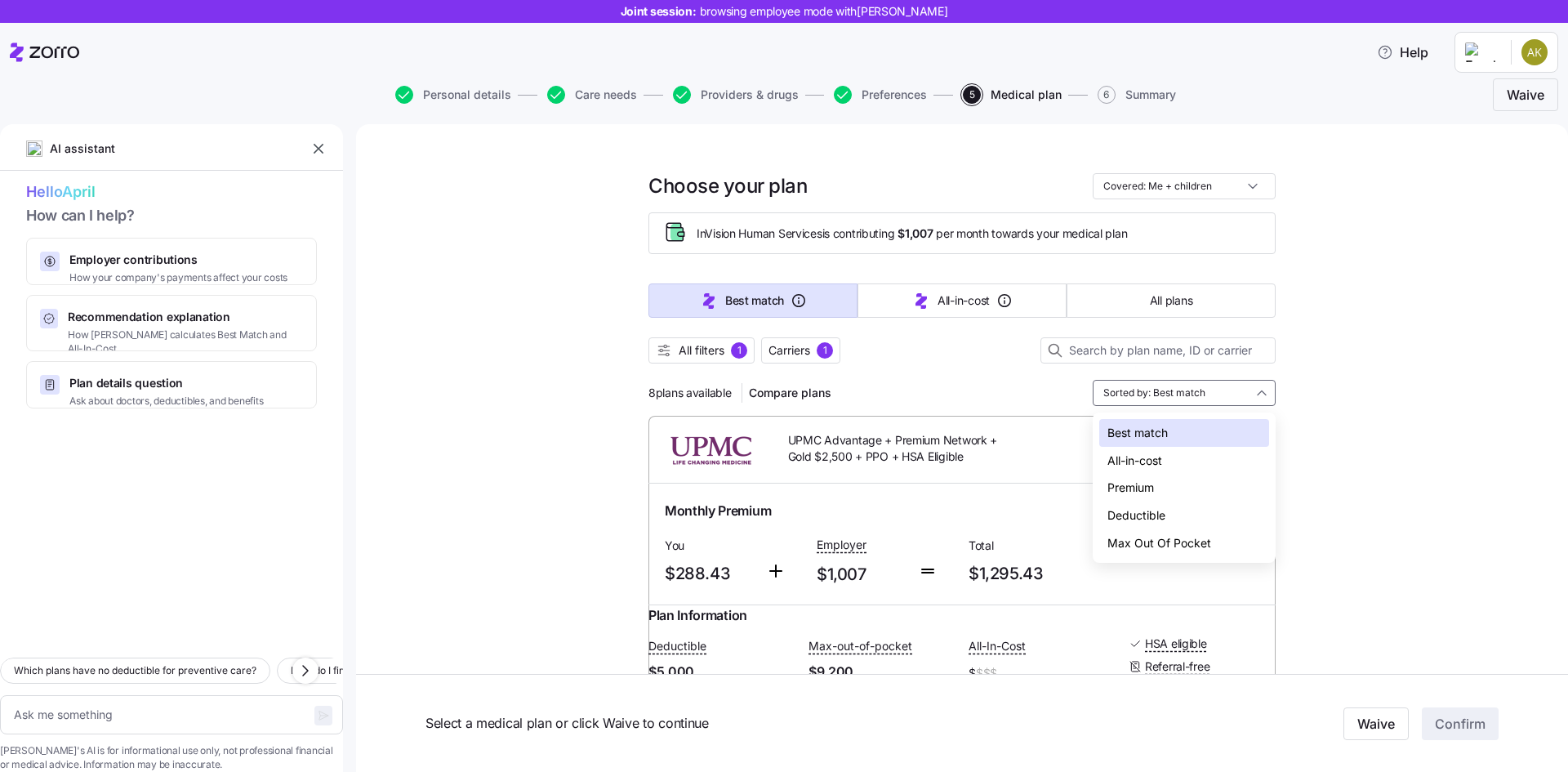
click at [1193, 452] on div "All-in-cost" at bounding box center [1184, 461] width 170 height 28
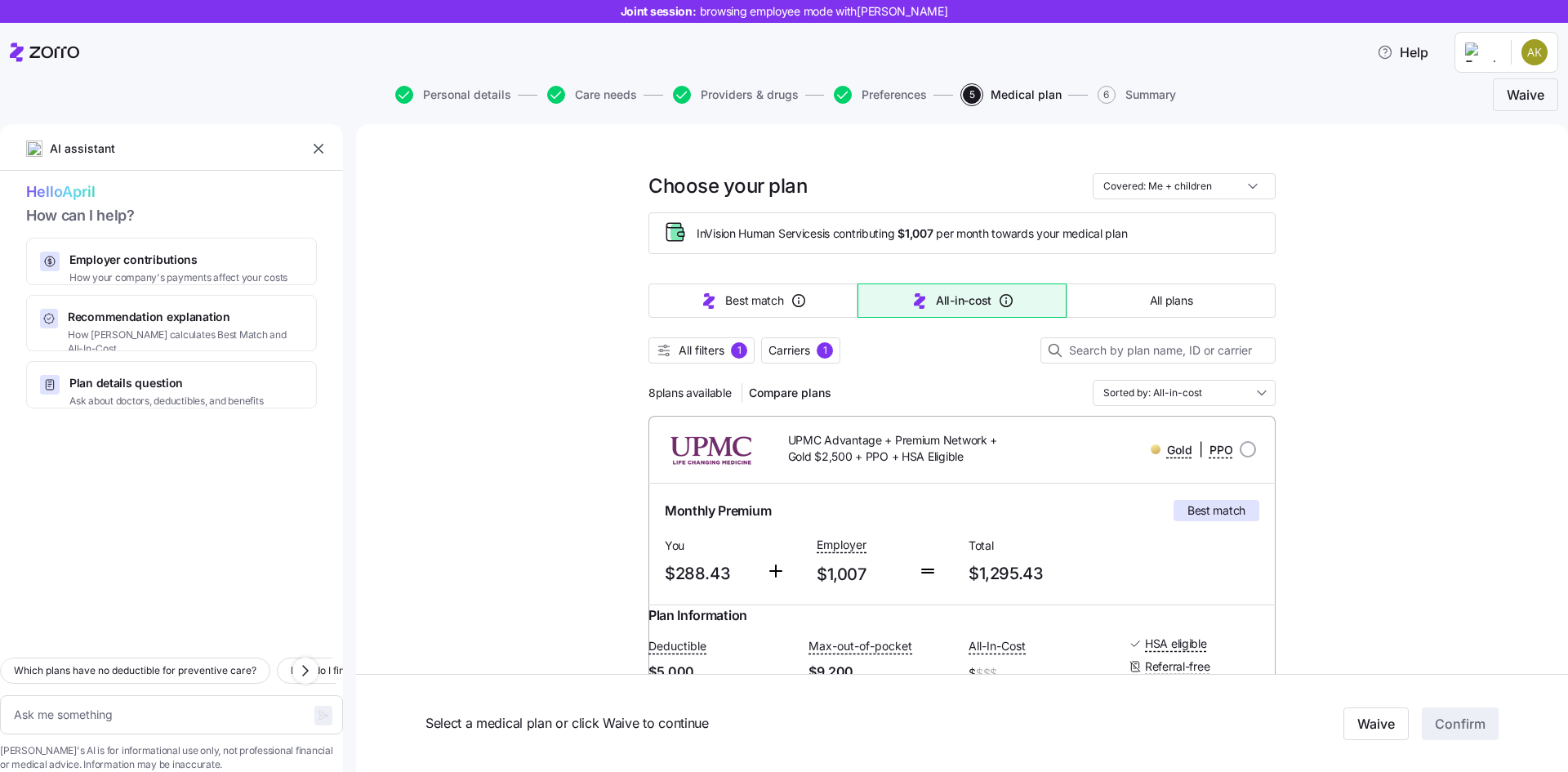
type textarea "x"
type input "Sorted by: All-in-cost"
click at [1197, 393] on input "Sorted by: All-in-cost" at bounding box center [1184, 393] width 183 height 26
click at [1194, 494] on div "Premium" at bounding box center [1184, 487] width 170 height 28
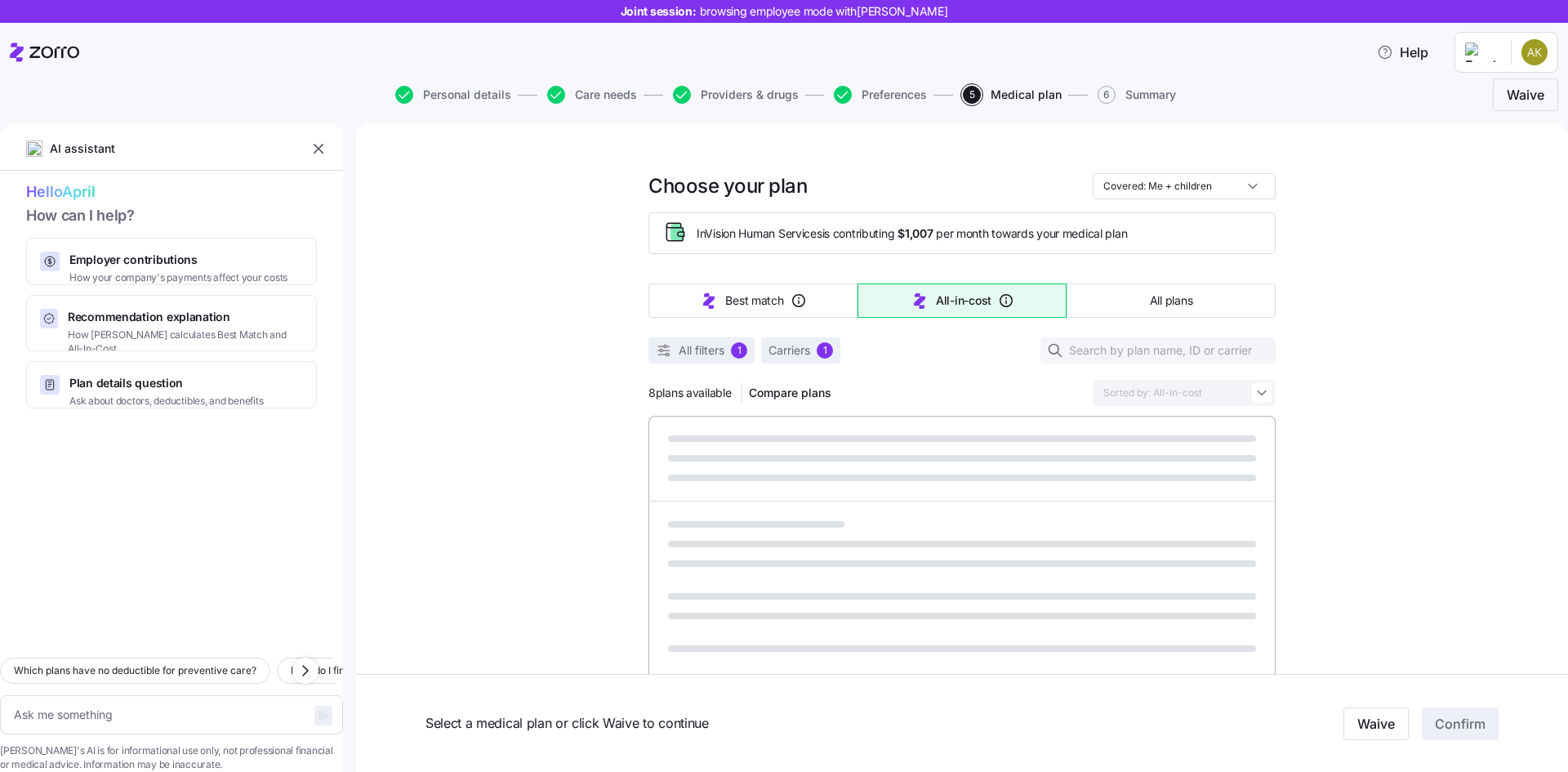
type textarea "x"
type input "Sorted by: Premium"
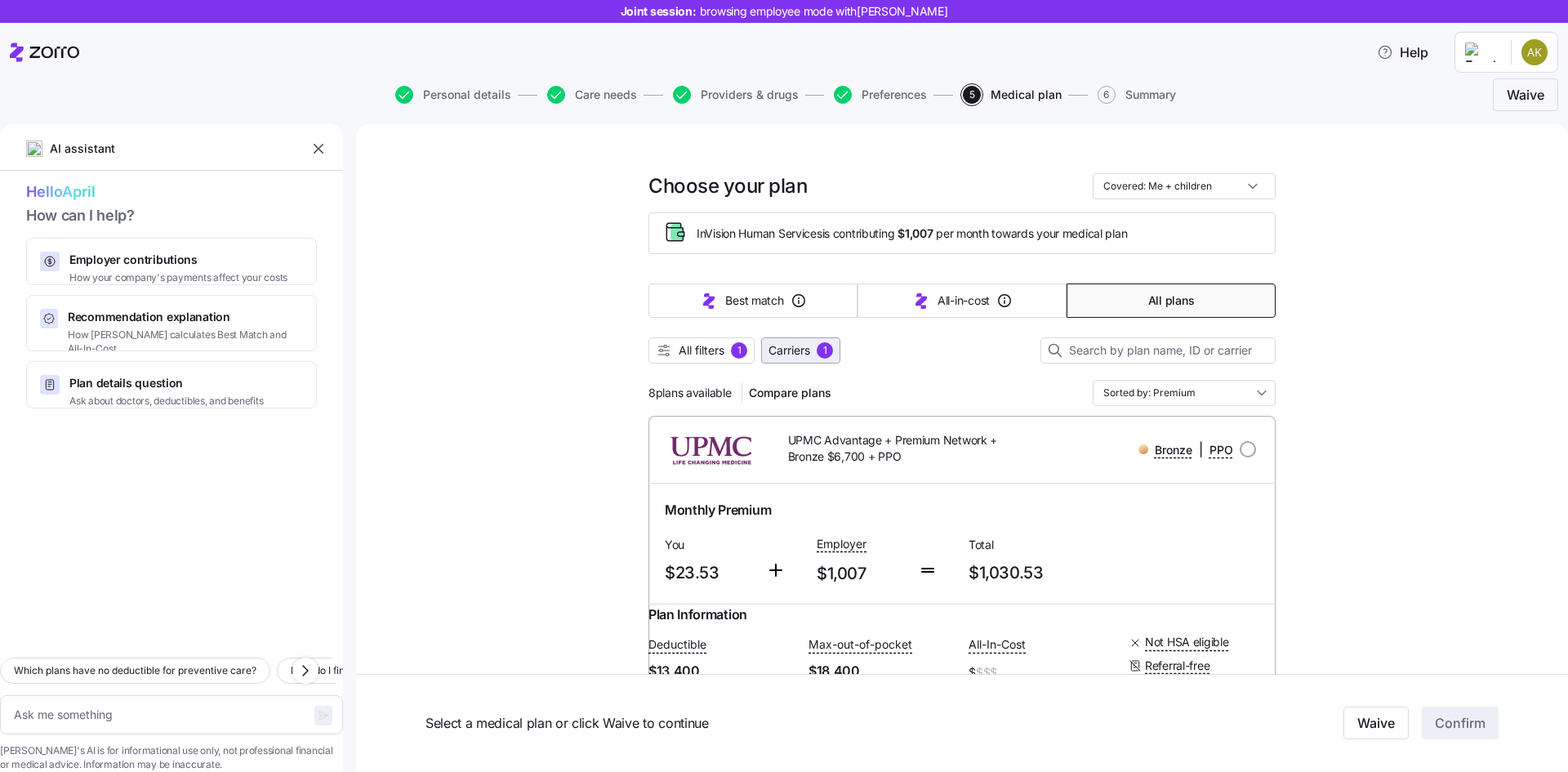
click at [824, 341] on button "Carriers 1" at bounding box center [801, 351] width 79 height 26
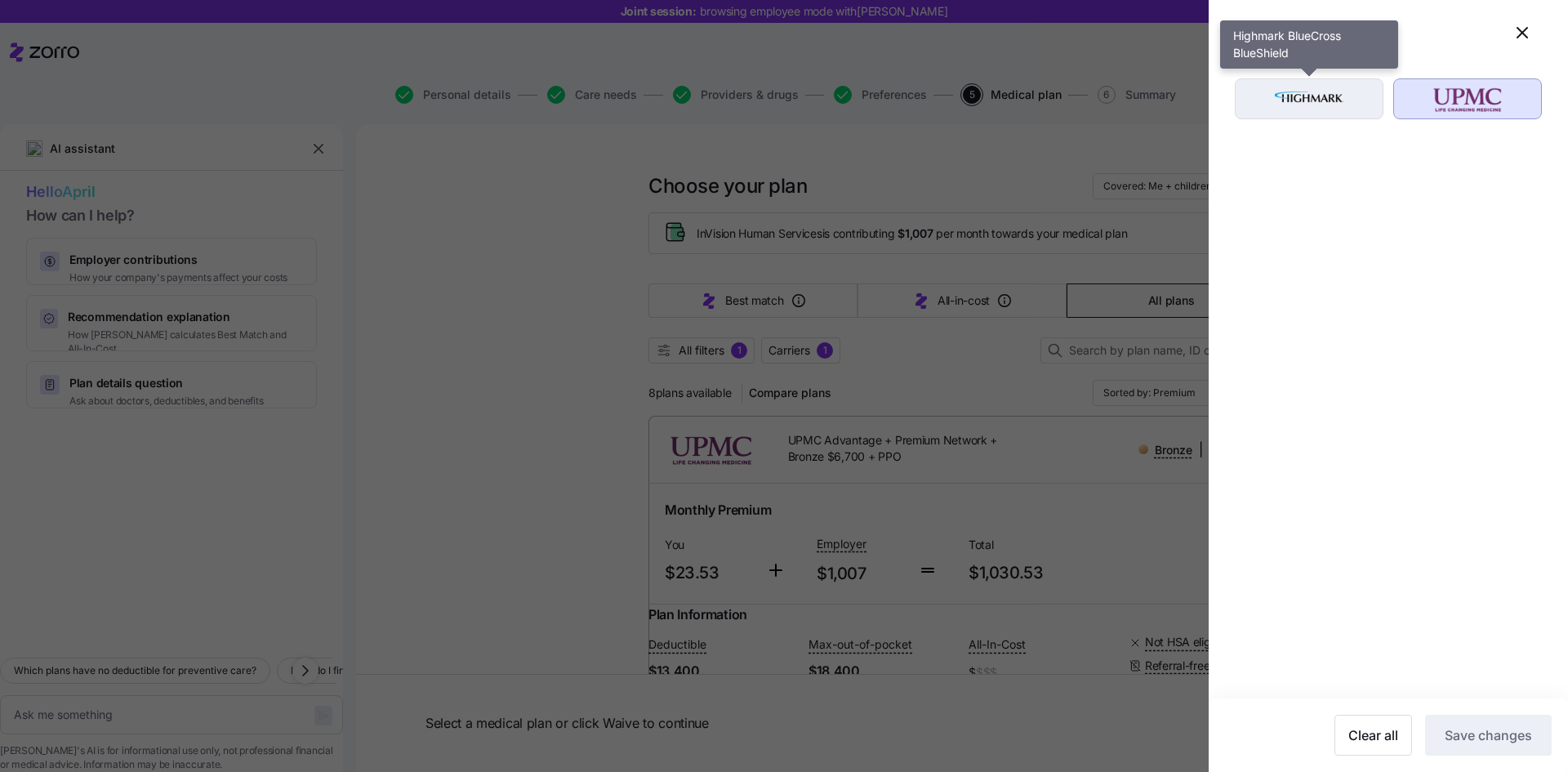
click at [1288, 97] on img "button" at bounding box center [1310, 99] width 120 height 33
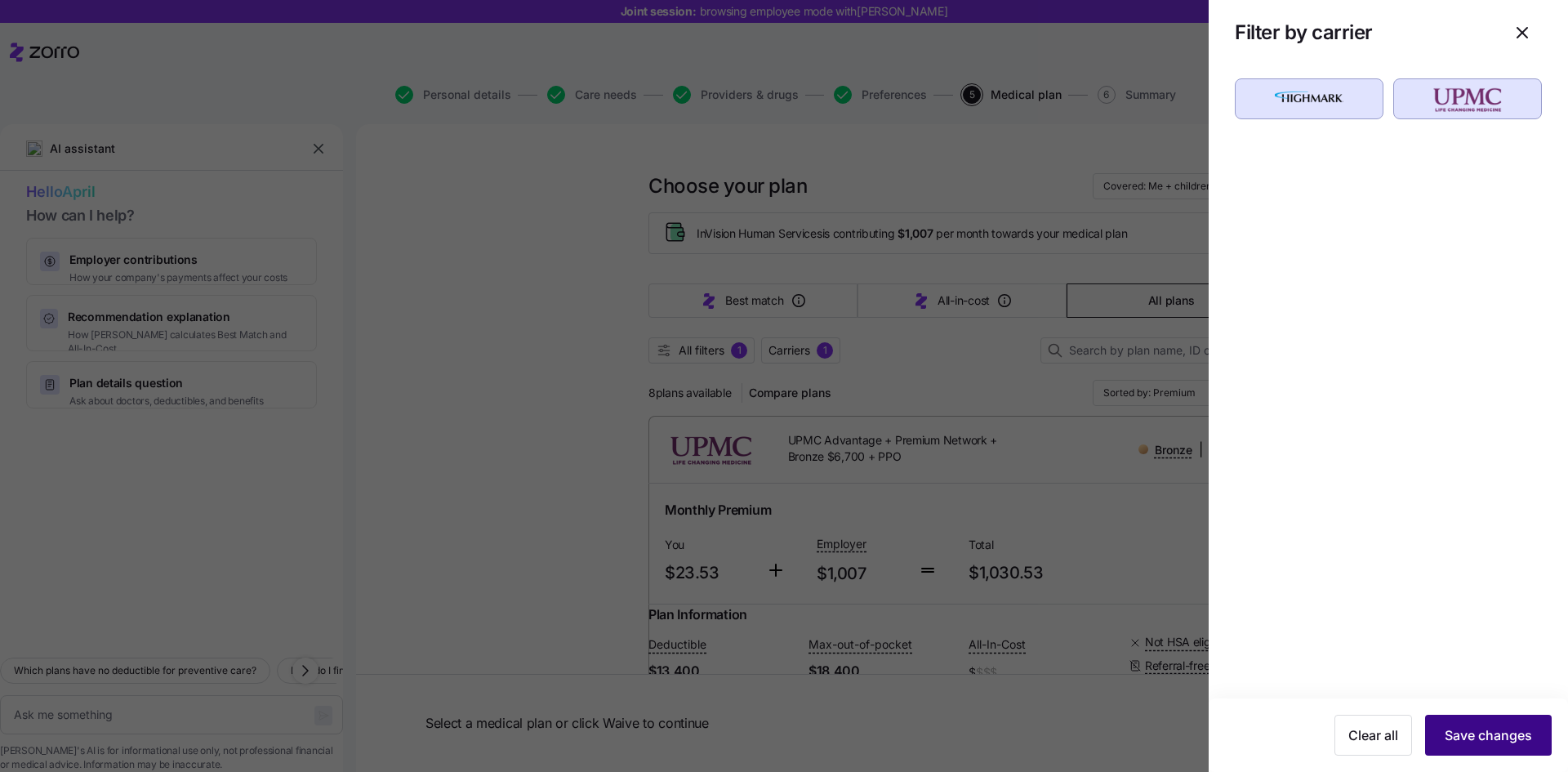
click at [1523, 748] on button "Save changes" at bounding box center [1488, 735] width 126 height 41
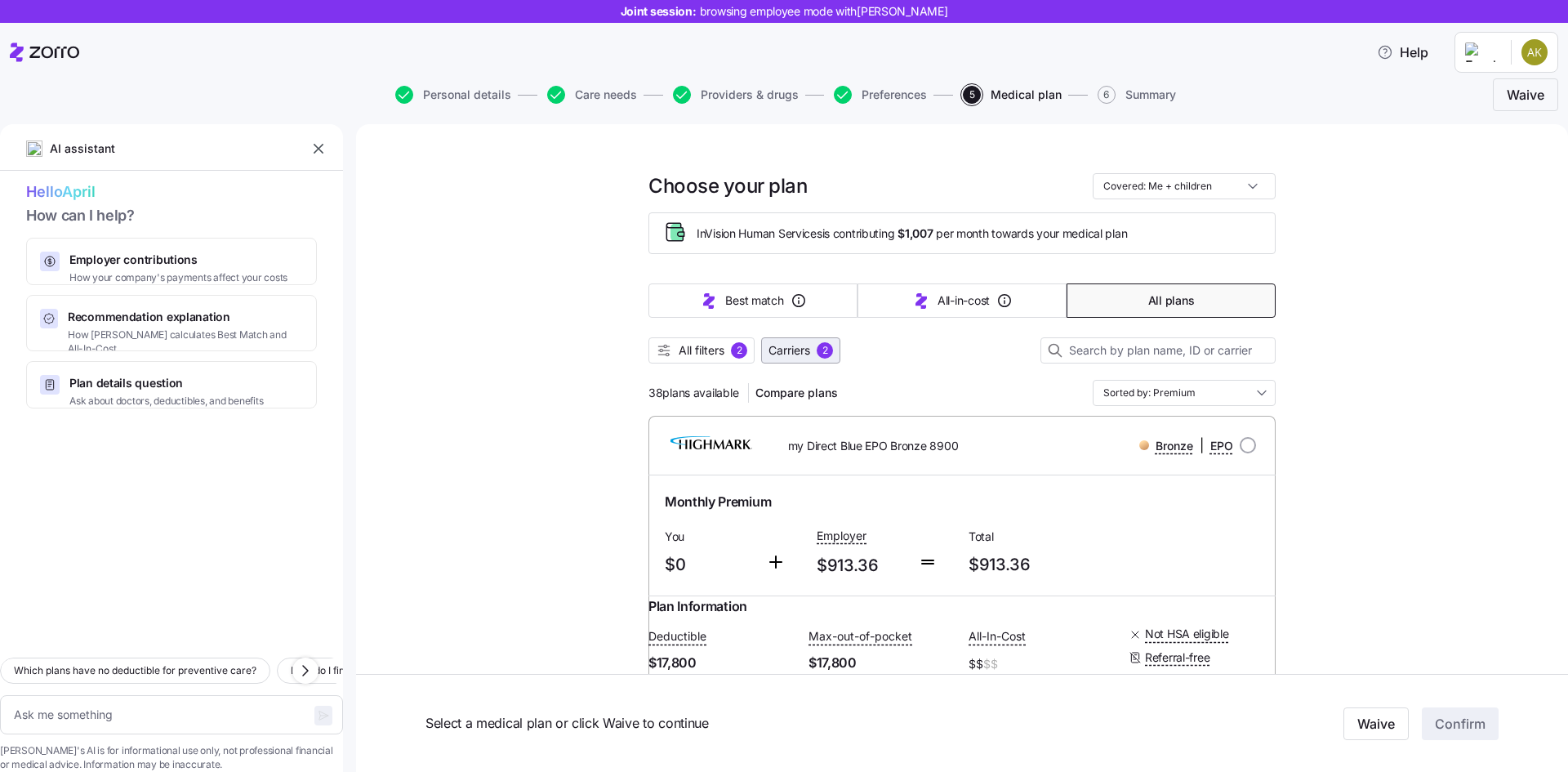
click at [781, 357] on span "Carriers" at bounding box center [789, 351] width 42 height 16
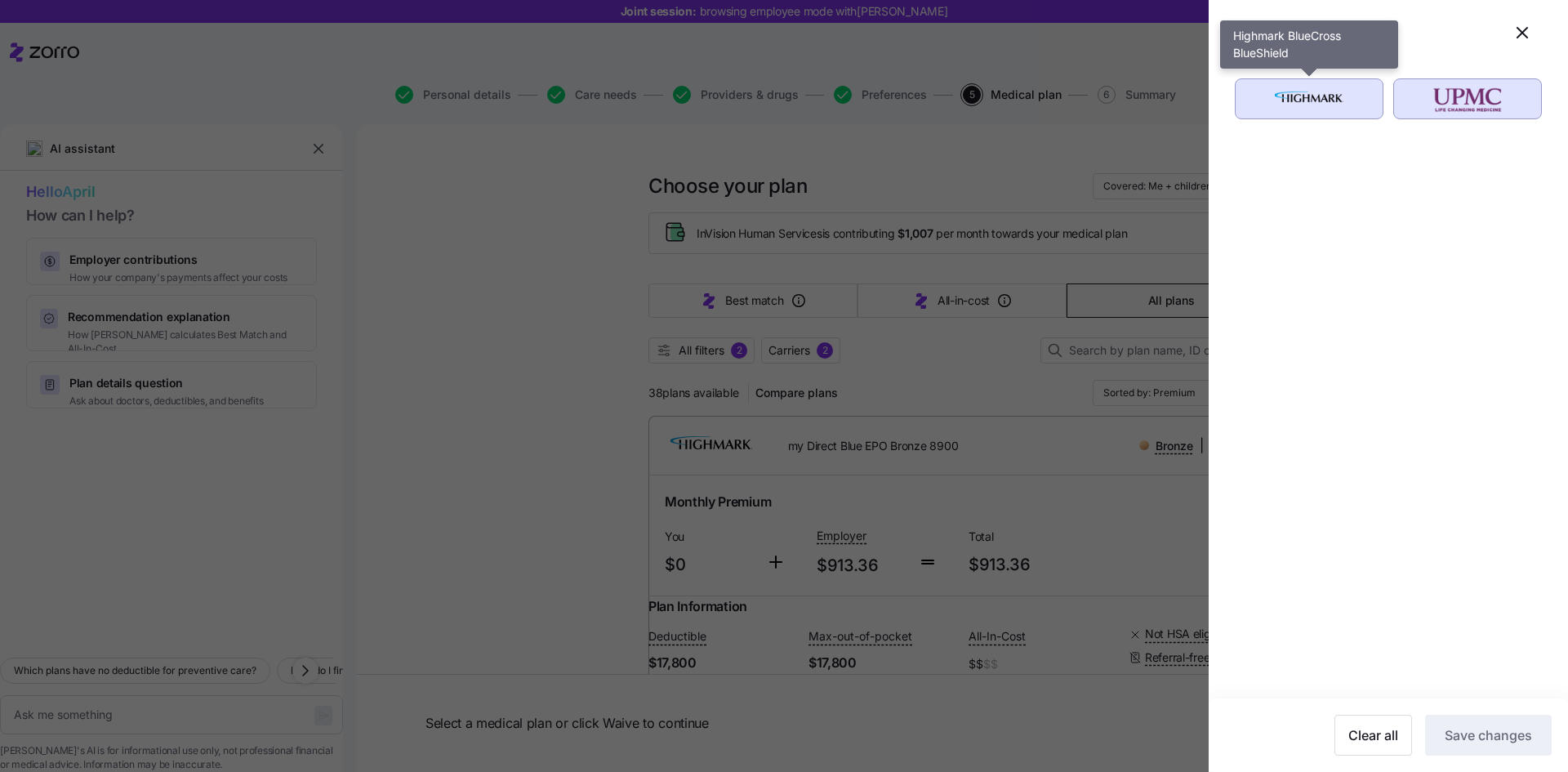
click at [1297, 94] on img "button" at bounding box center [1310, 99] width 120 height 33
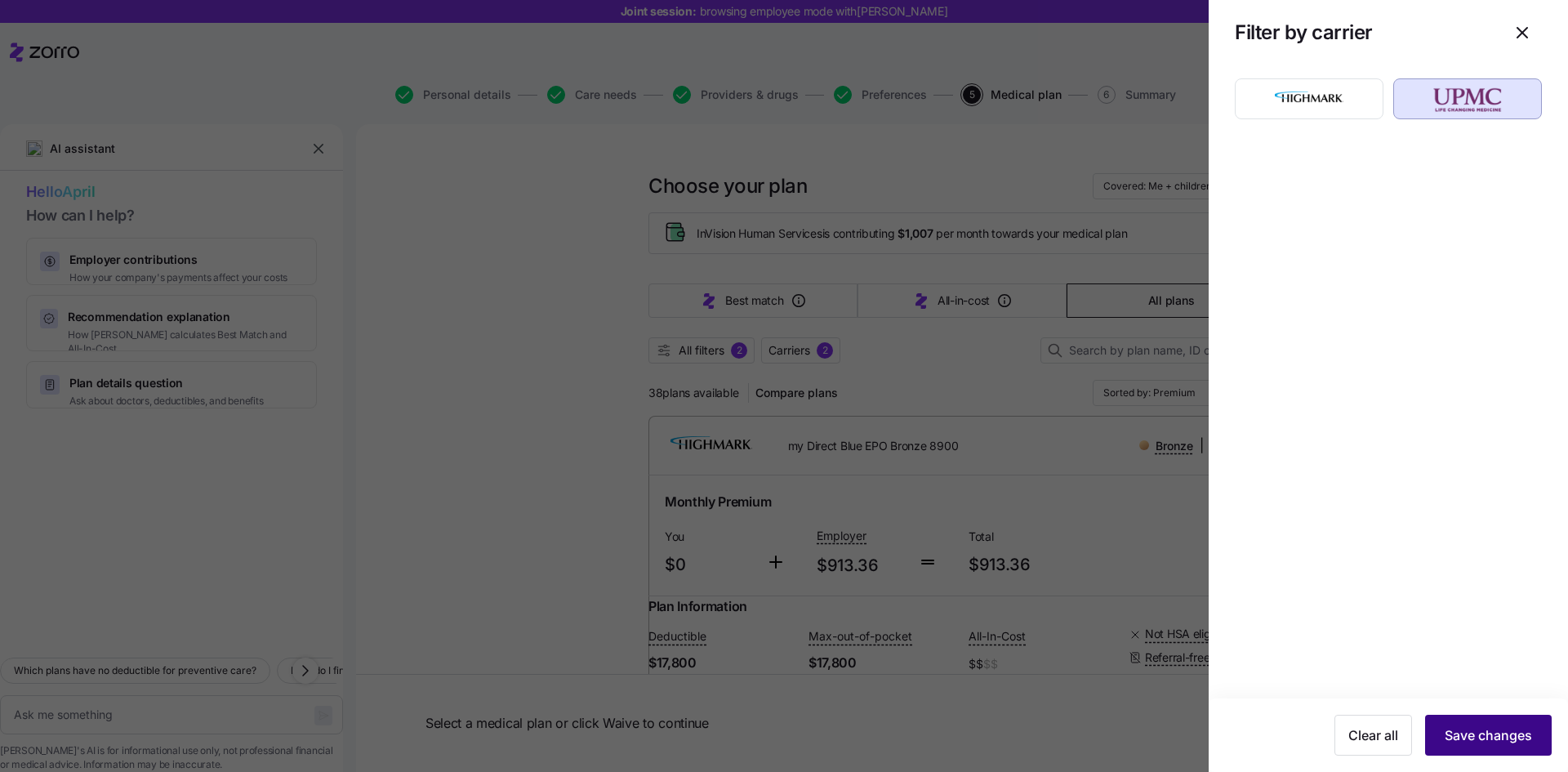
click at [1466, 750] on button "Save changes" at bounding box center [1488, 735] width 126 height 41
type textarea "x"
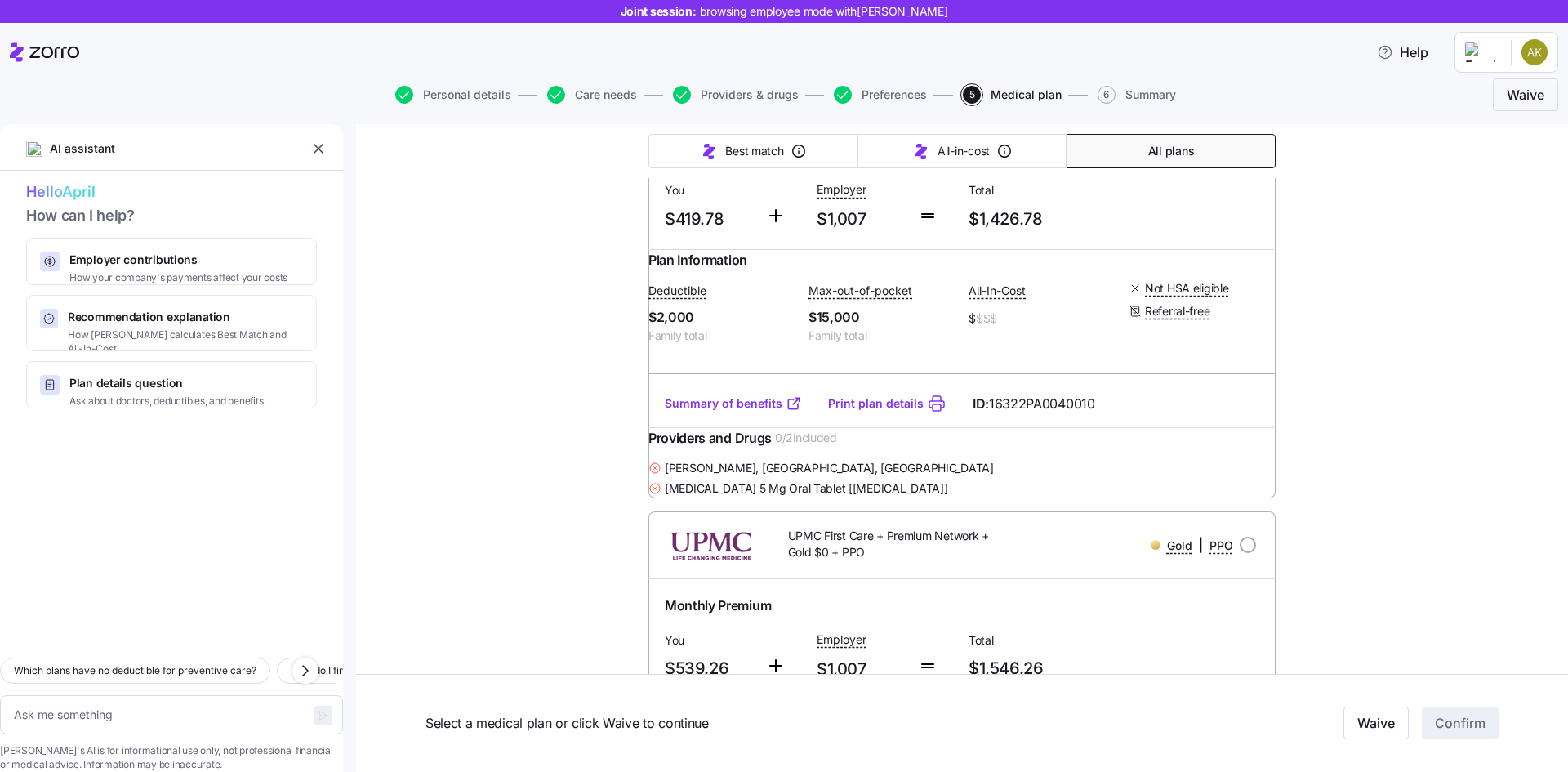
scroll to position [2158, 0]
